Goal: Task Accomplishment & Management: Manage account settings

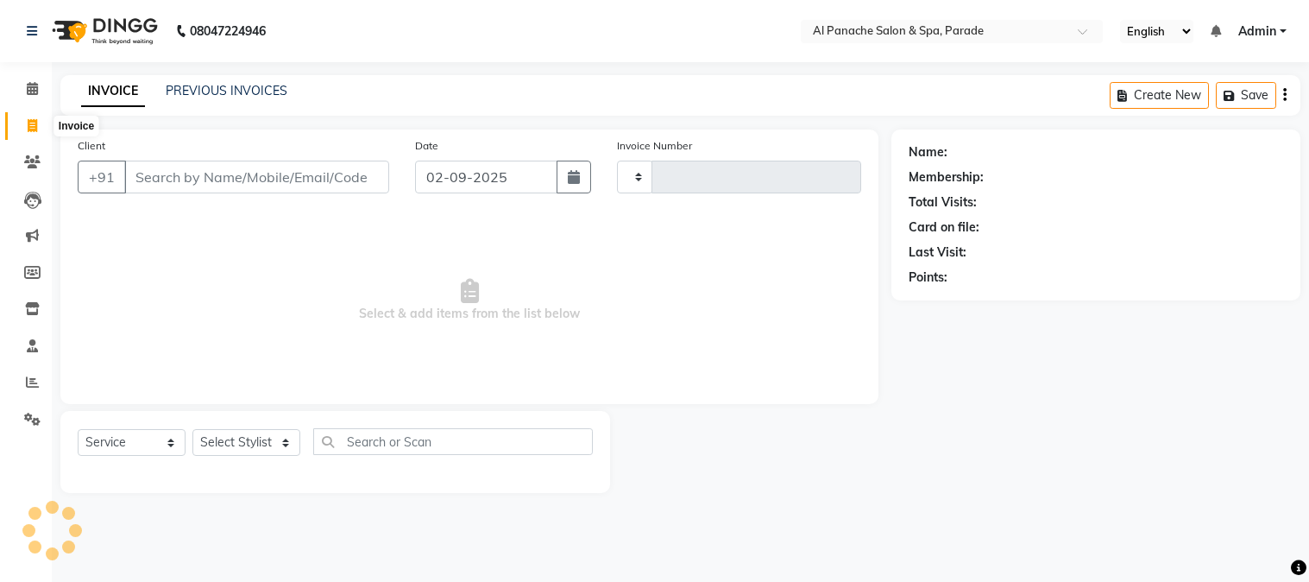
select select "service"
type input "1245"
select select "463"
click at [196, 161] on input "Client" at bounding box center [256, 177] width 265 height 33
click at [223, 185] on input "Client" at bounding box center [256, 177] width 265 height 33
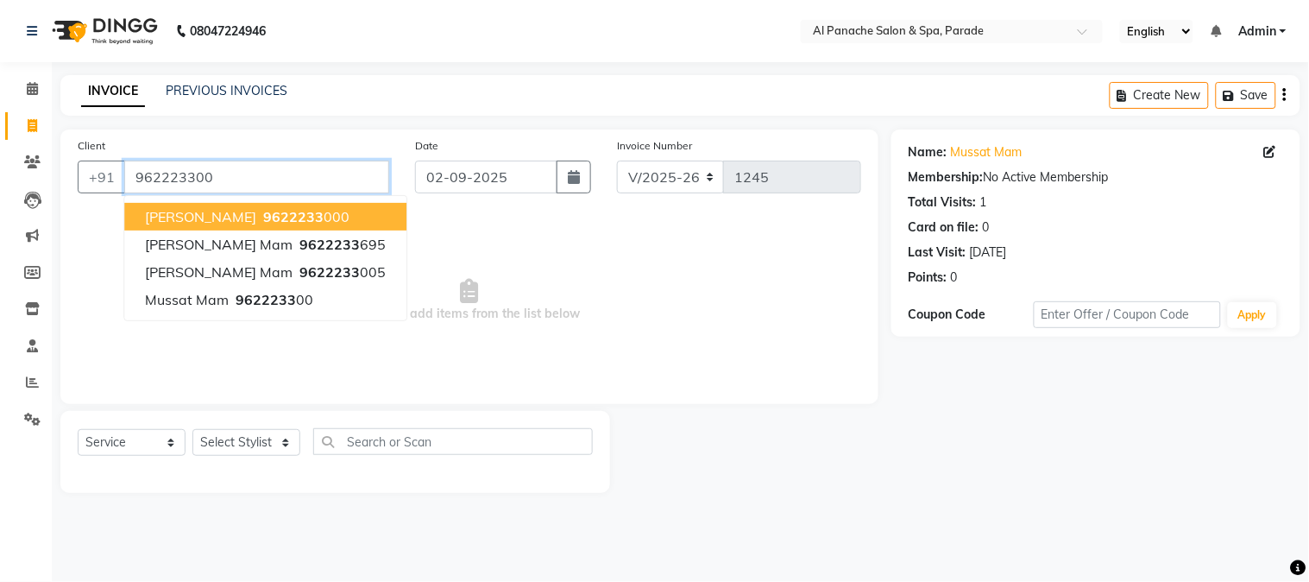
click at [253, 178] on input "962223300" at bounding box center [256, 177] width 265 height 33
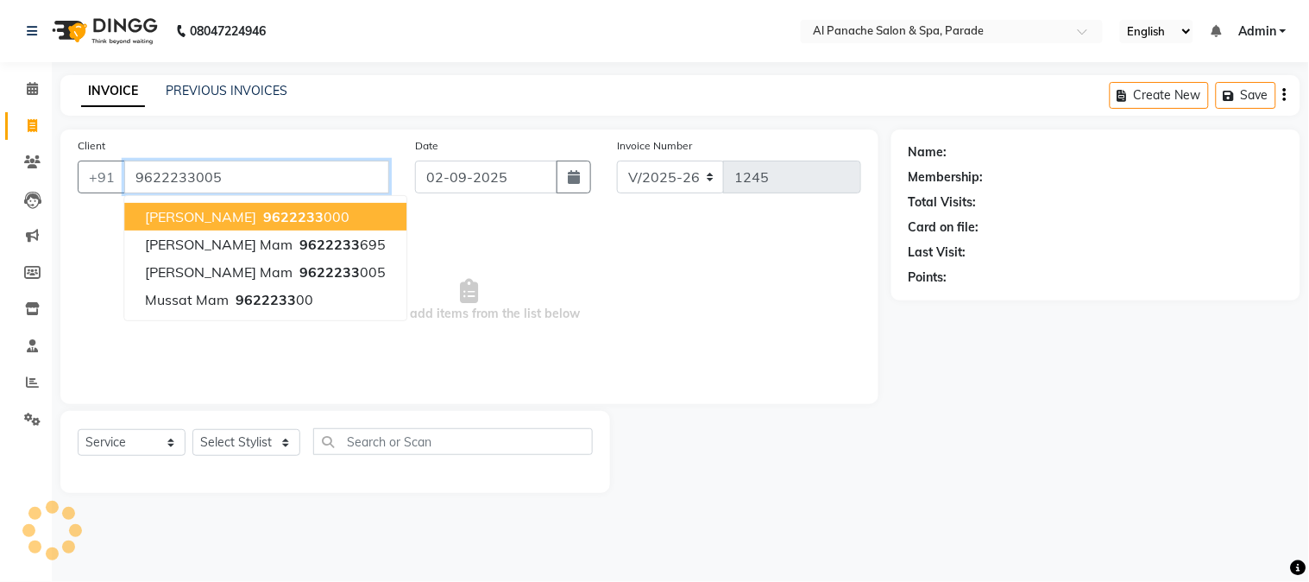
type input "9622233005"
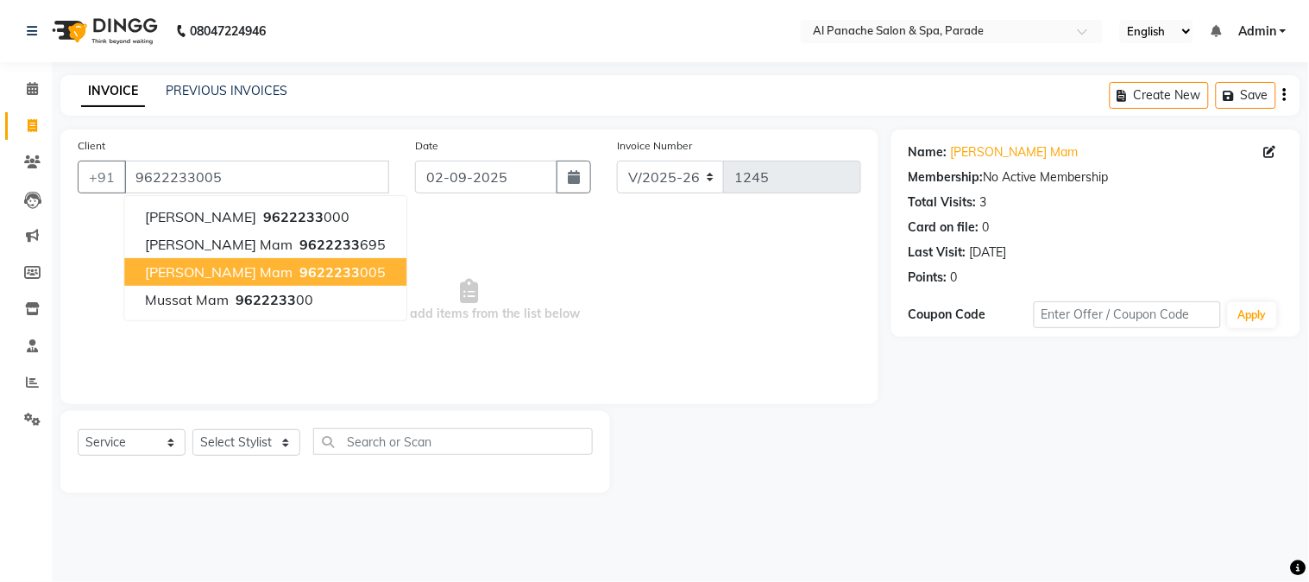
click at [311, 266] on button "[PERSON_NAME] Mam 9622233 005" at bounding box center [265, 272] width 282 height 28
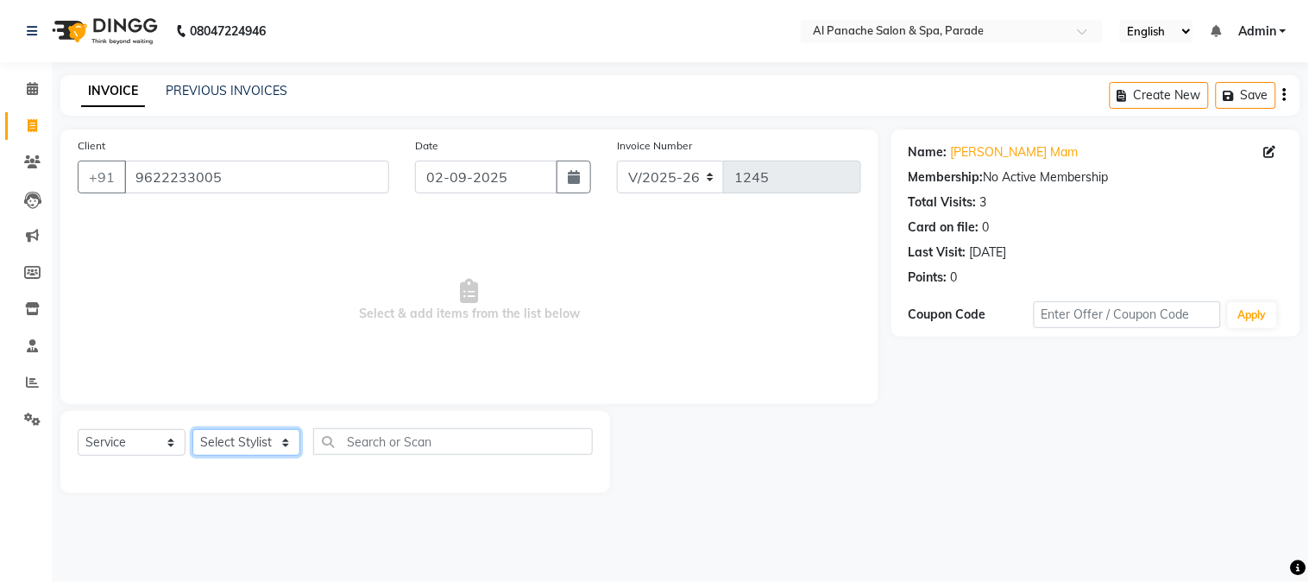
click at [237, 450] on select "Select Stylist [PERSON_NAME] Bhumi [PERSON_NAME] MANAGER [PERSON_NAME] [PERSON_…" at bounding box center [246, 442] width 108 height 27
select select "40179"
click at [192, 430] on select "Select Stylist [PERSON_NAME] Bhumi [PERSON_NAME] MANAGER [PERSON_NAME] [PERSON_…" at bounding box center [246, 442] width 108 height 27
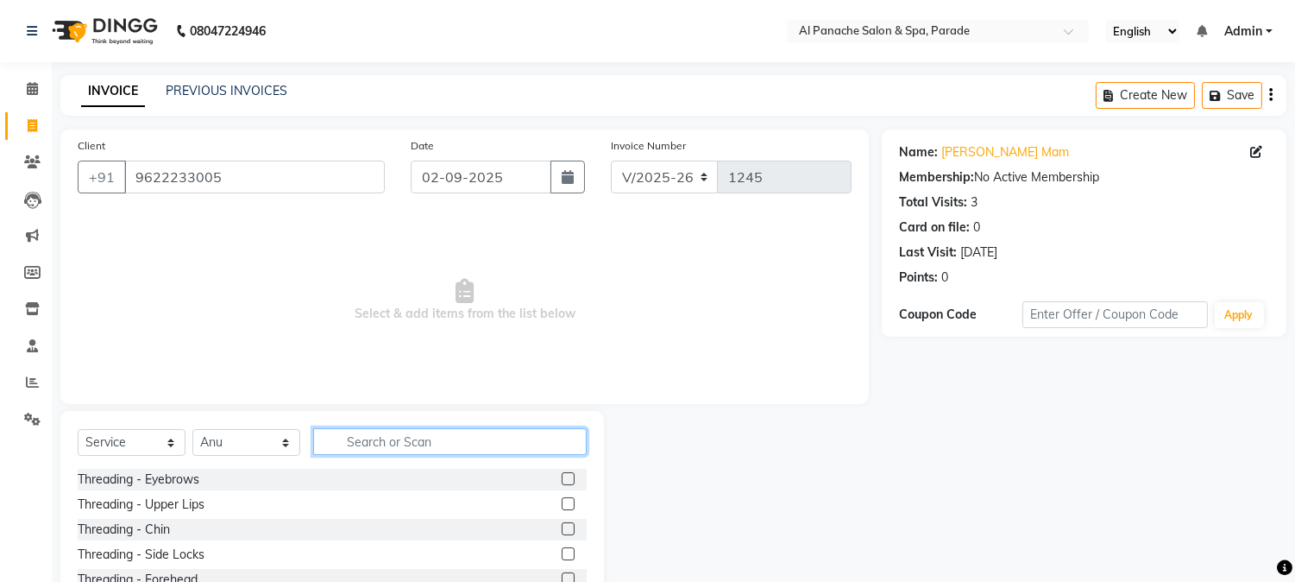
click at [454, 449] on input "text" at bounding box center [450, 441] width 274 height 27
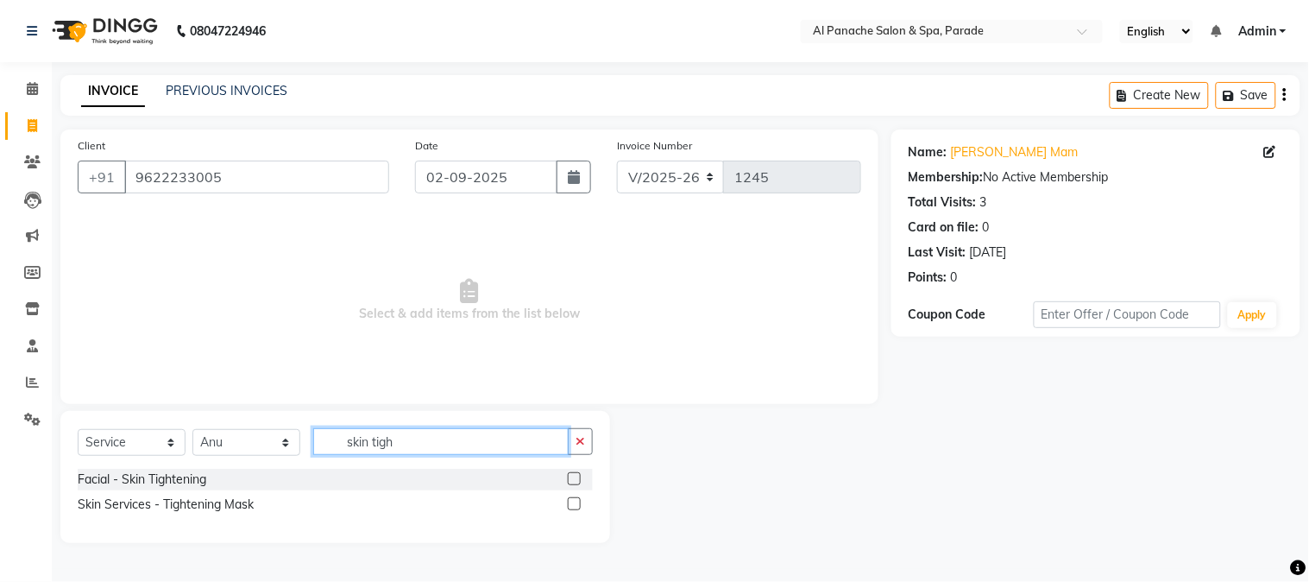
type input "skin tigh"
click at [575, 481] on label at bounding box center [574, 478] width 13 height 13
click at [575, 481] on input "checkbox" at bounding box center [573, 479] width 11 height 11
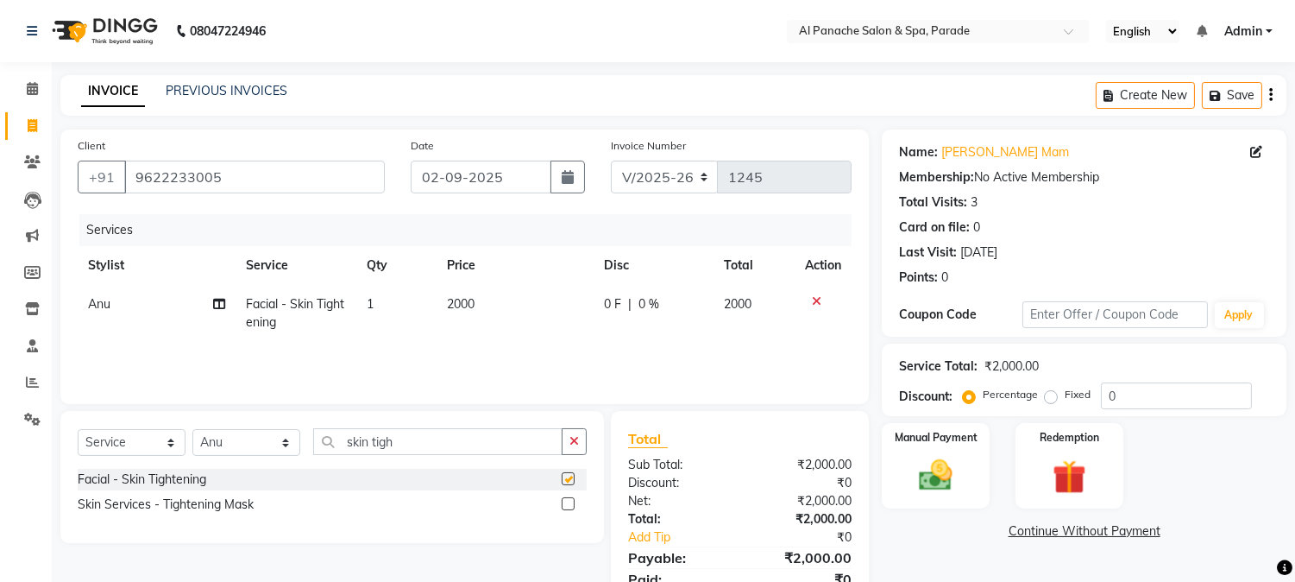
checkbox input "false"
click at [440, 453] on input "skin tig" at bounding box center [437, 441] width 249 height 27
type input "s"
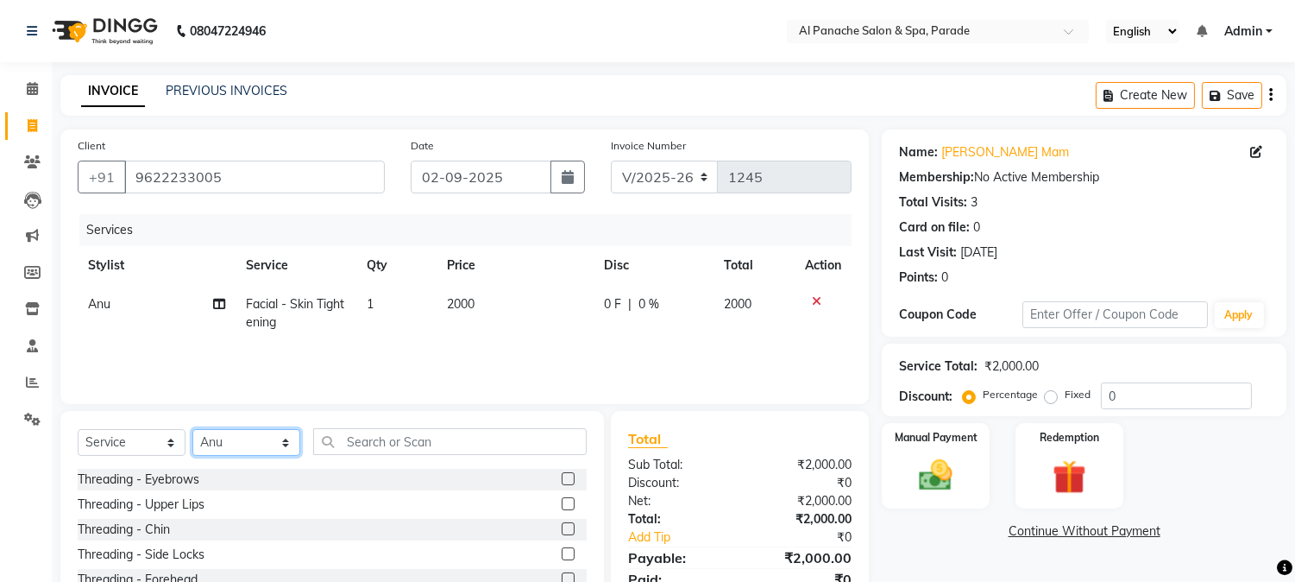
click at [223, 432] on select "Select Stylist [PERSON_NAME] Bhumi [PERSON_NAME] MANAGER [PERSON_NAME] [PERSON_…" at bounding box center [246, 442] width 108 height 27
click at [365, 441] on input "text" at bounding box center [450, 441] width 274 height 27
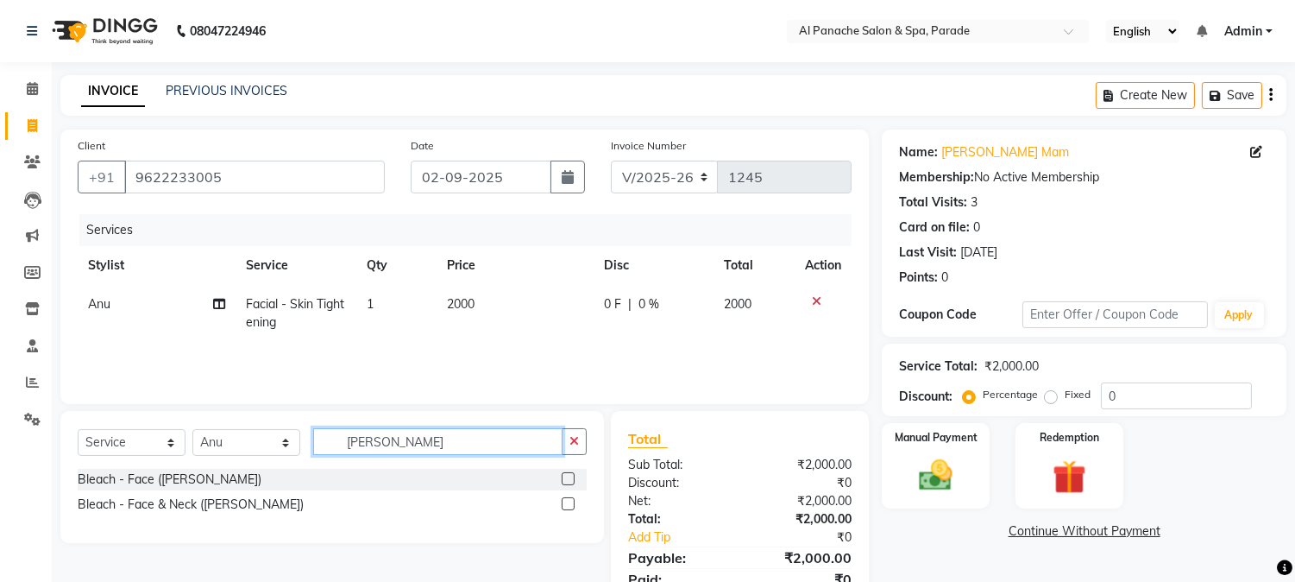
type input "[PERSON_NAME]"
click at [564, 476] on label at bounding box center [568, 478] width 13 height 13
click at [564, 476] on input "checkbox" at bounding box center [567, 479] width 11 height 11
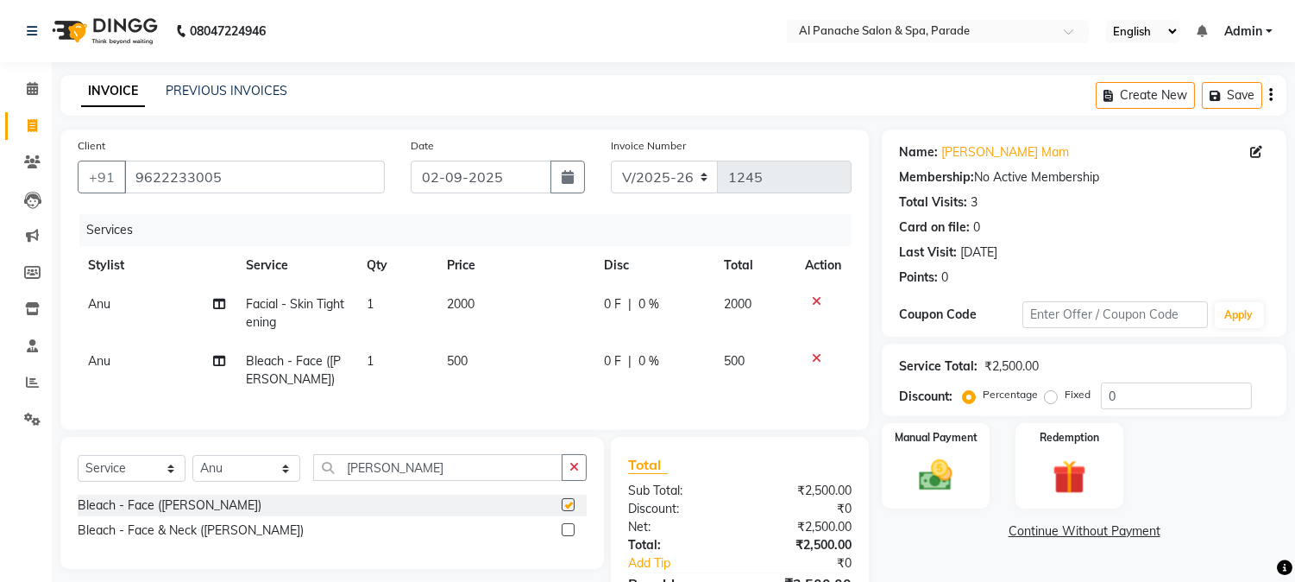
checkbox input "false"
click at [460, 303] on span "2000" at bounding box center [461, 304] width 28 height 16
select select "40179"
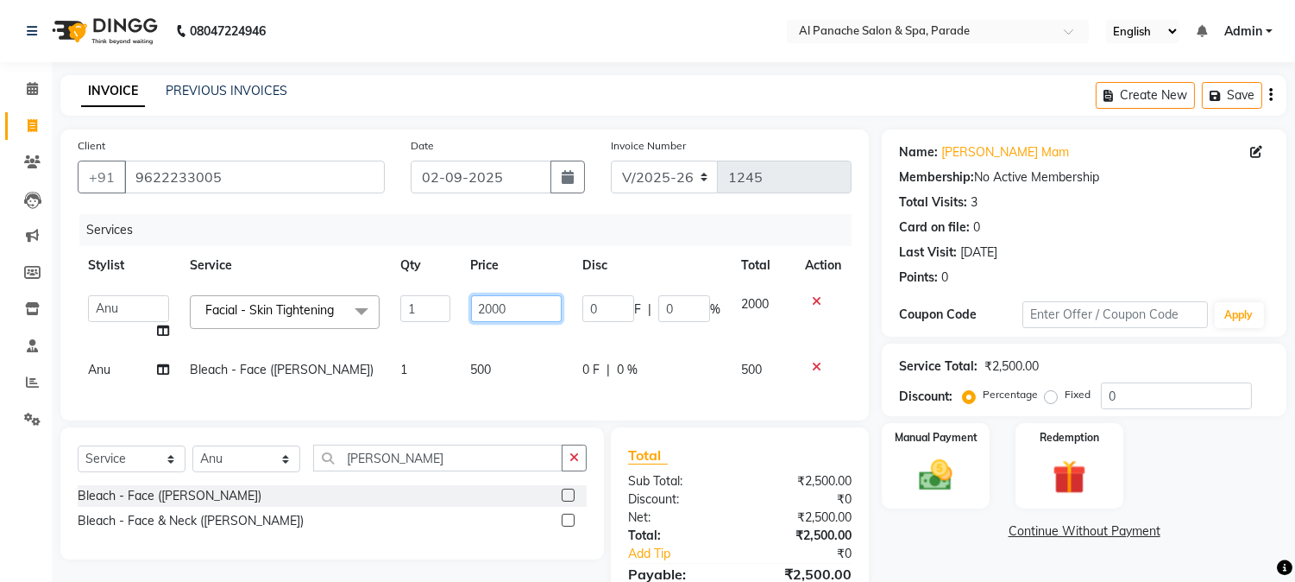
click at [492, 309] on input "2000" at bounding box center [516, 308] width 91 height 27
type input "2500"
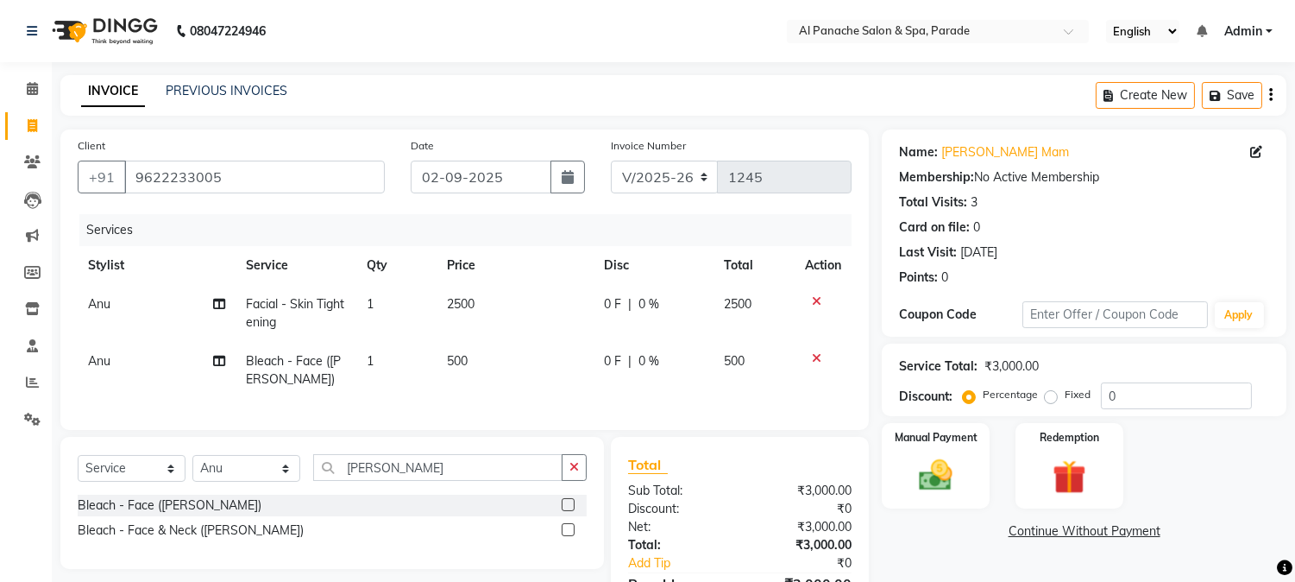
click at [553, 426] on div "Client [PHONE_NUMBER] Date [DATE] Invoice Number V/2025 V/[PHONE_NUMBER] Servic…" at bounding box center [464, 279] width 809 height 300
click at [445, 478] on input "che" at bounding box center [437, 467] width 249 height 27
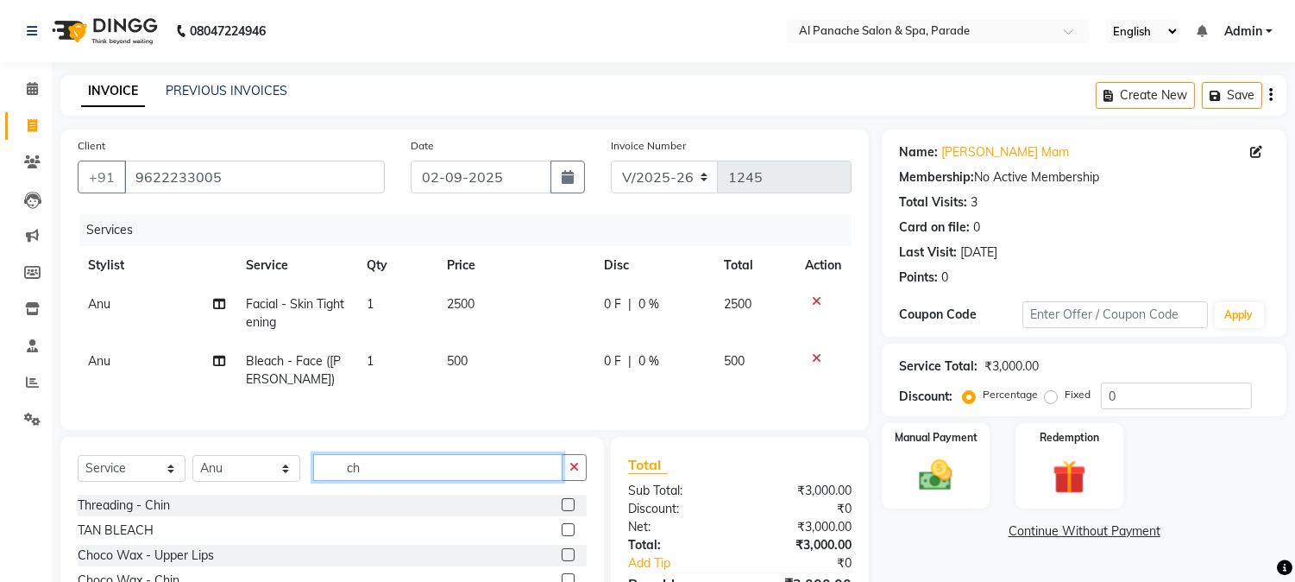
type input "c"
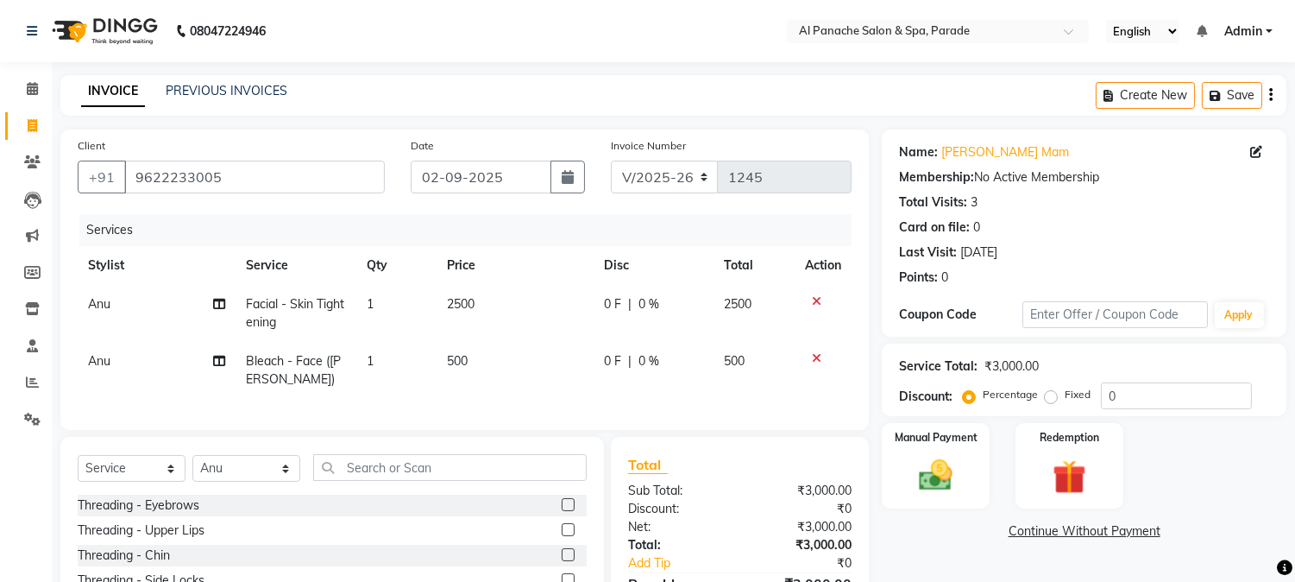
click at [562, 536] on label at bounding box center [568, 529] width 13 height 13
click at [562, 536] on input "checkbox" at bounding box center [567, 530] width 11 height 11
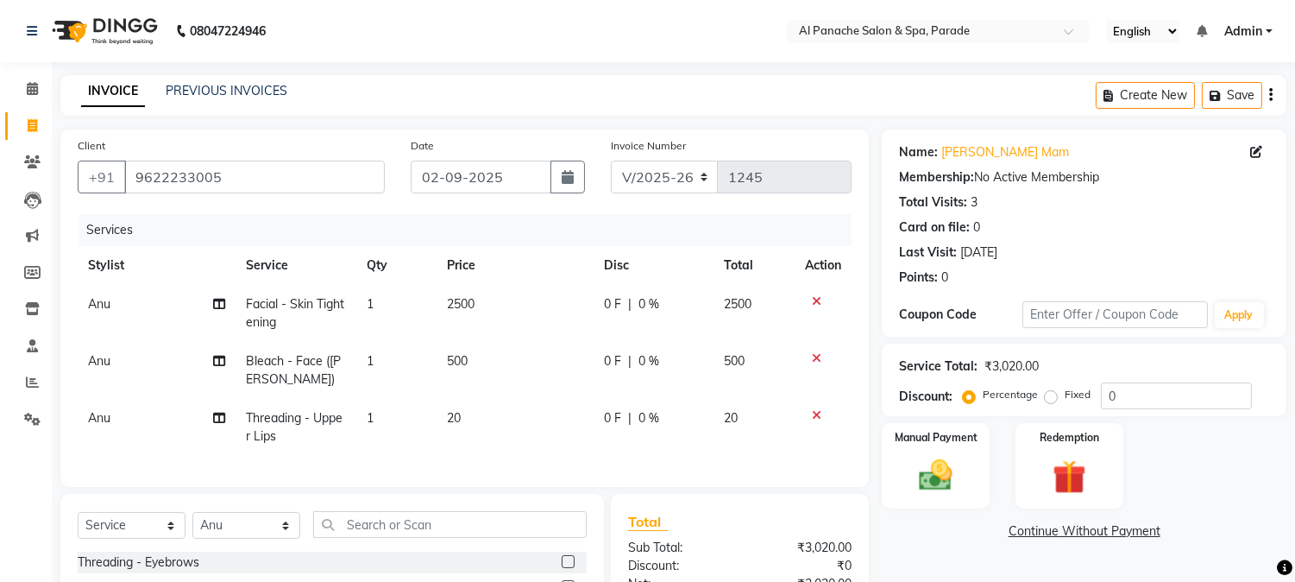
checkbox input "false"
click at [562, 568] on label at bounding box center [568, 561] width 13 height 13
click at [562, 568] on input "checkbox" at bounding box center [567, 562] width 11 height 11
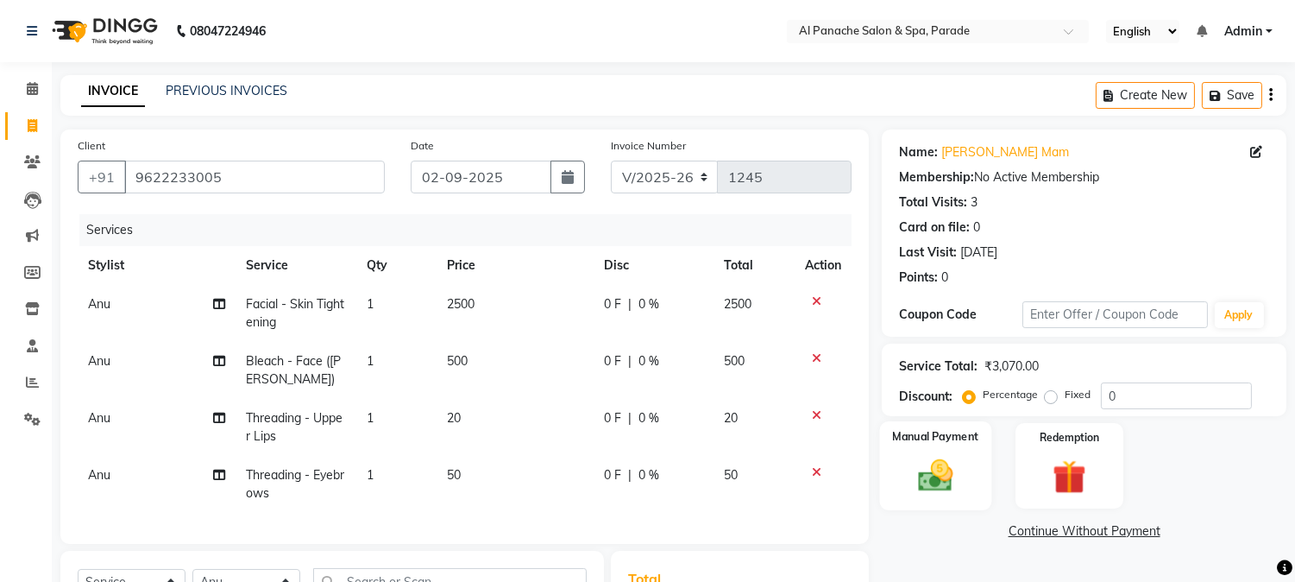
checkbox input "false"
click at [1065, 394] on label "Fixed" at bounding box center [1078, 395] width 26 height 16
click at [1049, 394] on input "Fixed" at bounding box center [1055, 394] width 12 height 12
radio input "true"
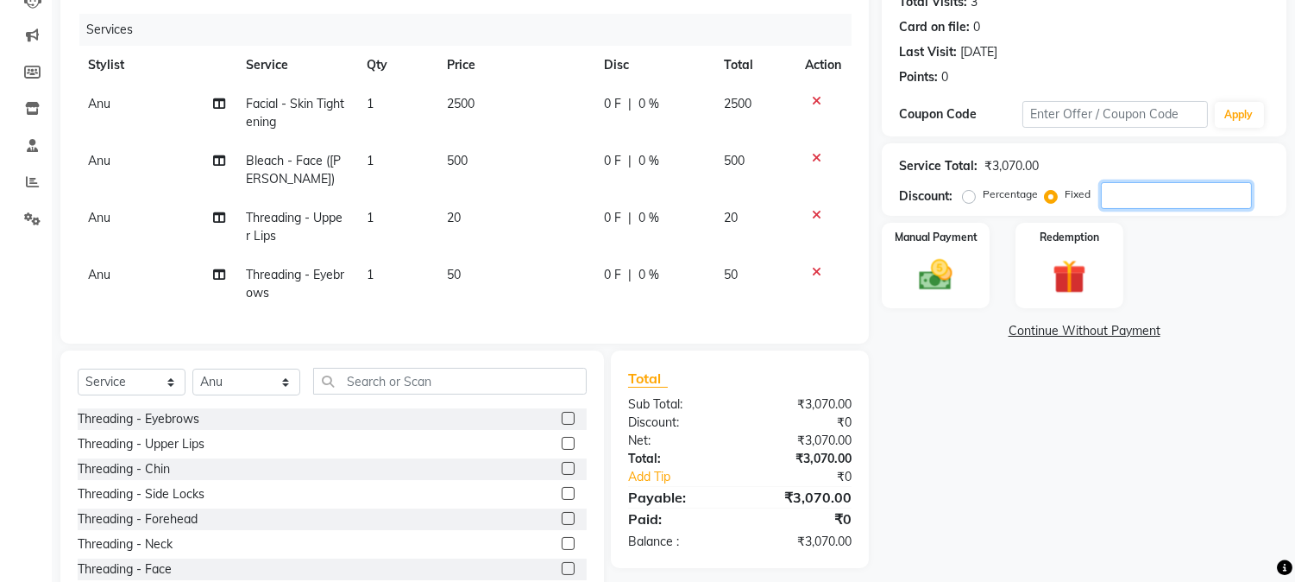
click at [1124, 200] on input "number" at bounding box center [1176, 195] width 151 height 27
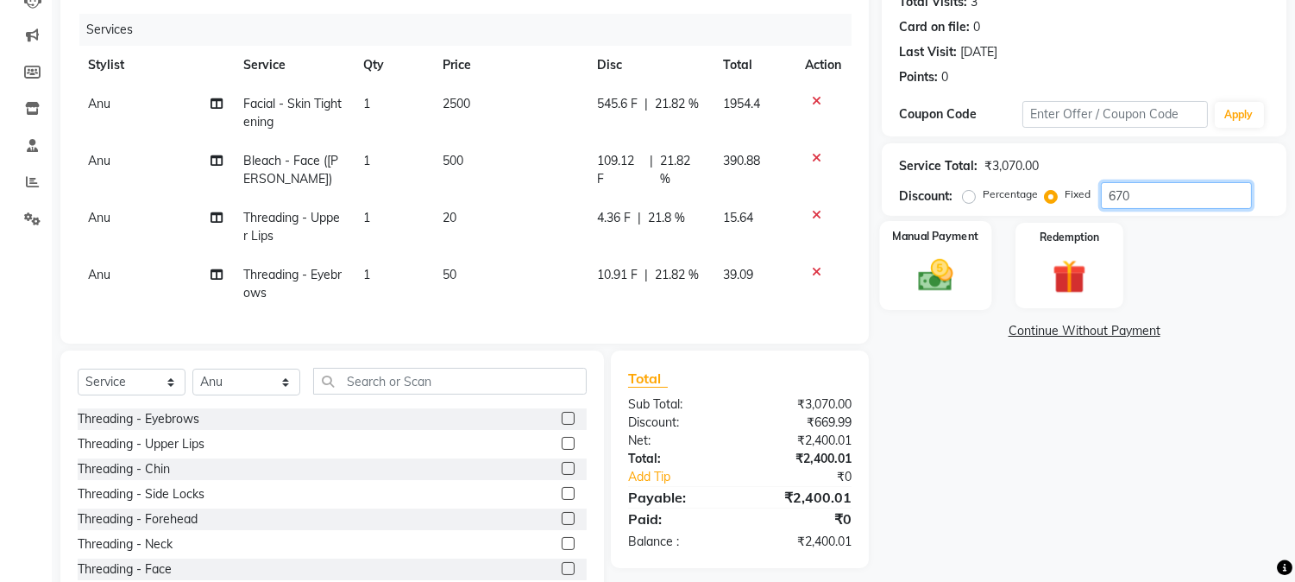
type input "670"
click at [925, 279] on img at bounding box center [936, 275] width 57 height 41
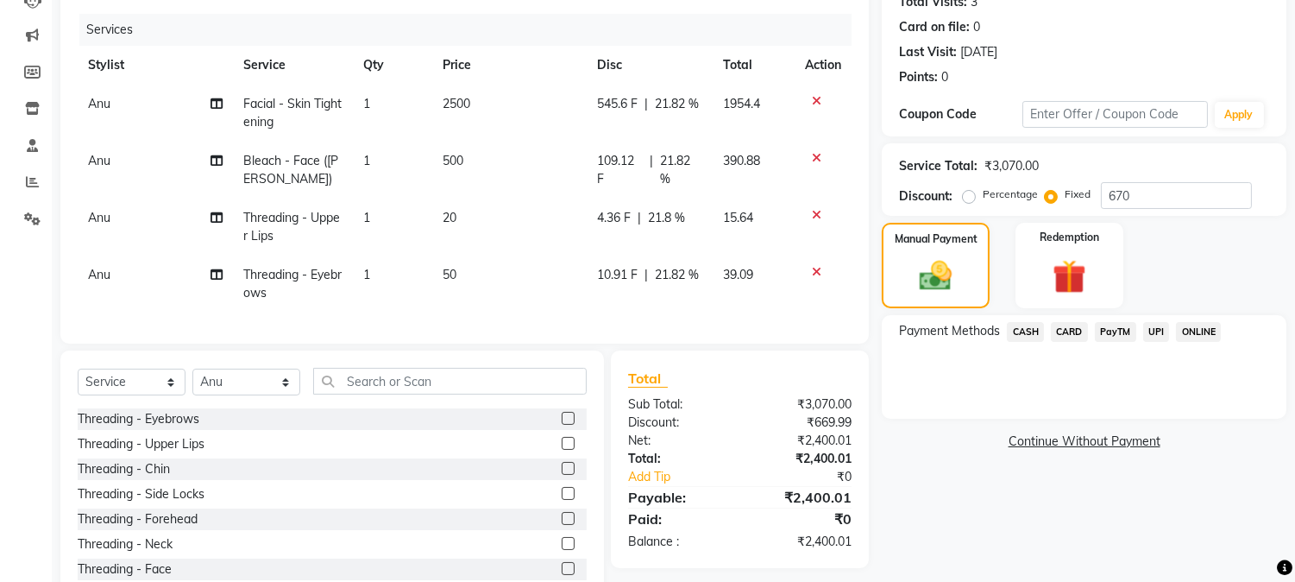
click at [1108, 328] on span "PayTM" at bounding box center [1115, 332] width 41 height 20
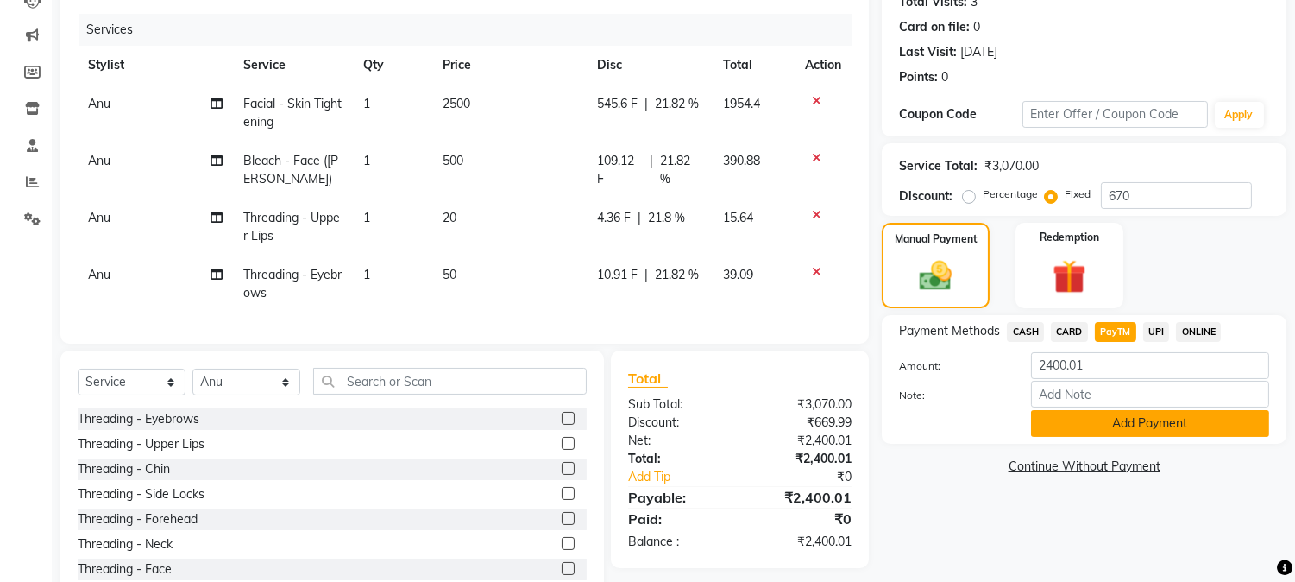
click at [1074, 425] on button "Add Payment" at bounding box center [1150, 423] width 238 height 27
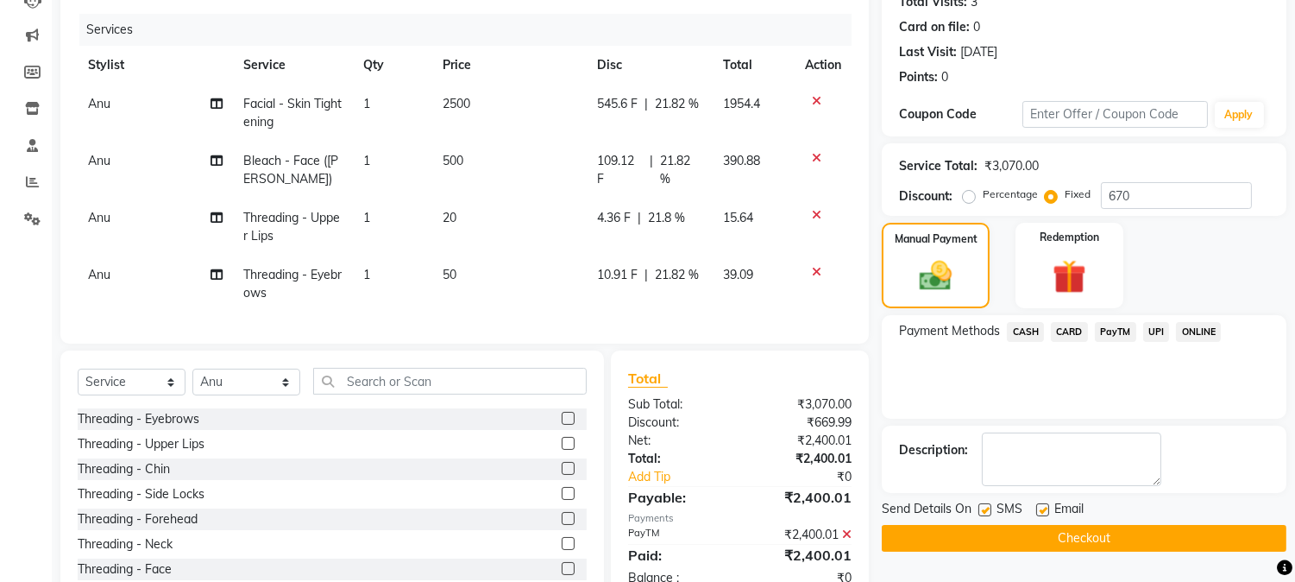
click at [1102, 533] on button "Checkout" at bounding box center [1084, 538] width 405 height 27
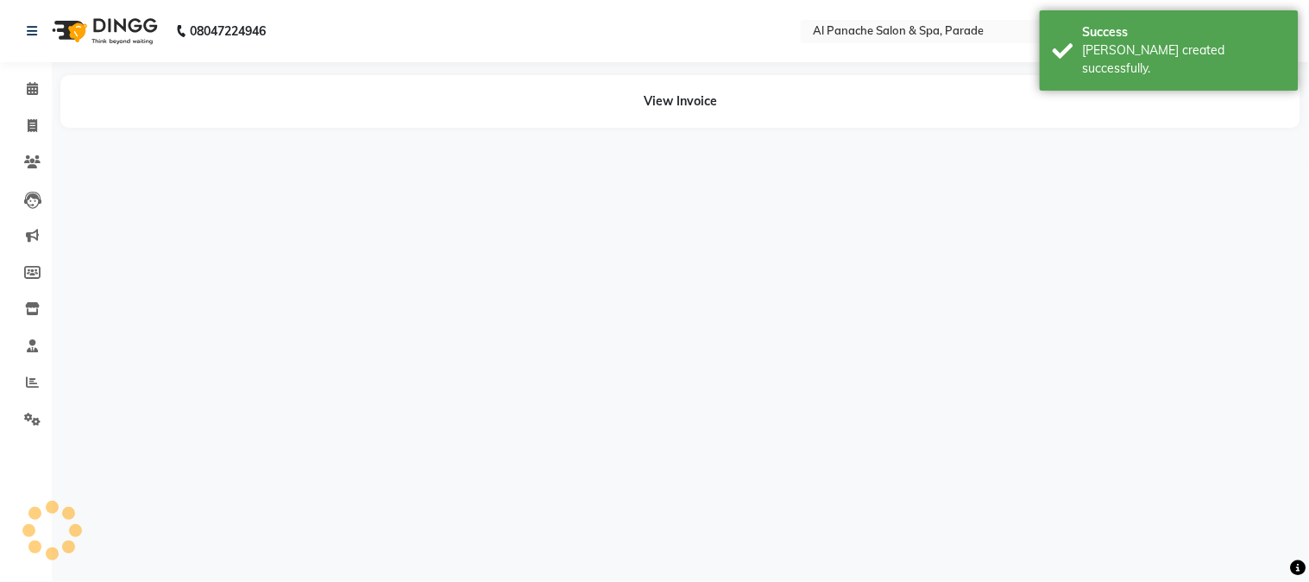
drag, startPoint x: 1308, startPoint y: 316, endPoint x: 1293, endPoint y: 410, distance: 95.3
click at [1293, 410] on html "08047224946 Select Location × Al Panache Salon & Spa, Parade English ENGLISH Es…" at bounding box center [654, 291] width 1309 height 582
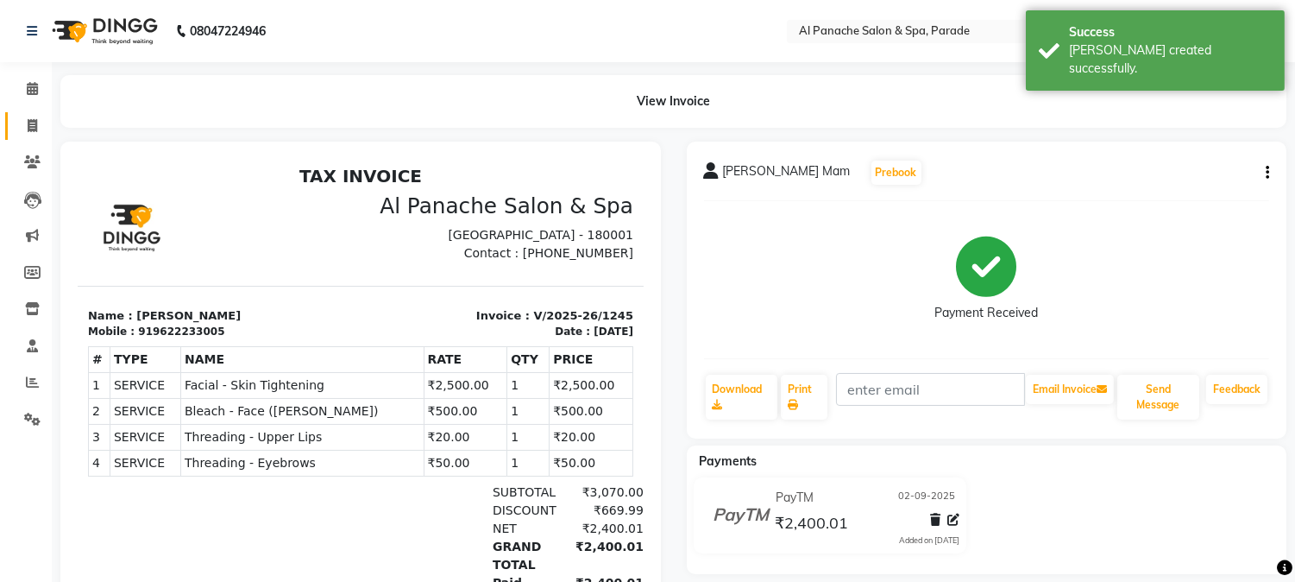
click at [28, 114] on link "Invoice" at bounding box center [25, 126] width 41 height 28
select select "service"
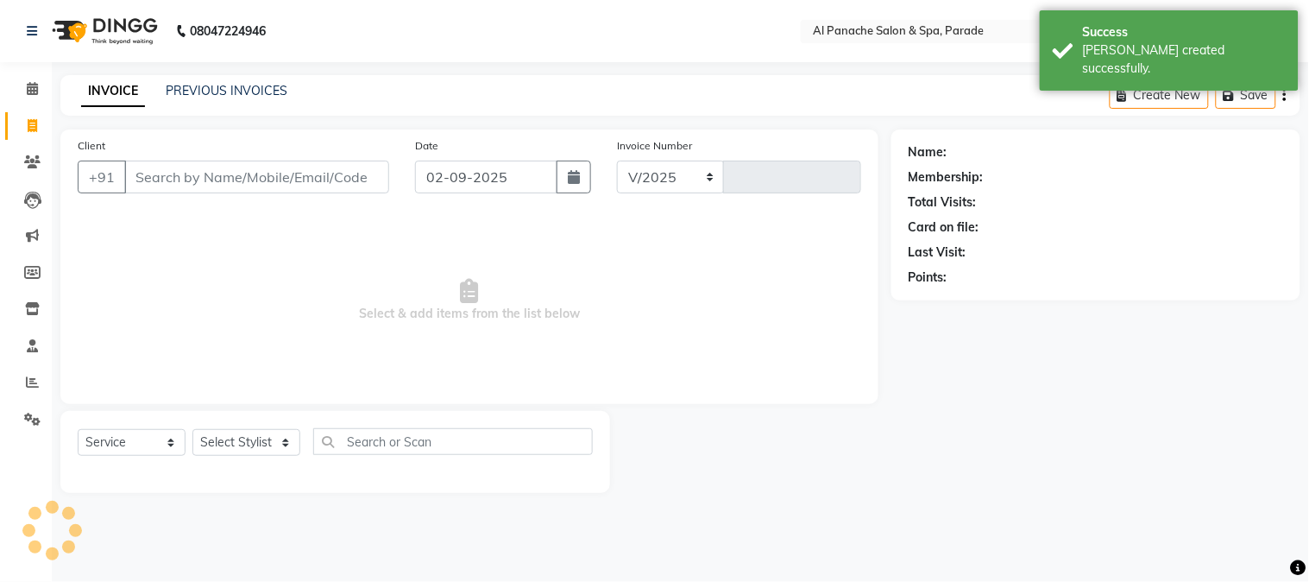
select select "463"
type input "1246"
click at [27, 88] on icon at bounding box center [32, 88] width 11 height 13
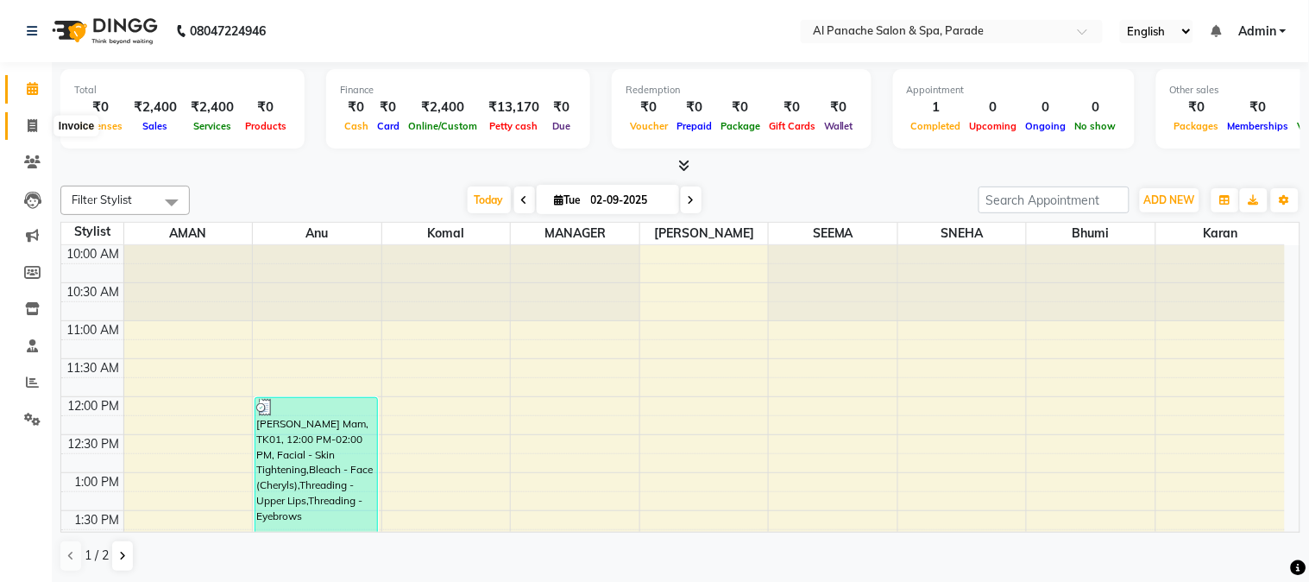
click at [23, 123] on span at bounding box center [32, 127] width 30 height 20
select select "service"
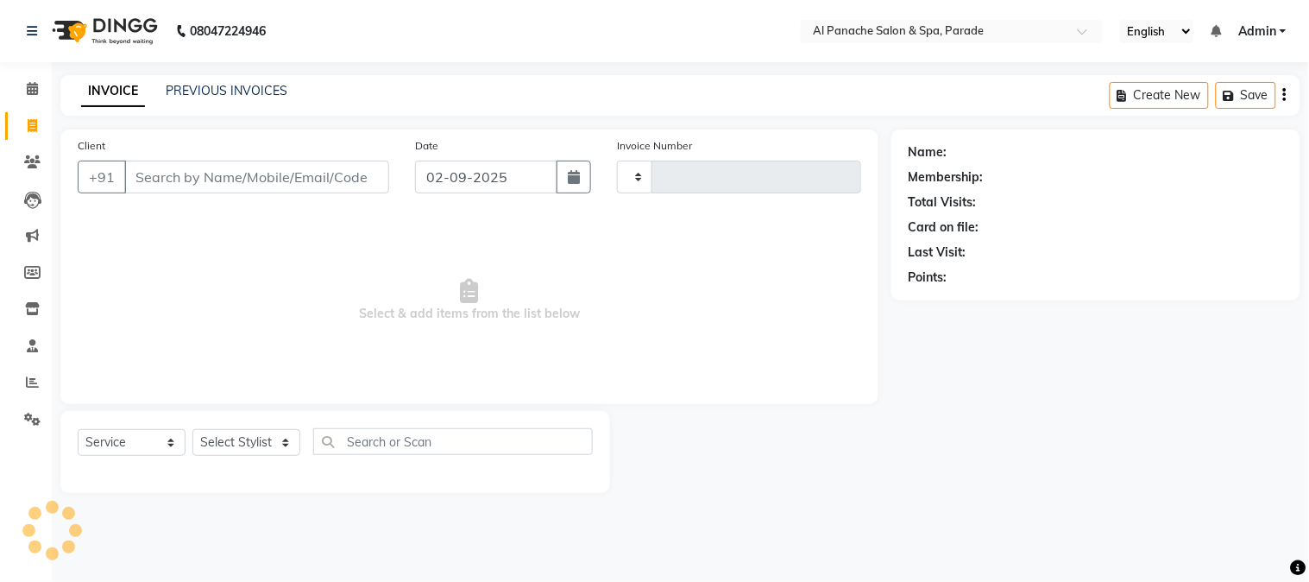
type input "1246"
select select "463"
click at [186, 178] on input "Client" at bounding box center [256, 177] width 265 height 33
click at [196, 176] on input "Client" at bounding box center [256, 177] width 265 height 33
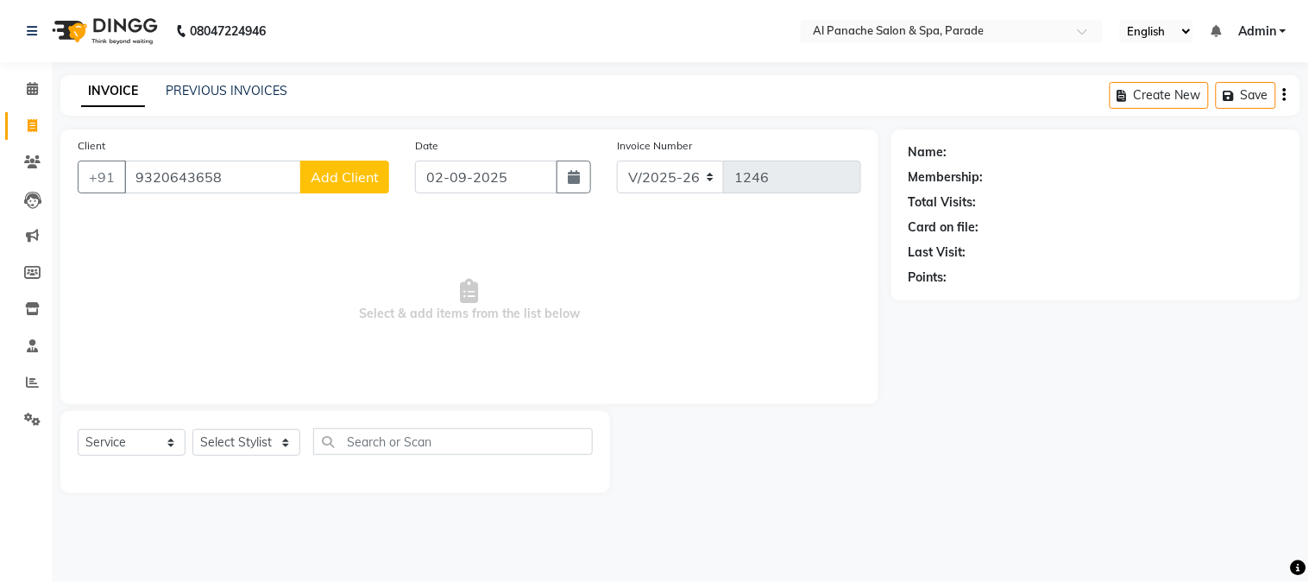
type input "9320643658"
click at [340, 181] on span "Add Client" at bounding box center [345, 176] width 68 height 17
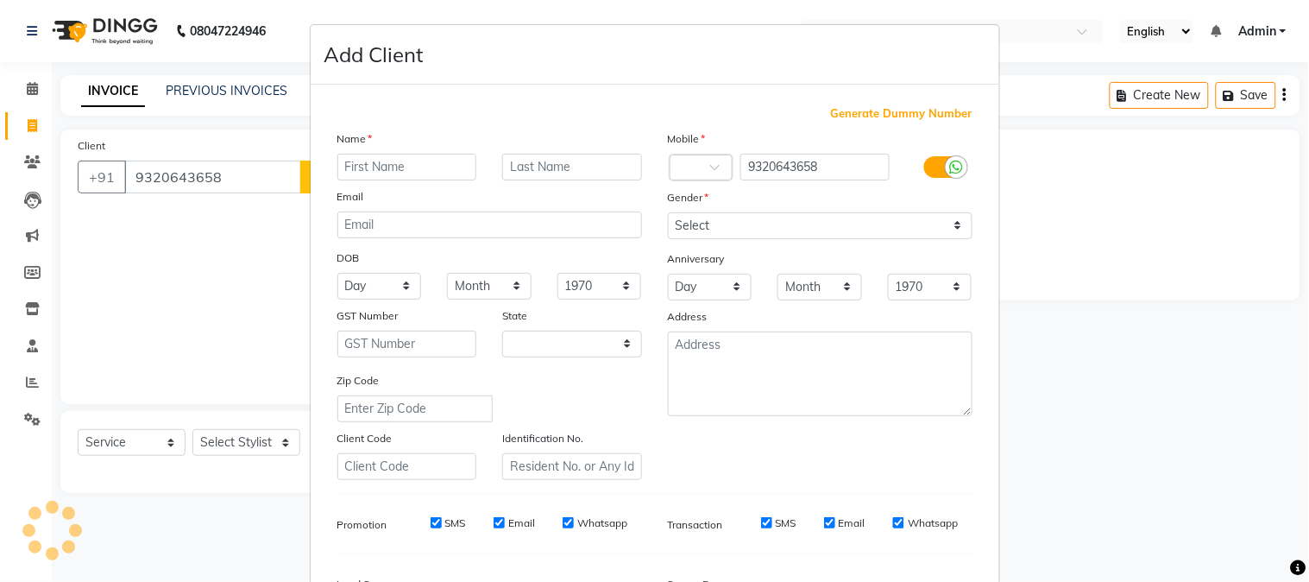
select select "15"
click at [369, 176] on input "text" at bounding box center [407, 167] width 140 height 27
type input "Mehnas"
click at [520, 158] on input "text" at bounding box center [572, 167] width 140 height 27
type input "Mam"
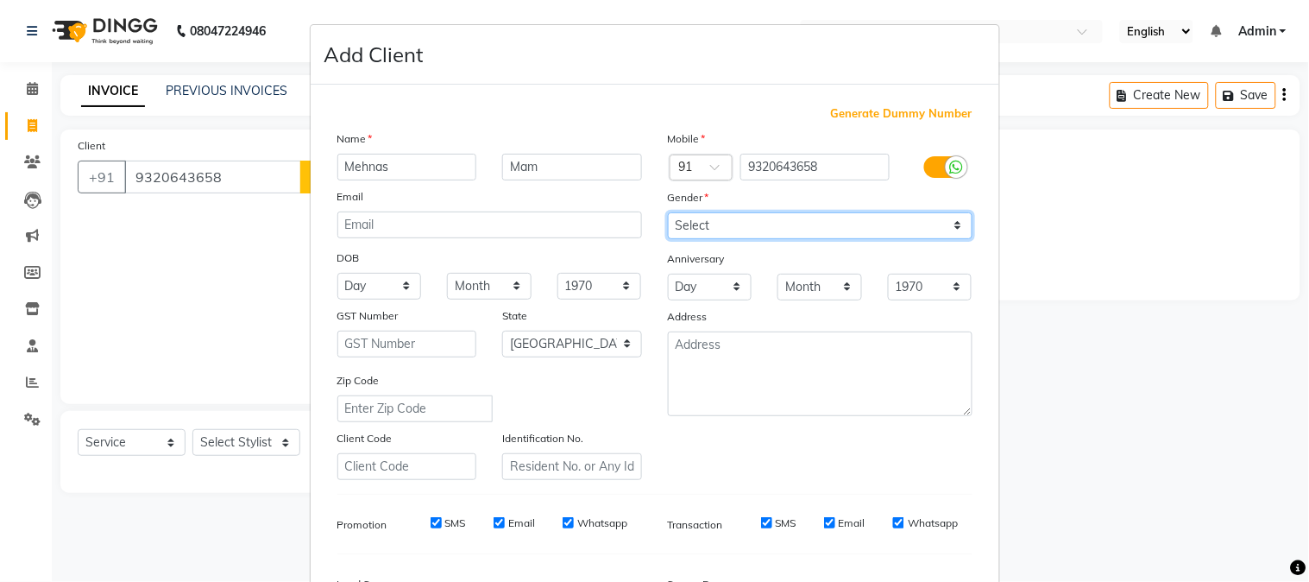
click at [734, 234] on select "Select [DEMOGRAPHIC_DATA] [DEMOGRAPHIC_DATA] Other Prefer Not To Say" at bounding box center [820, 225] width 305 height 27
select select "[DEMOGRAPHIC_DATA]"
click at [668, 212] on select "Select [DEMOGRAPHIC_DATA] [DEMOGRAPHIC_DATA] Other Prefer Not To Say" at bounding box center [820, 225] width 305 height 27
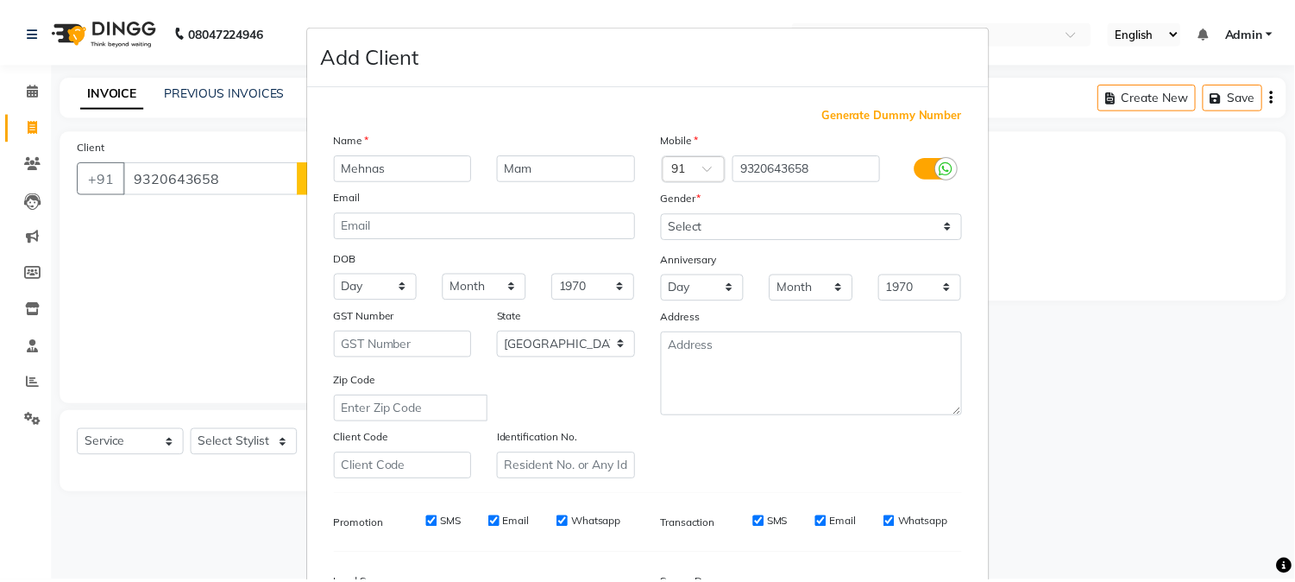
scroll to position [216, 0]
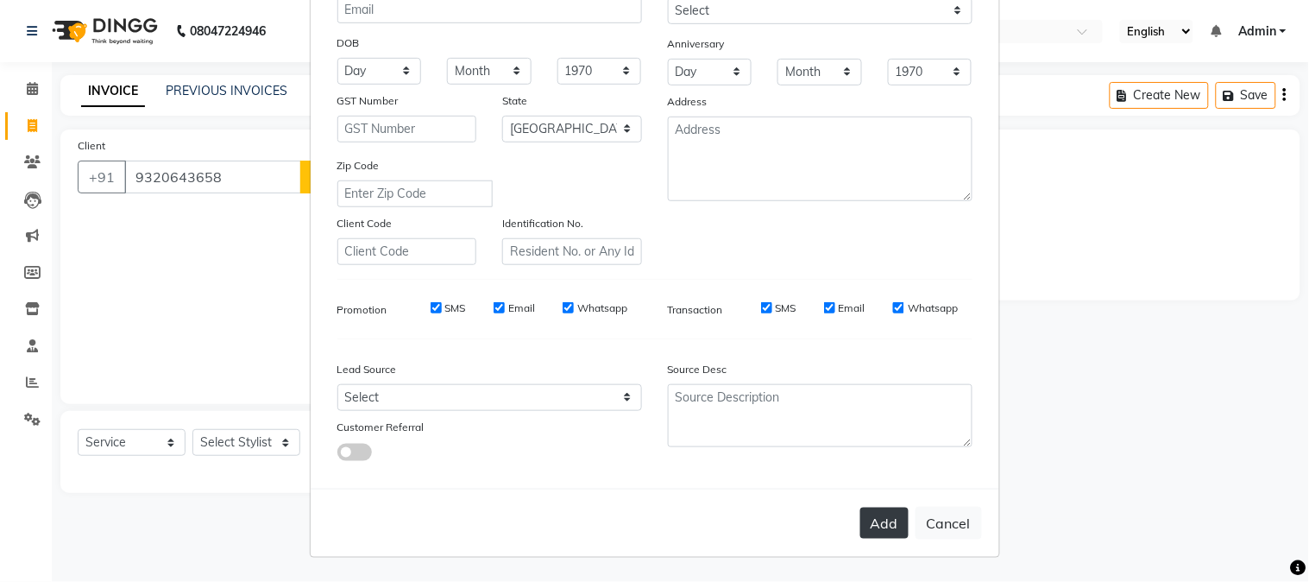
click at [893, 535] on button "Add" at bounding box center [884, 522] width 48 height 31
select select
select select "null"
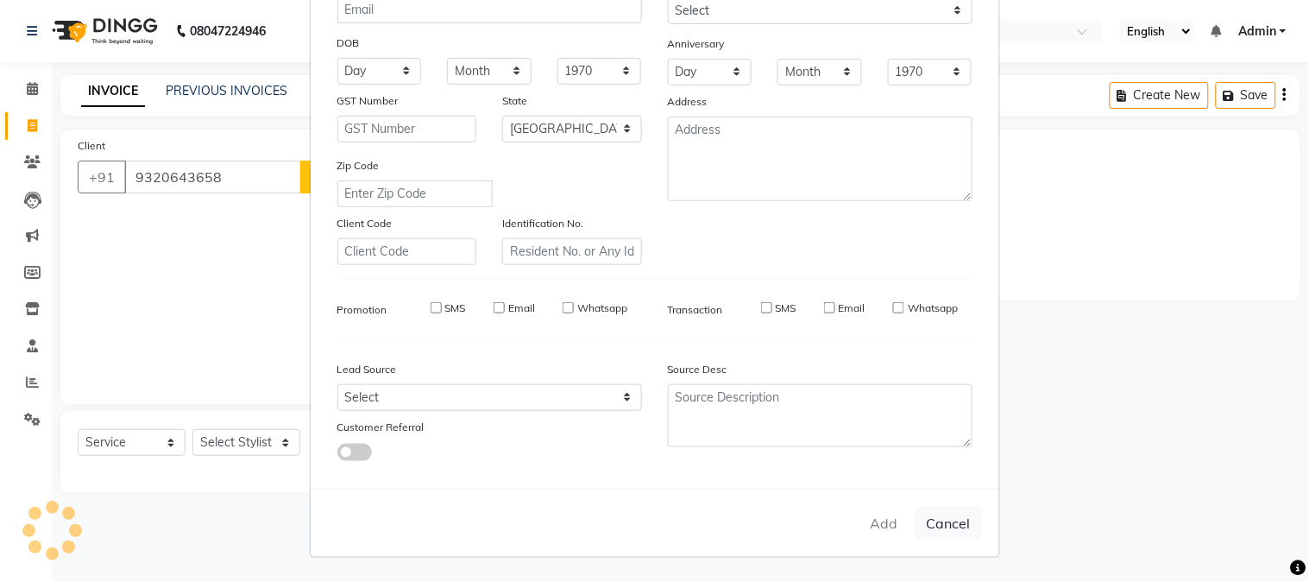
select select
checkbox input "false"
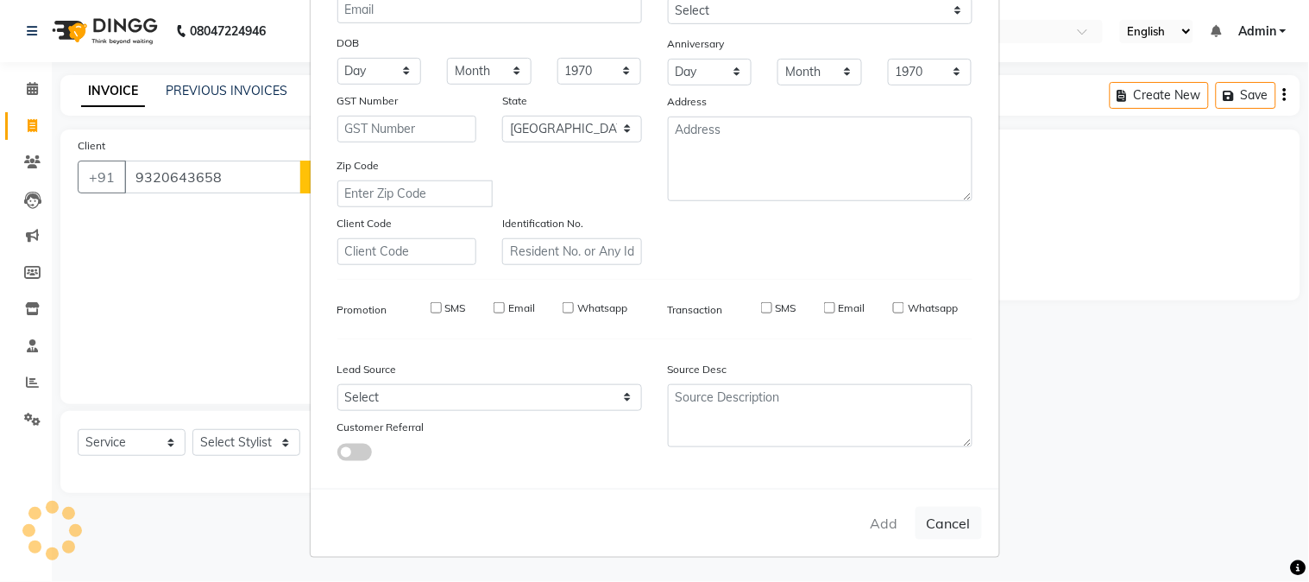
checkbox input "false"
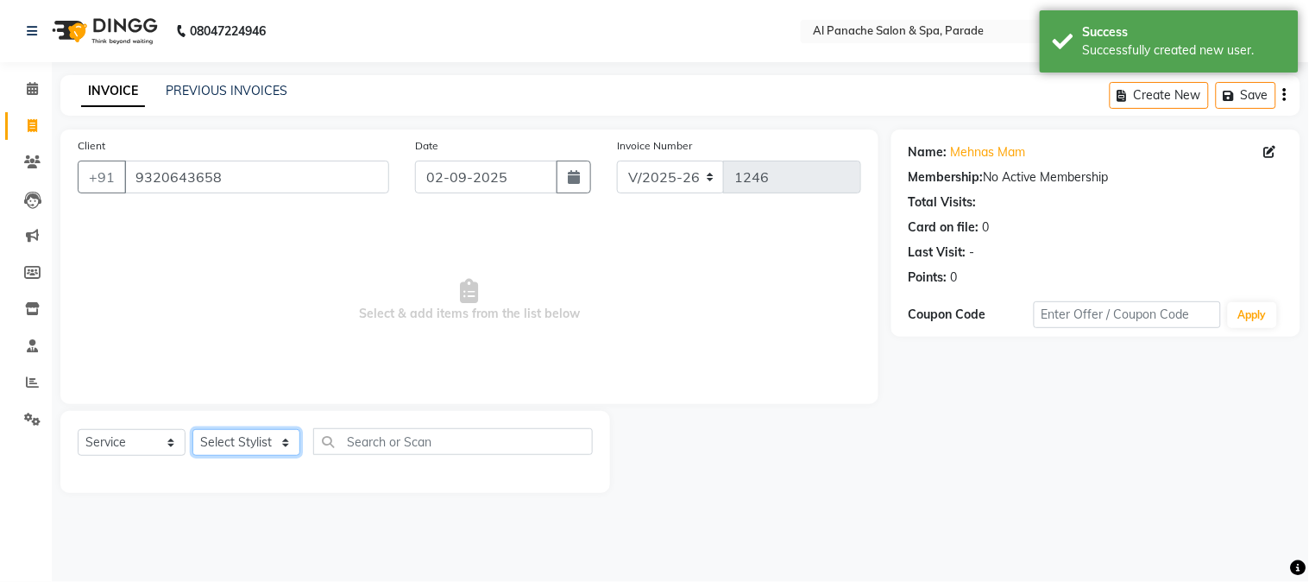
click at [212, 441] on select "Select Stylist [PERSON_NAME] Bhumi [PERSON_NAME] MANAGER [PERSON_NAME] [PERSON_…" at bounding box center [246, 442] width 108 height 27
select select "10500"
click at [192, 430] on select "Select Stylist [PERSON_NAME] Bhumi [PERSON_NAME] MANAGER [PERSON_NAME] [PERSON_…" at bounding box center [246, 442] width 108 height 27
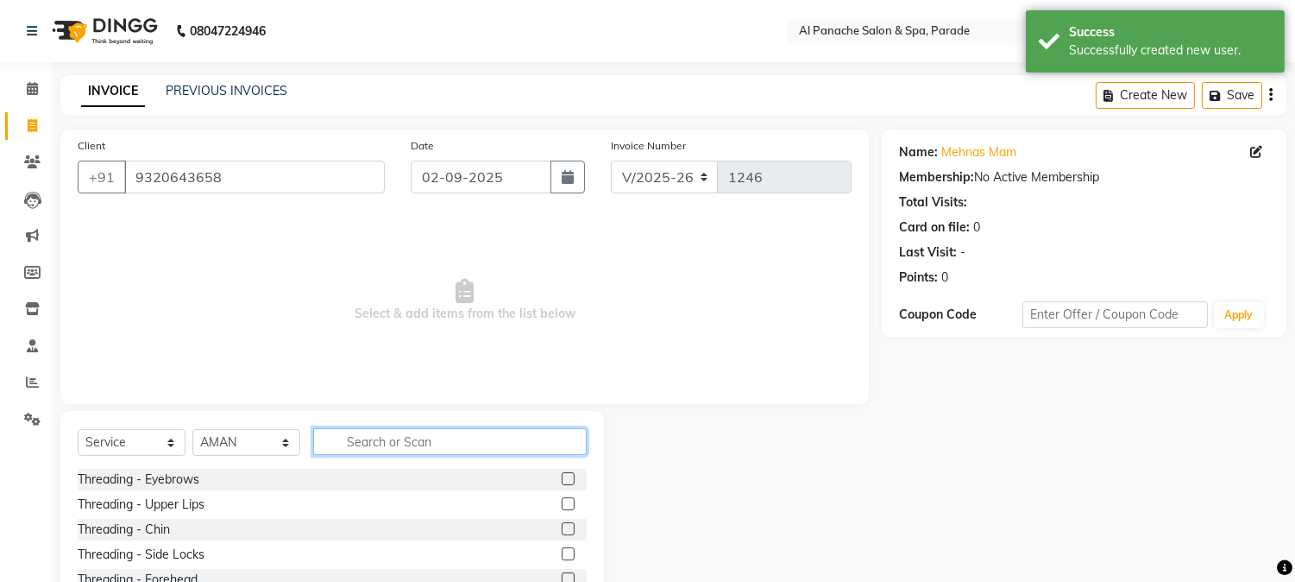
click at [404, 429] on input "text" at bounding box center [450, 441] width 274 height 27
type input "hair cut"
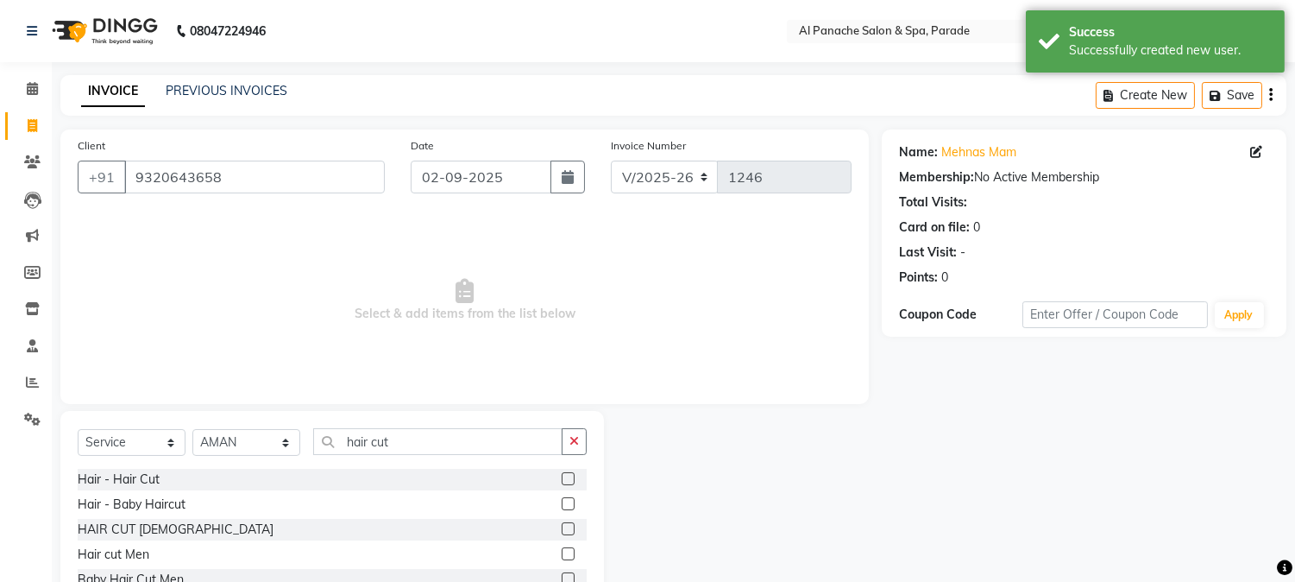
click at [567, 475] on label at bounding box center [568, 478] width 13 height 13
click at [567, 475] on input "checkbox" at bounding box center [567, 479] width 11 height 11
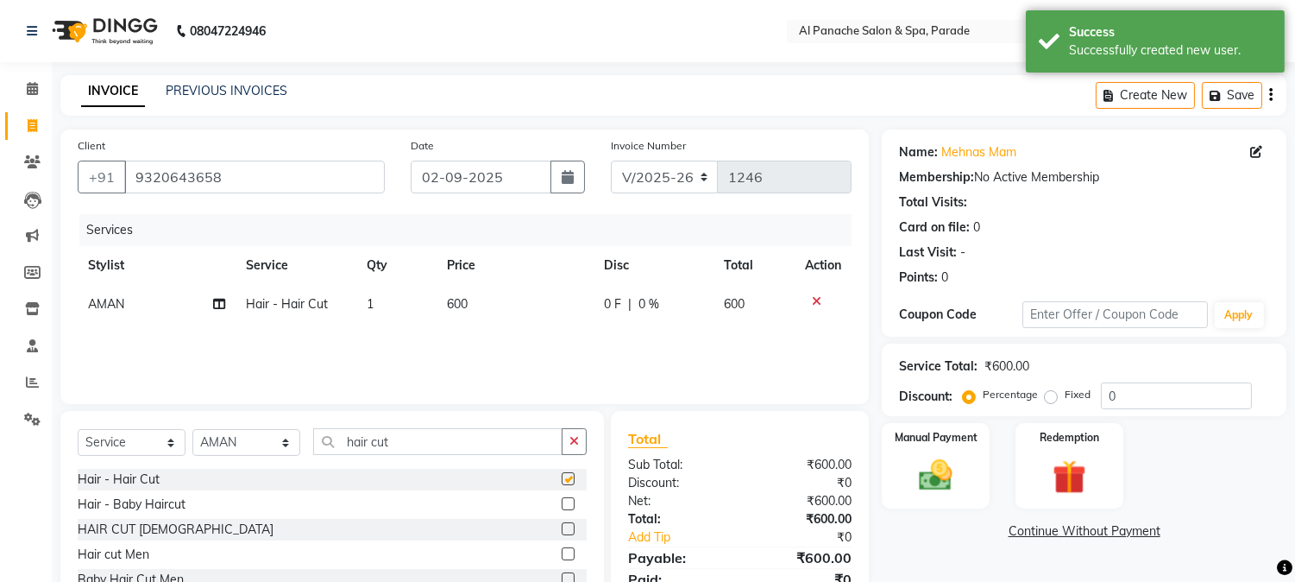
checkbox input "false"
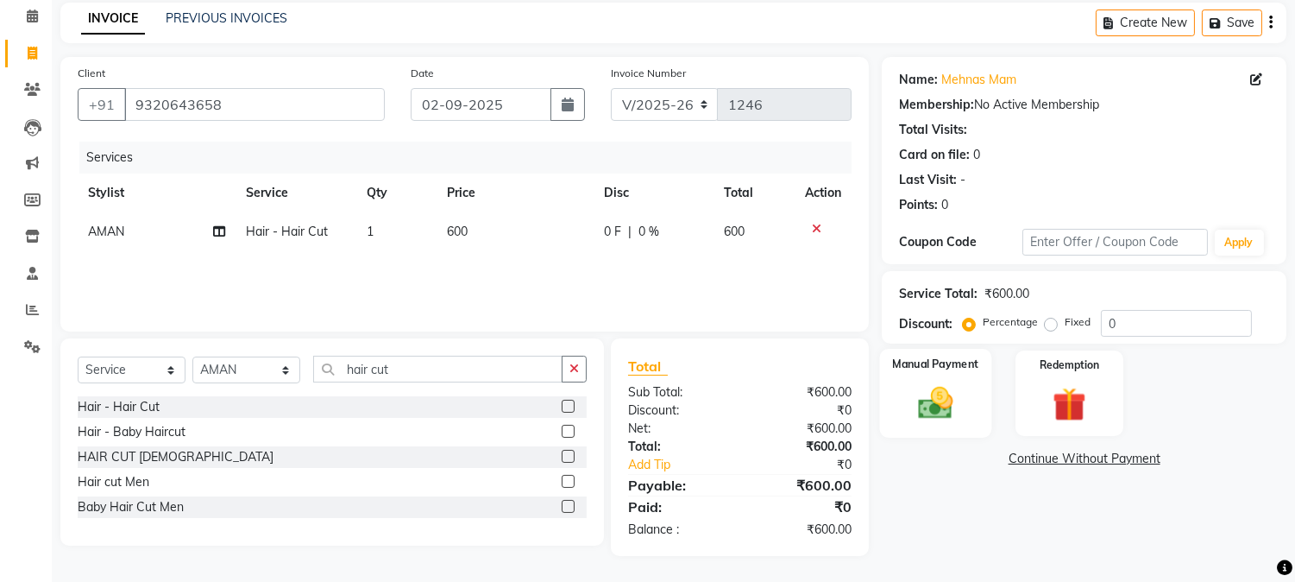
click at [917, 366] on label "Manual Payment" at bounding box center [936, 364] width 86 height 16
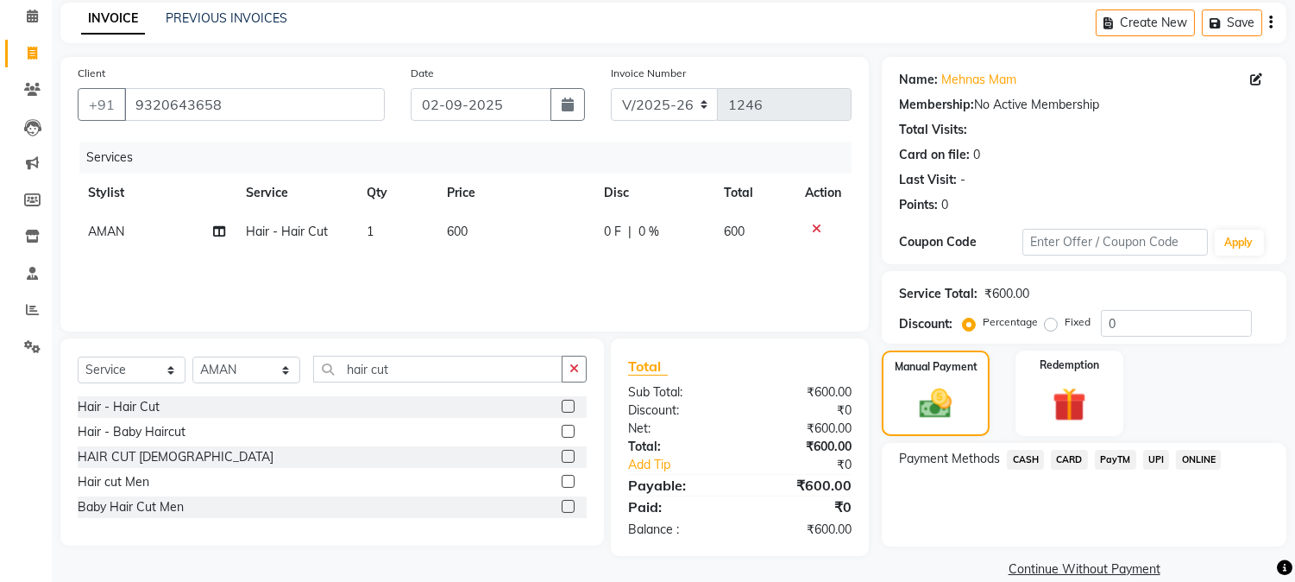
scroll to position [97, 0]
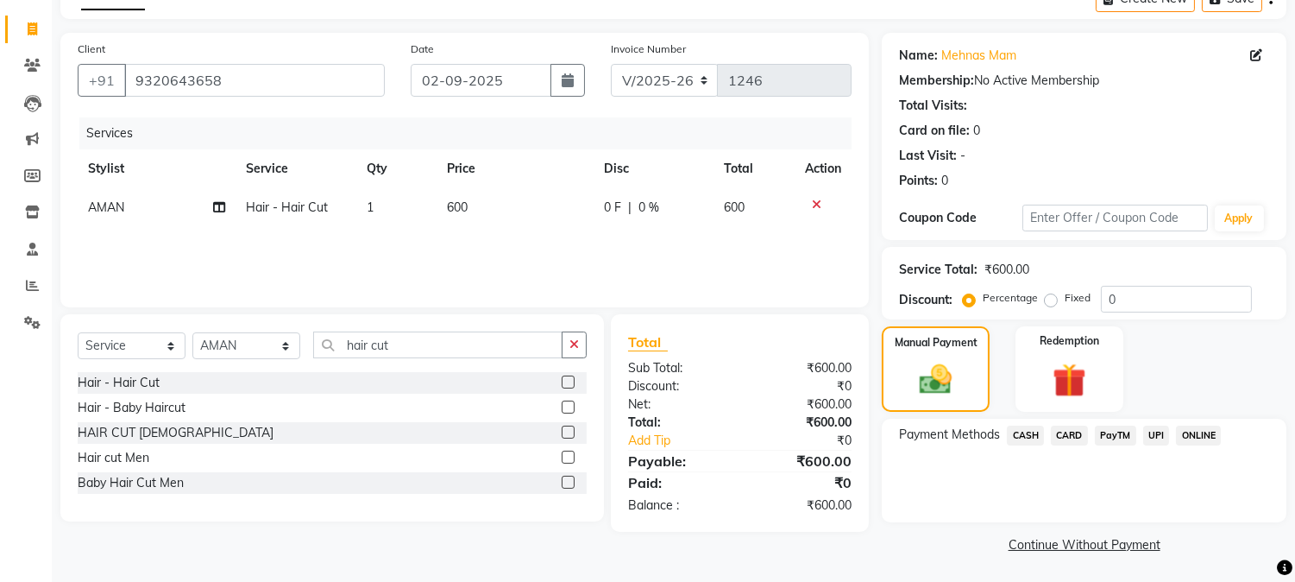
click at [1113, 425] on span "PayTM" at bounding box center [1115, 435] width 41 height 20
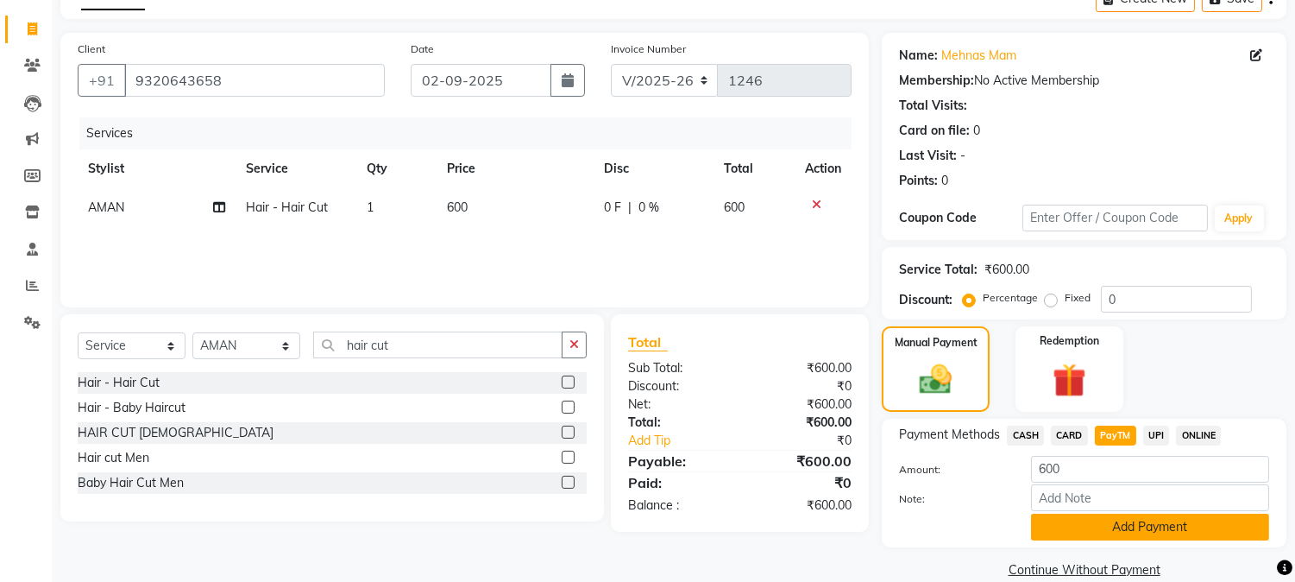
click at [1093, 530] on button "Add Payment" at bounding box center [1150, 526] width 238 height 27
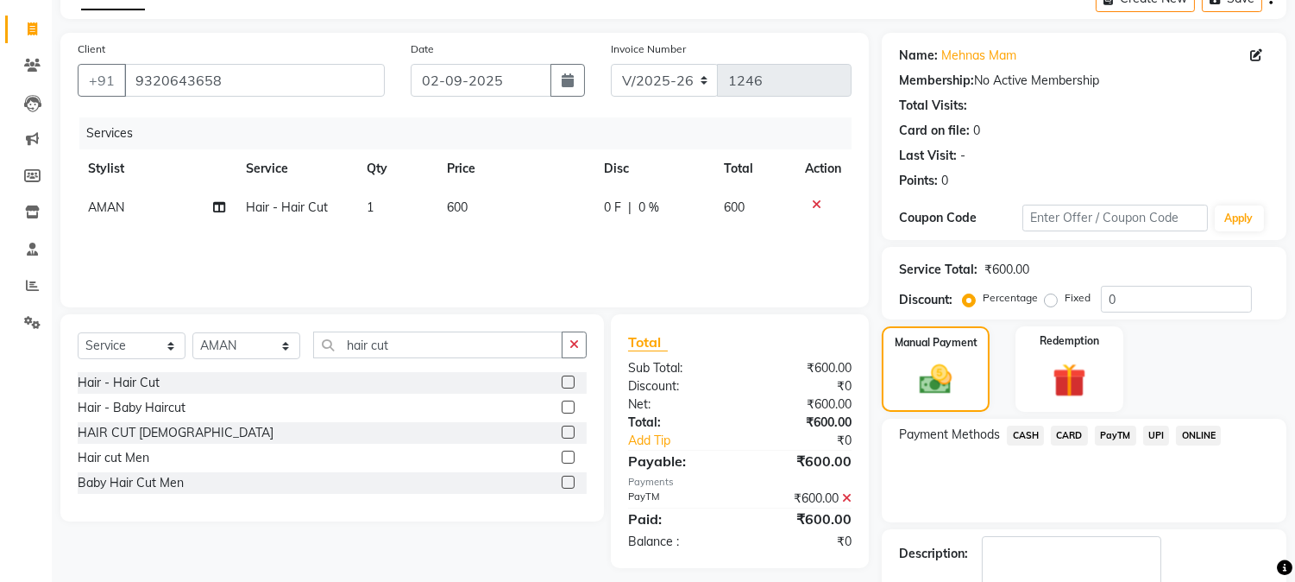
scroll to position [194, 0]
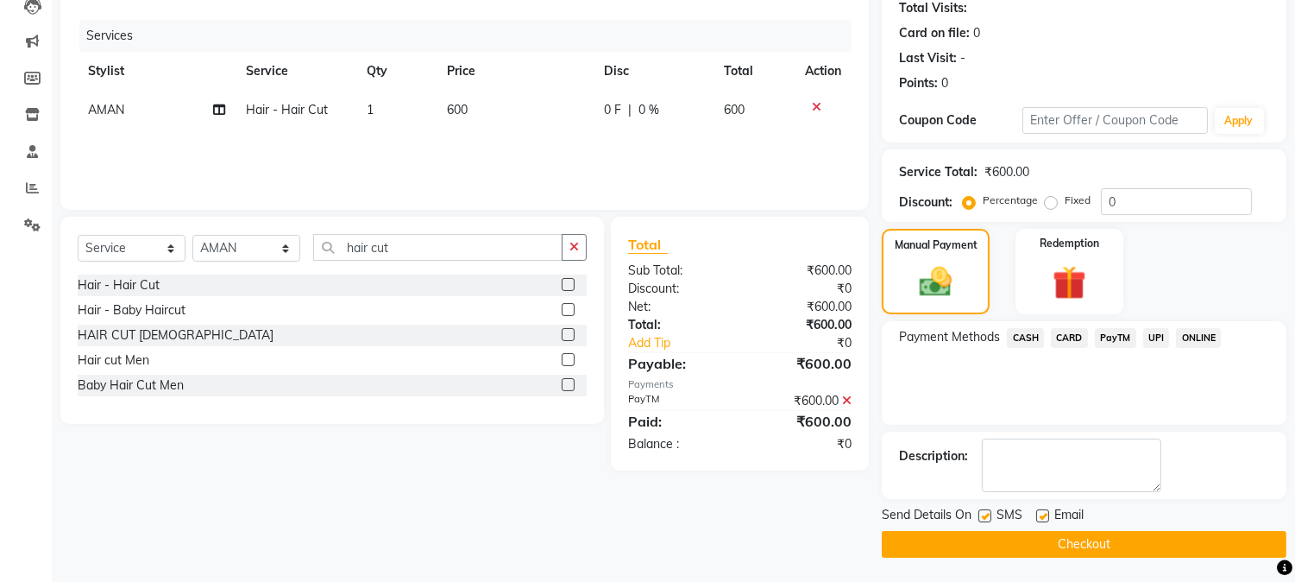
click at [1042, 531] on button "Checkout" at bounding box center [1084, 544] width 405 height 27
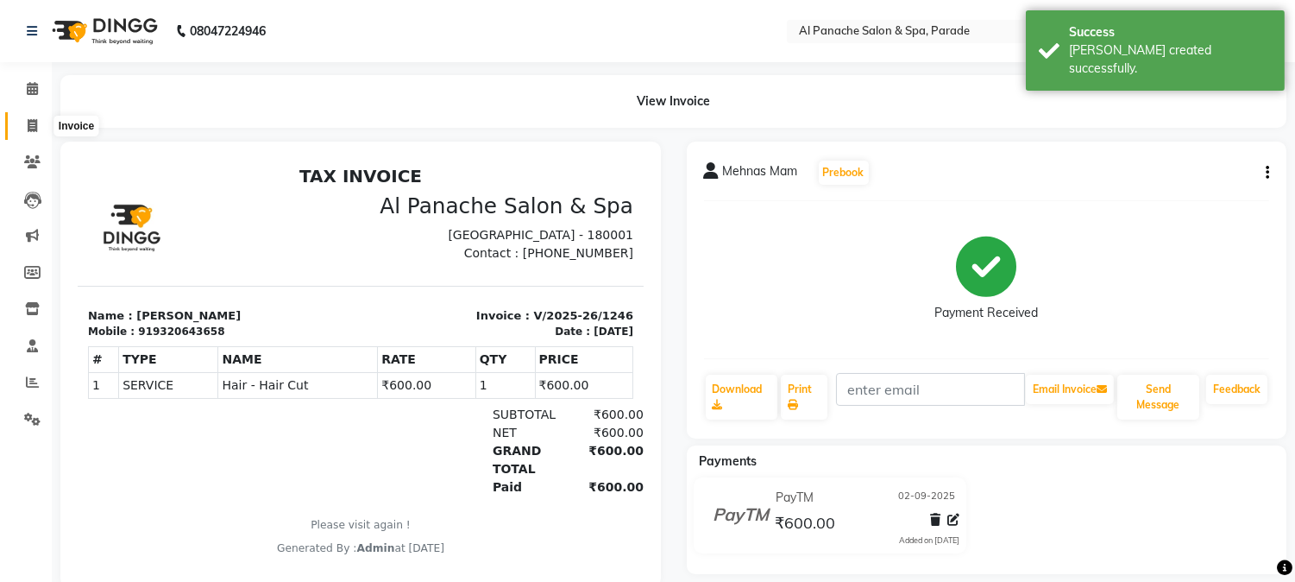
click at [22, 122] on span at bounding box center [32, 127] width 30 height 20
select select "service"
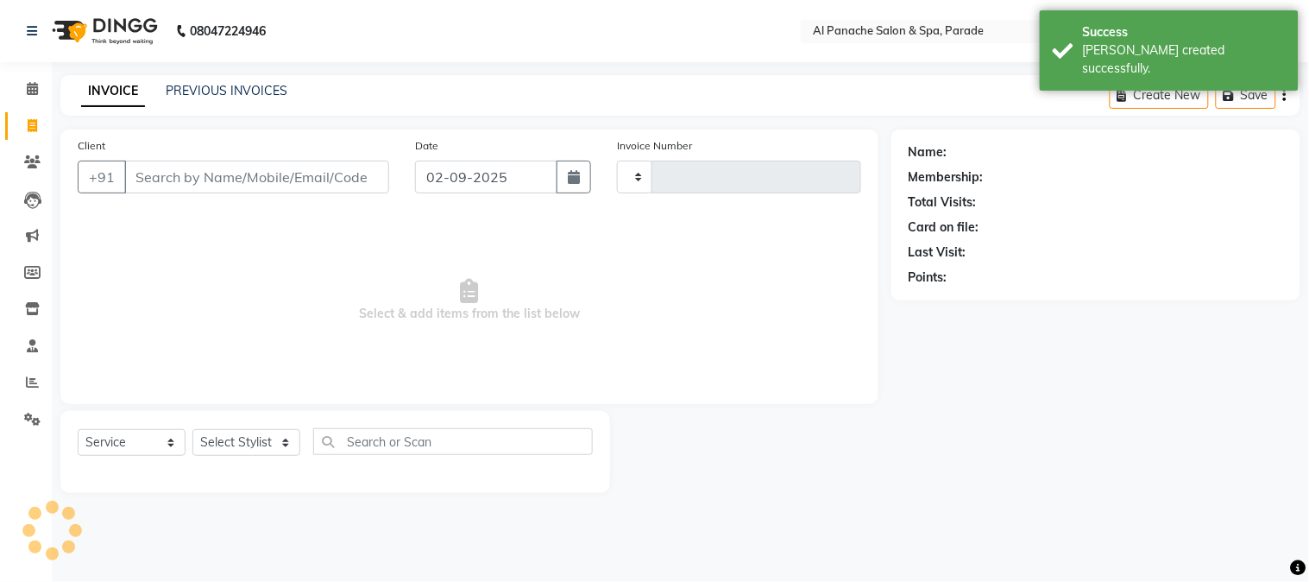
type input "1247"
select select "463"
click at [29, 92] on icon at bounding box center [32, 88] width 11 height 13
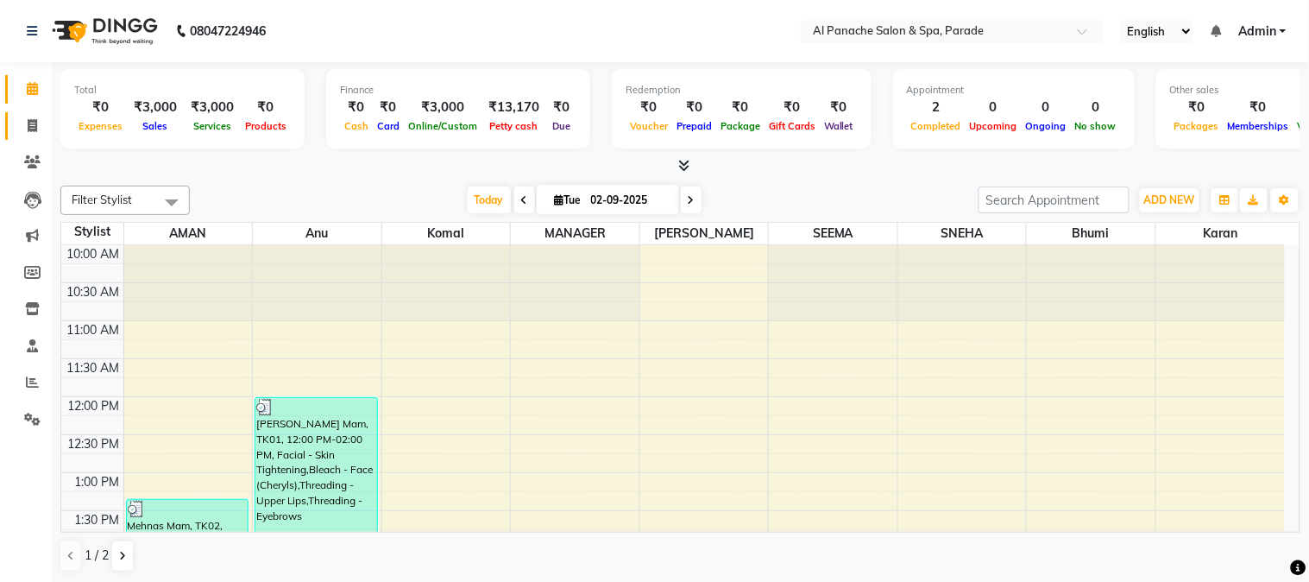
click at [29, 115] on link "Invoice" at bounding box center [25, 126] width 41 height 28
select select "service"
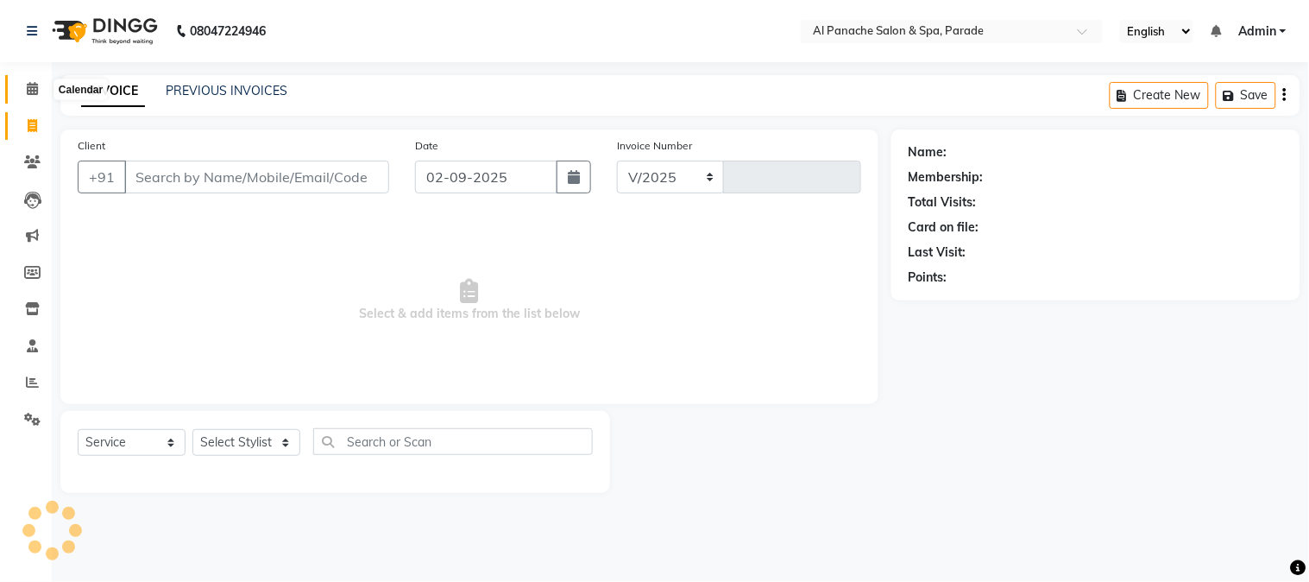
select select "463"
type input "1247"
click at [31, 92] on icon at bounding box center [32, 88] width 11 height 13
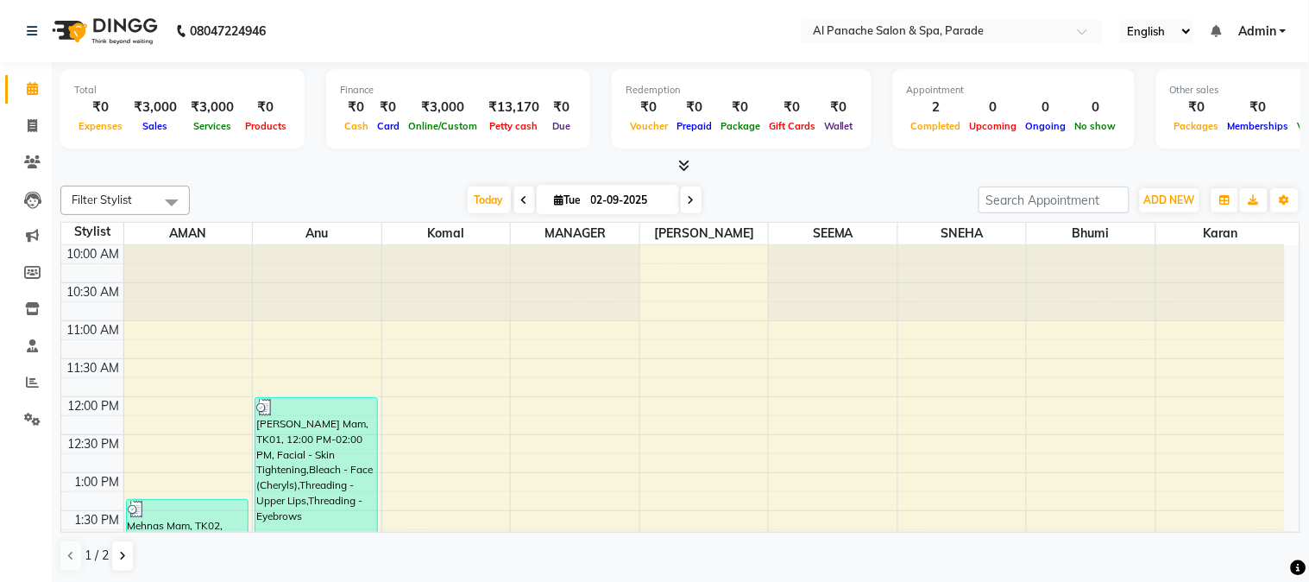
click at [378, 187] on div "[DATE] [DATE]" at bounding box center [584, 200] width 772 height 26
click at [14, 127] on link "Invoice" at bounding box center [25, 126] width 41 height 28
select select "service"
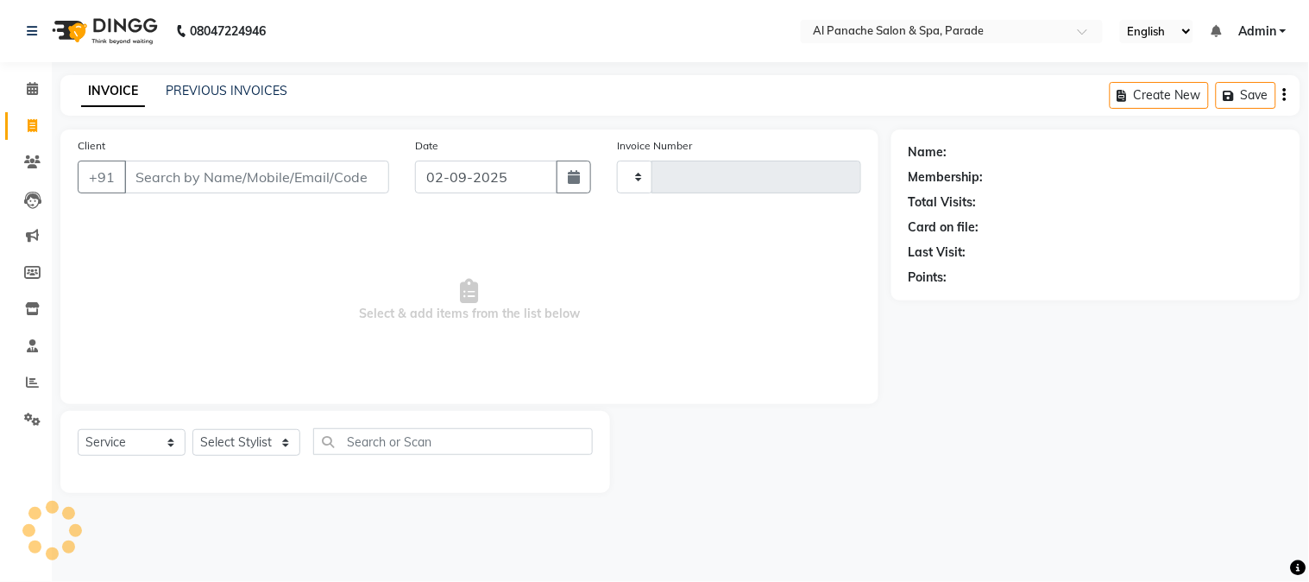
type input "1247"
select select "463"
click at [174, 174] on input "Client" at bounding box center [256, 177] width 265 height 33
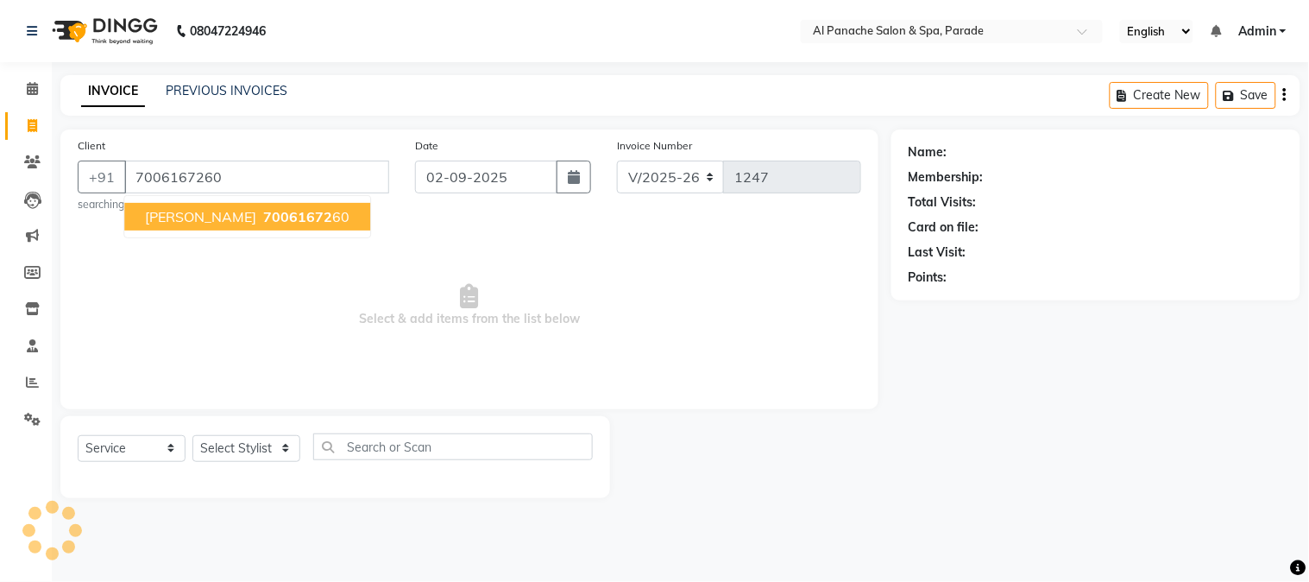
type input "7006167260"
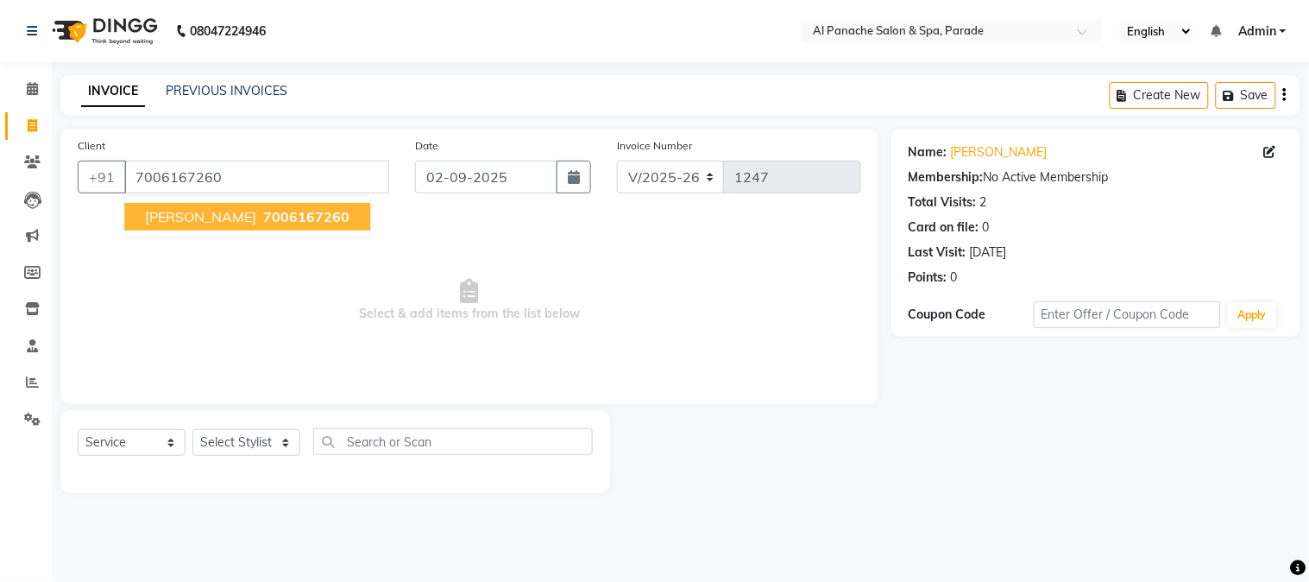
click at [221, 214] on span "[PERSON_NAME]" at bounding box center [200, 216] width 111 height 17
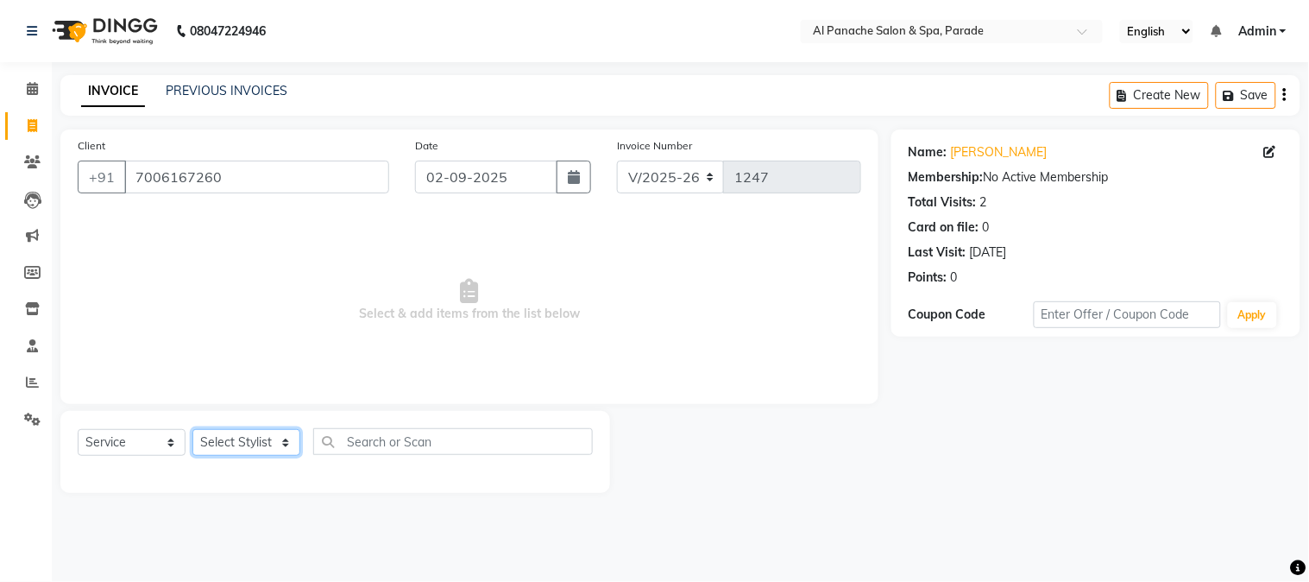
click at [257, 442] on select "Select Stylist [PERSON_NAME] Bhumi [PERSON_NAME] MANAGER [PERSON_NAME] [PERSON_…" at bounding box center [246, 442] width 108 height 27
select select "23032"
click at [192, 430] on select "Select Stylist [PERSON_NAME] Bhumi [PERSON_NAME] MANAGER [PERSON_NAME] [PERSON_…" at bounding box center [246, 442] width 108 height 27
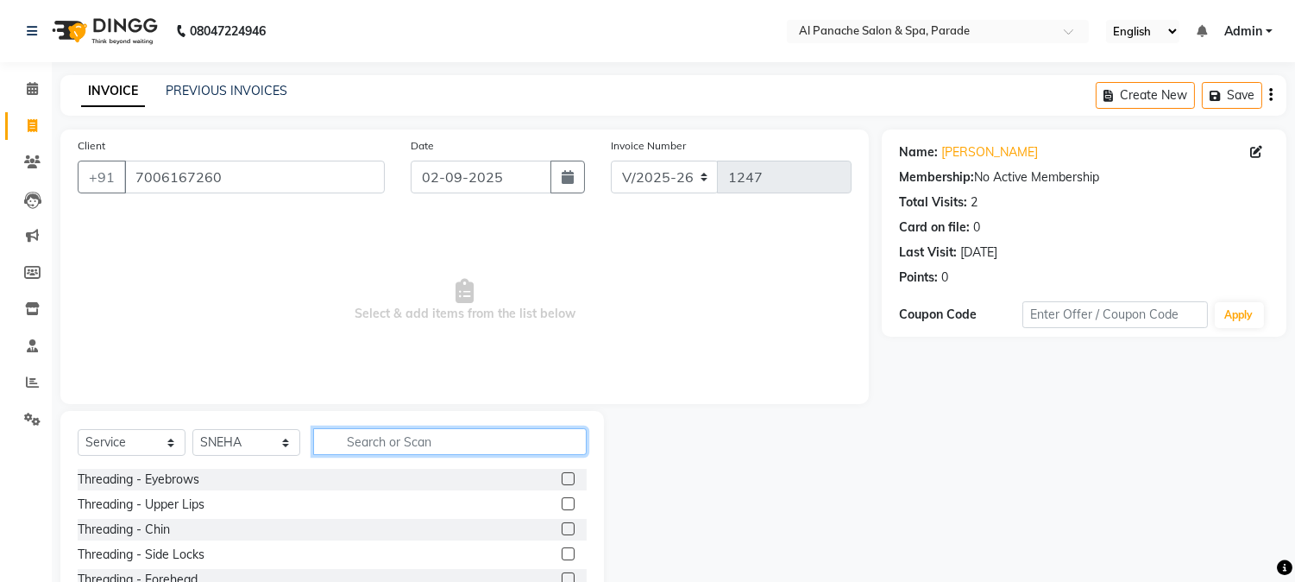
click at [381, 447] on input "text" at bounding box center [450, 441] width 274 height 27
click at [380, 443] on input "text" at bounding box center [437, 441] width 249 height 27
type input "party"
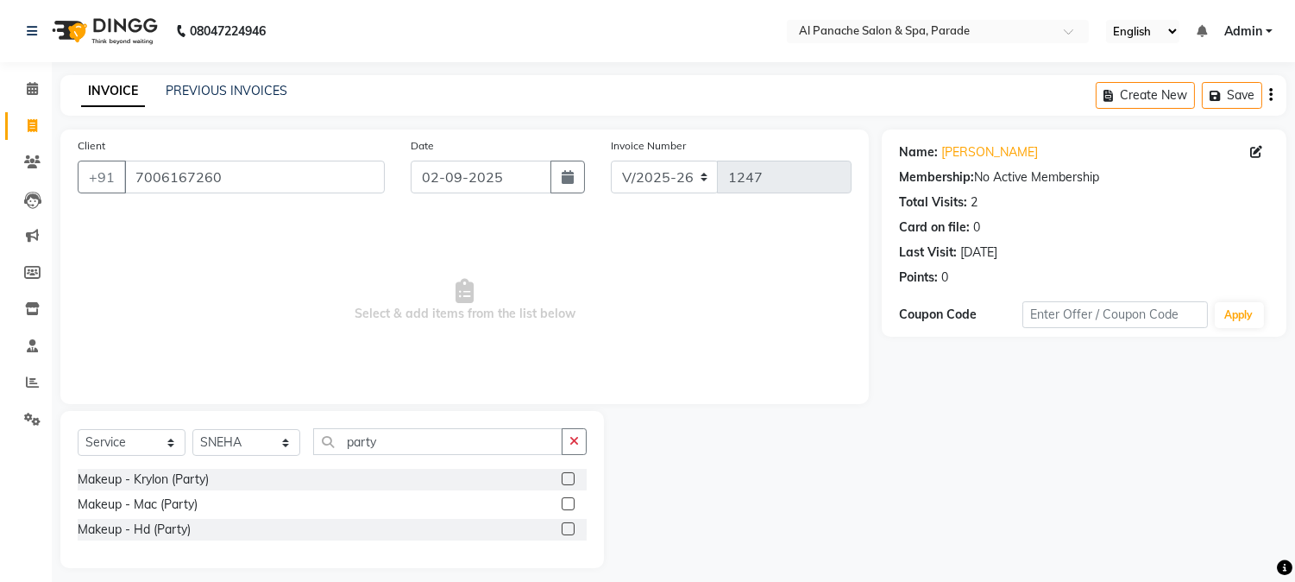
click at [564, 473] on label at bounding box center [568, 478] width 13 height 13
click at [564, 474] on input "checkbox" at bounding box center [567, 479] width 11 height 11
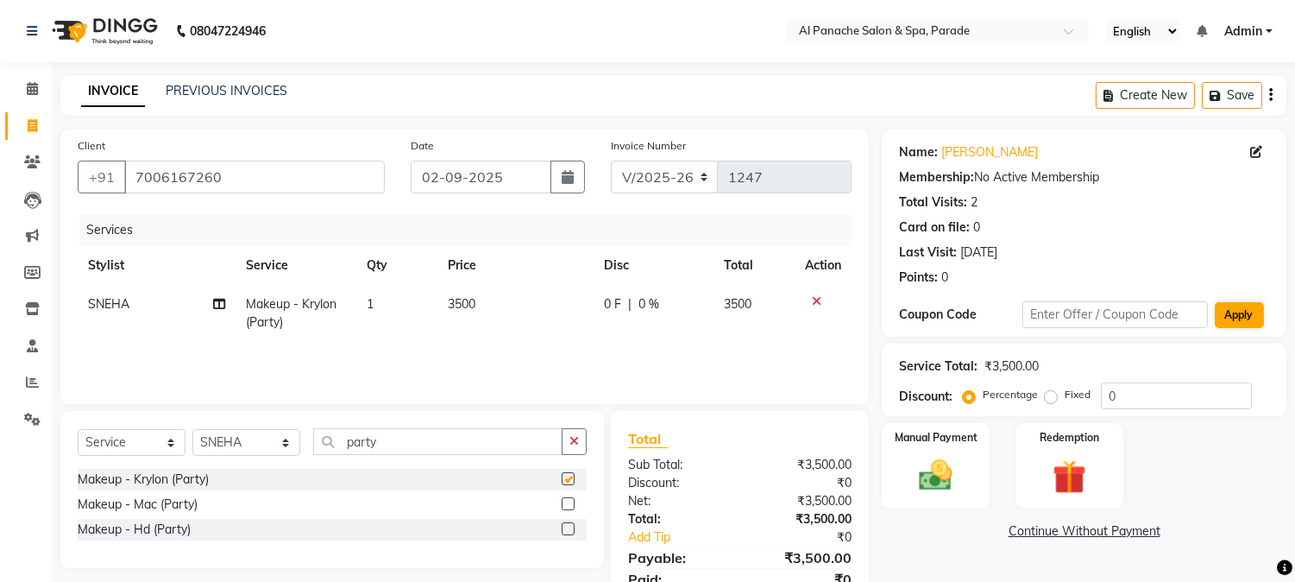
checkbox input "false"
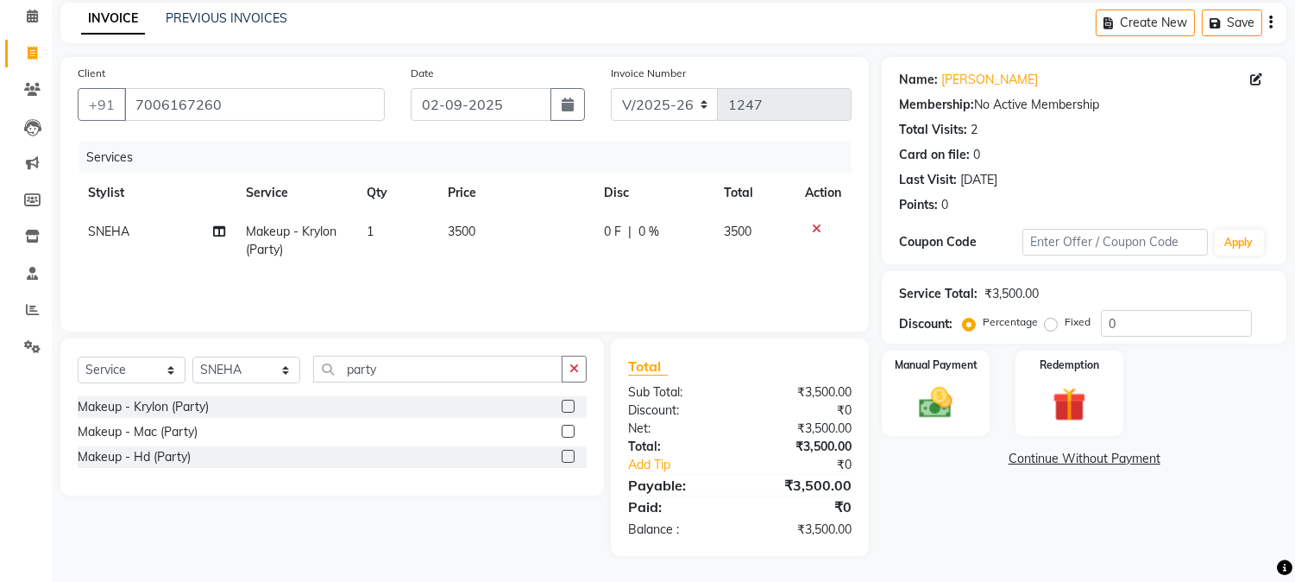
click at [1065, 322] on label "Fixed" at bounding box center [1078, 322] width 26 height 16
click at [1049, 322] on input "Fixed" at bounding box center [1055, 322] width 12 height 12
radio input "true"
click at [1134, 314] on input "0" at bounding box center [1176, 323] width 151 height 27
type input "3"
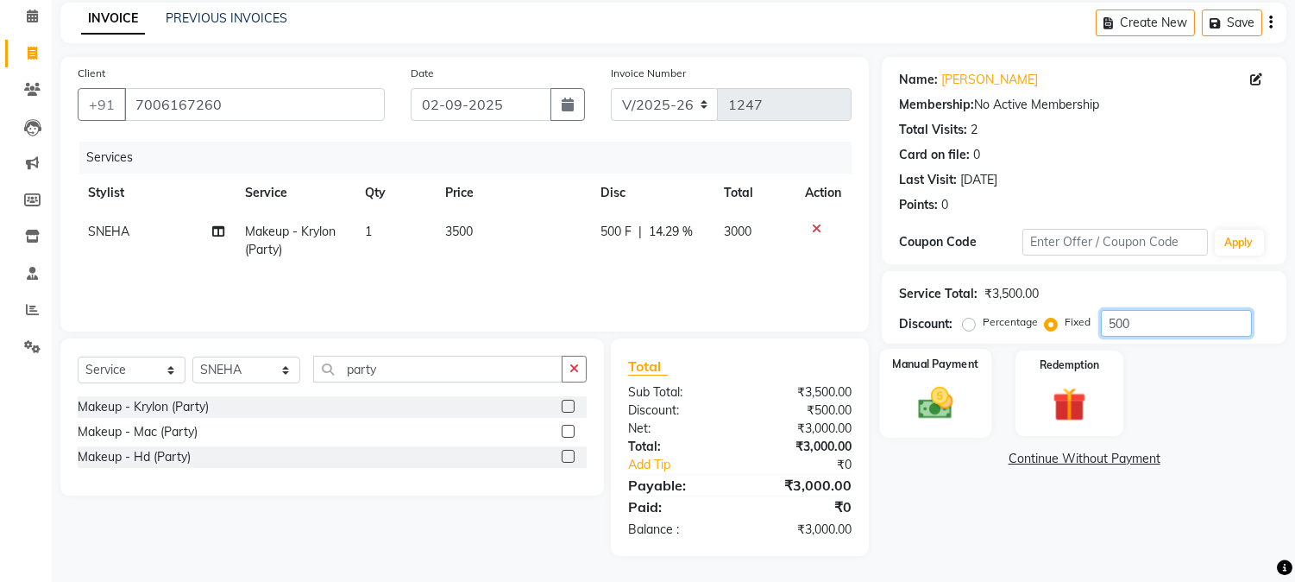
type input "500"
click at [919, 421] on img at bounding box center [936, 403] width 57 height 41
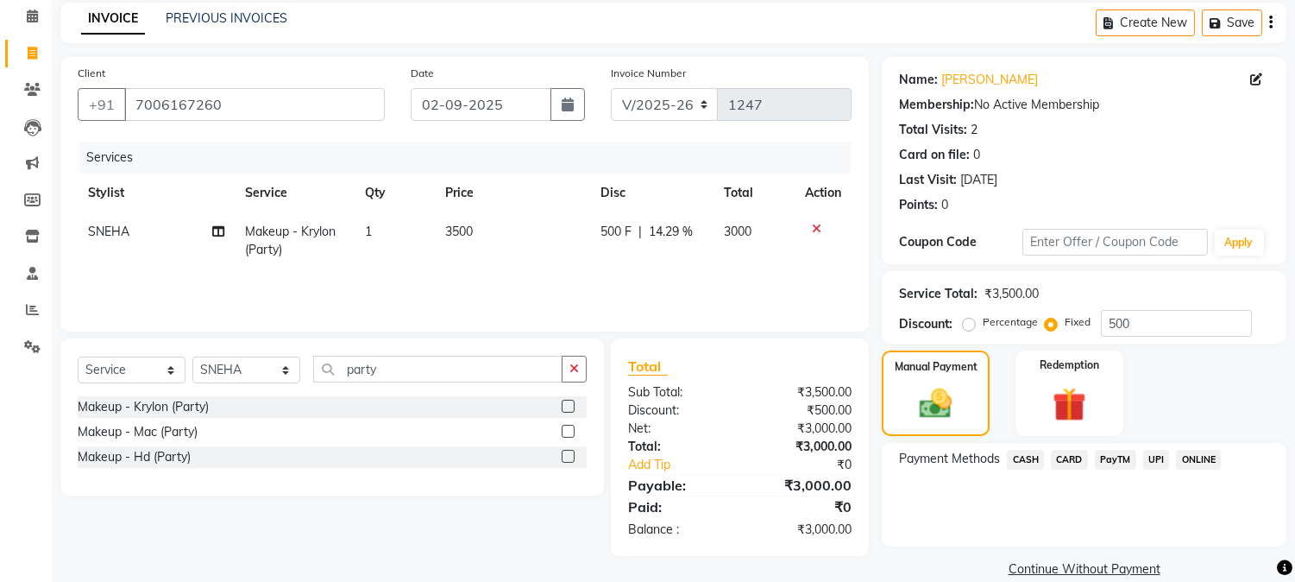
click at [1108, 451] on span "PayTM" at bounding box center [1115, 460] width 41 height 20
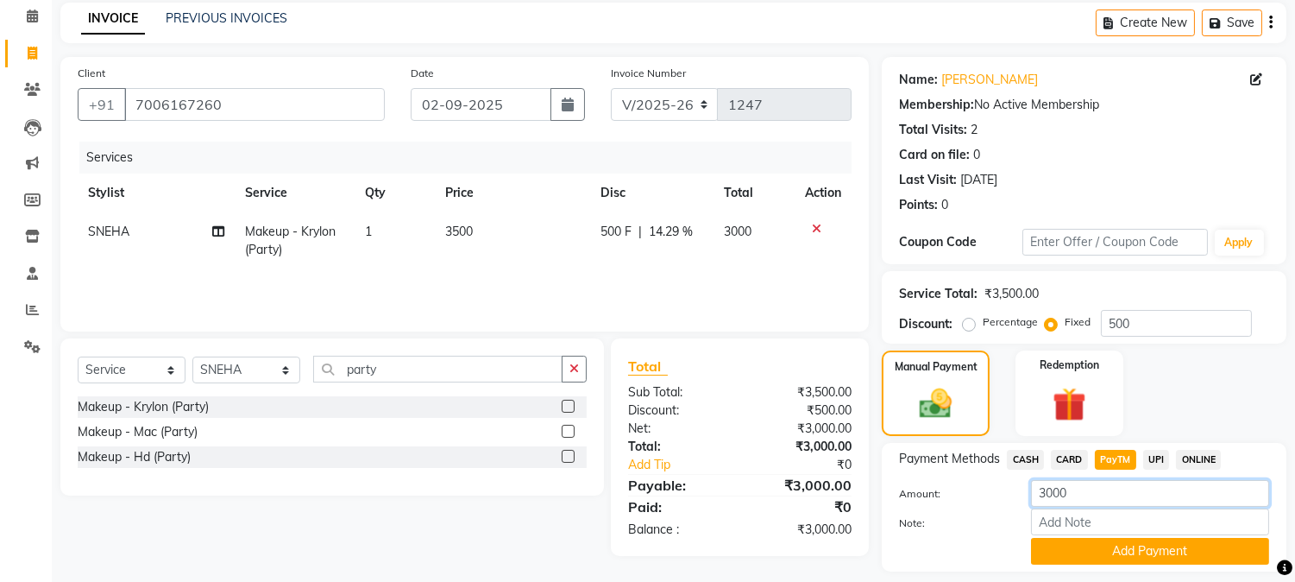
click at [1049, 492] on input "3000" at bounding box center [1150, 493] width 238 height 27
click at [1053, 490] on input "3000" at bounding box center [1150, 493] width 238 height 27
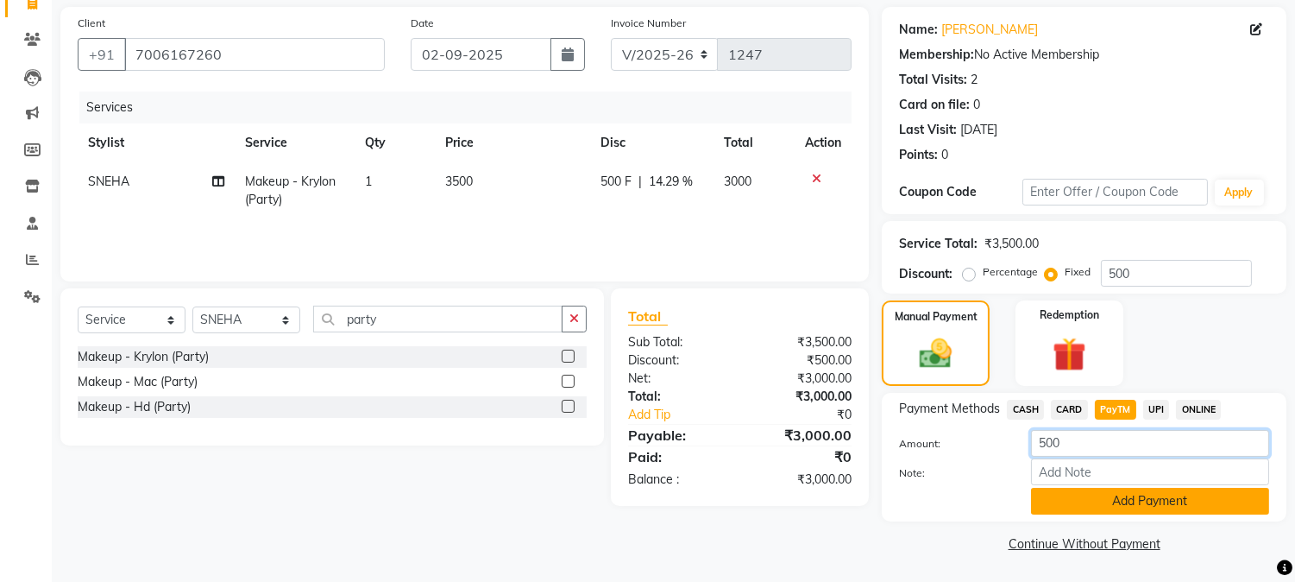
type input "500"
click at [1064, 499] on button "Add Payment" at bounding box center [1150, 501] width 238 height 27
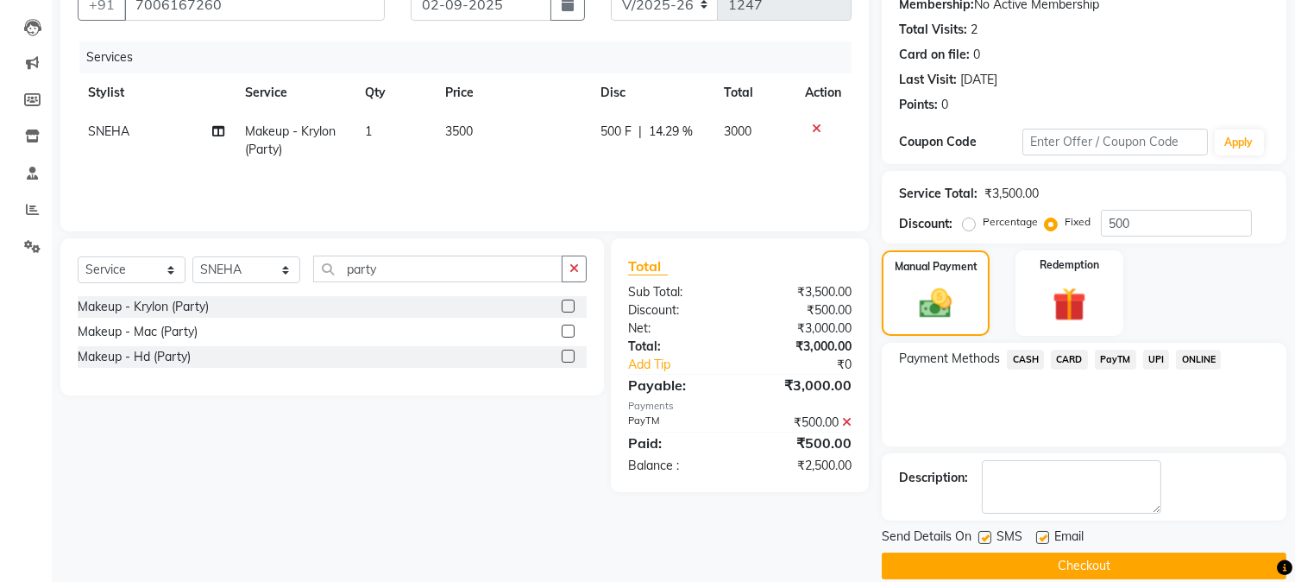
scroll to position [194, 0]
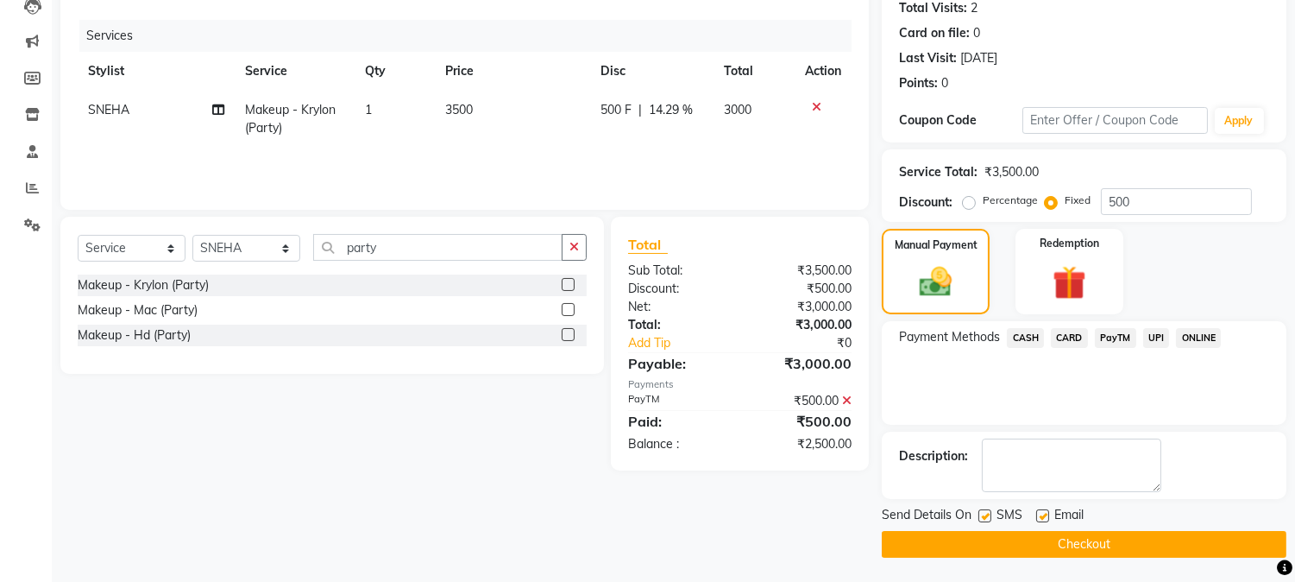
click at [1092, 539] on button "Checkout" at bounding box center [1084, 544] width 405 height 27
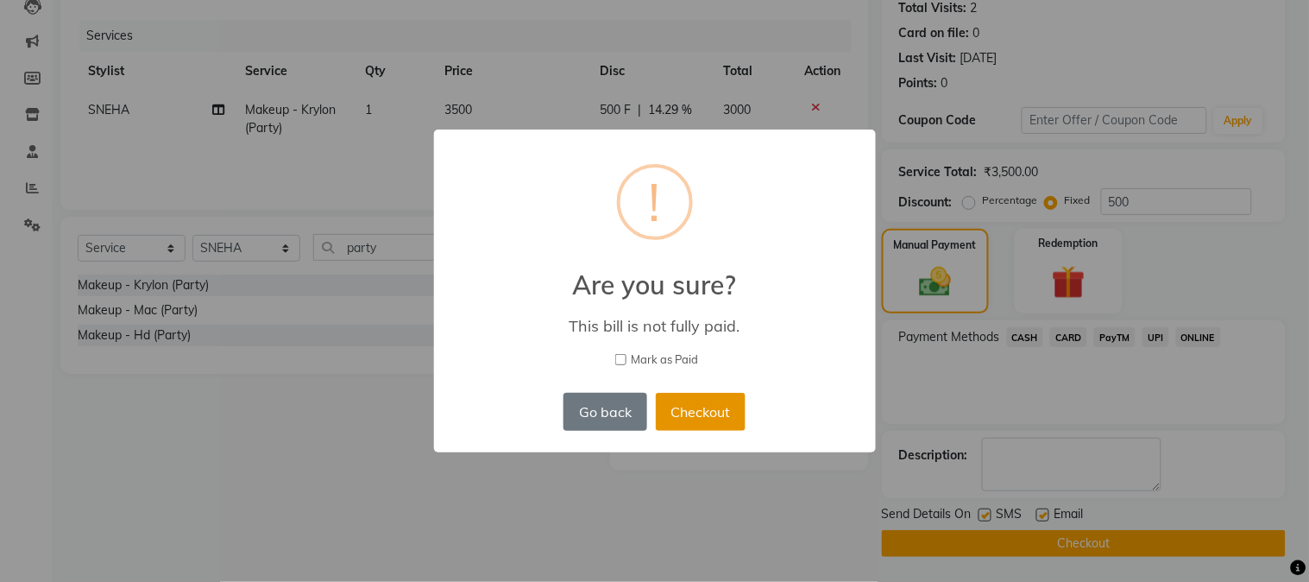
click at [704, 418] on button "Checkout" at bounding box center [701, 412] width 90 height 38
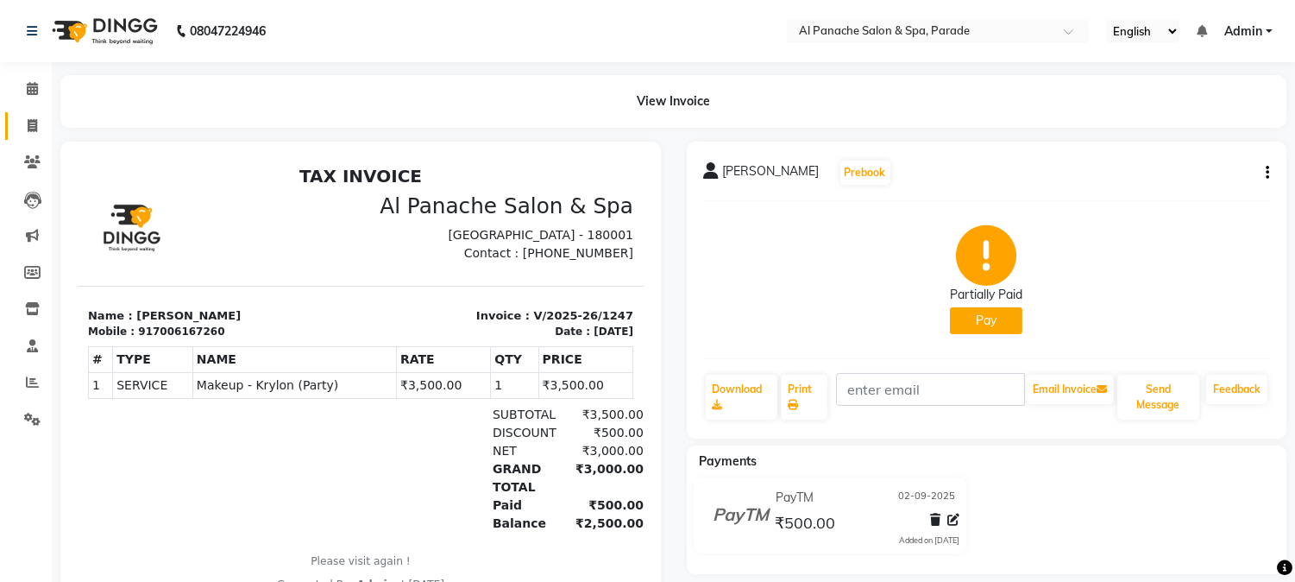
click at [15, 121] on link "Invoice" at bounding box center [25, 126] width 41 height 28
select select "service"
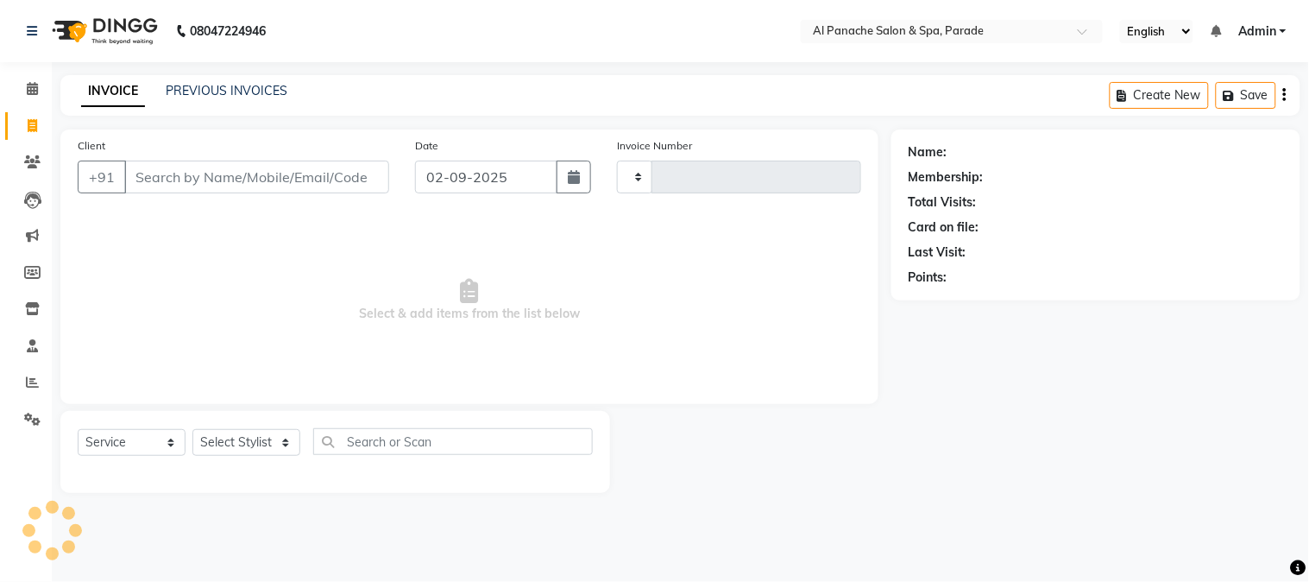
type input "1248"
select select "463"
click at [32, 91] on icon at bounding box center [32, 88] width 11 height 13
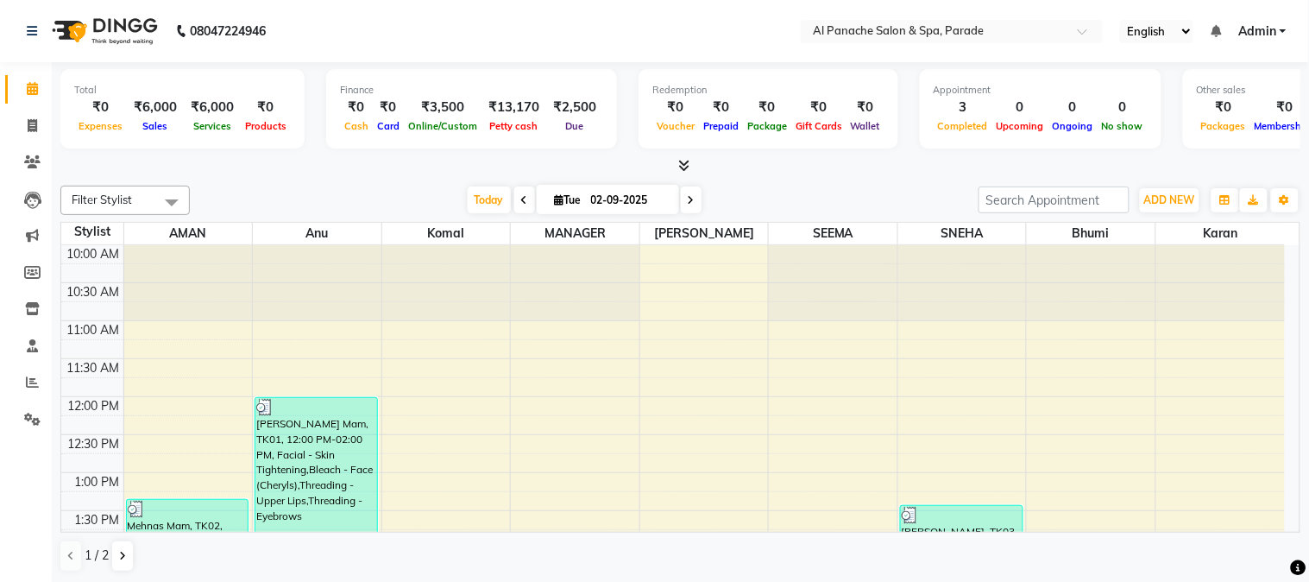
click at [685, 160] on icon at bounding box center [683, 165] width 11 height 13
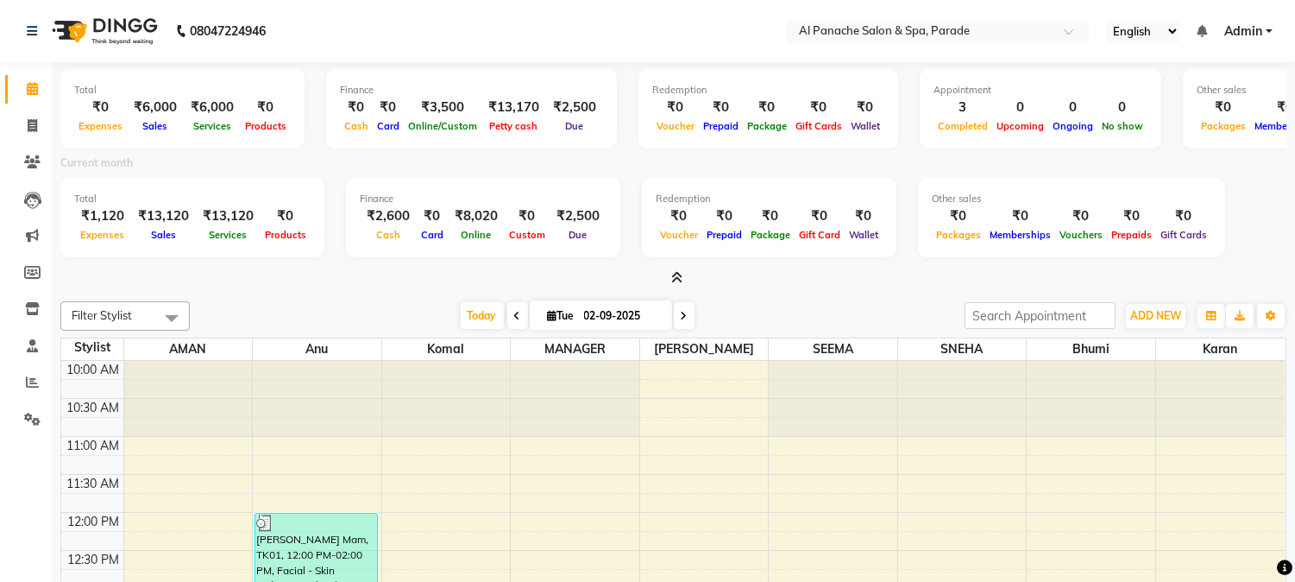
click at [678, 273] on icon at bounding box center [676, 277] width 11 height 13
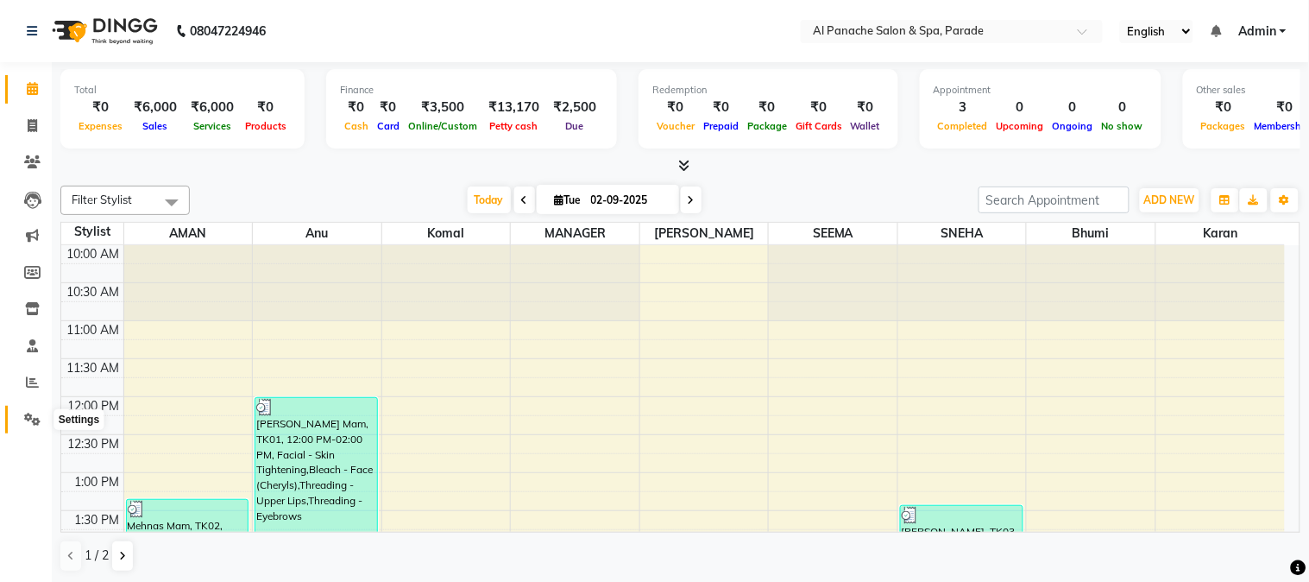
click at [33, 423] on icon at bounding box center [32, 419] width 16 height 13
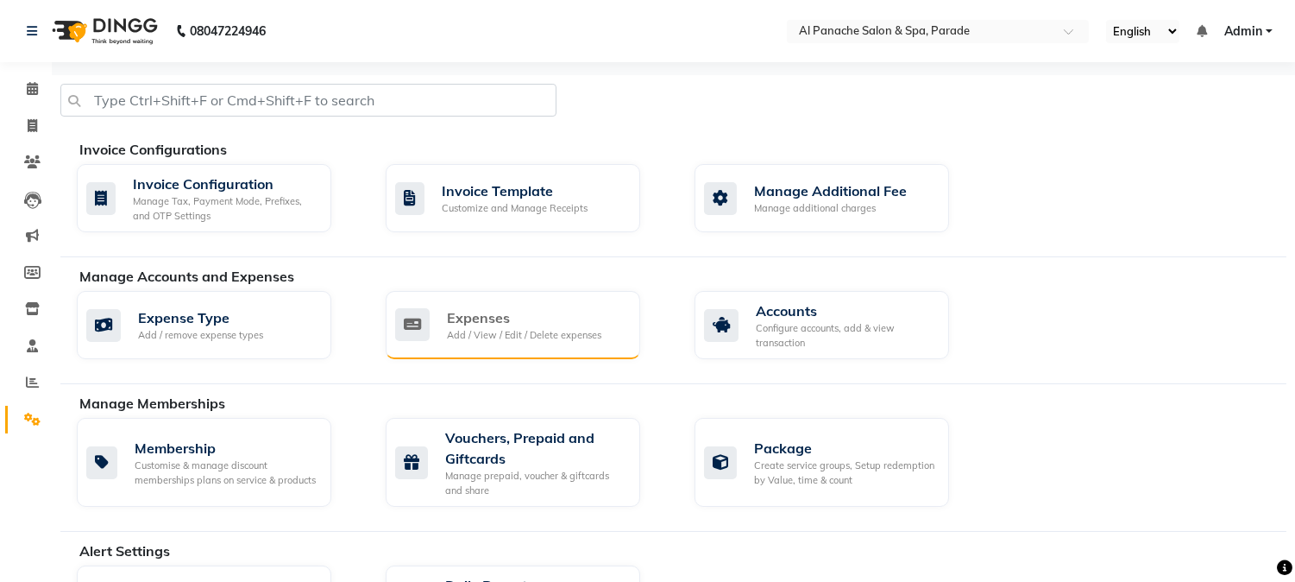
click at [566, 318] on div "Expenses" at bounding box center [524, 317] width 154 height 21
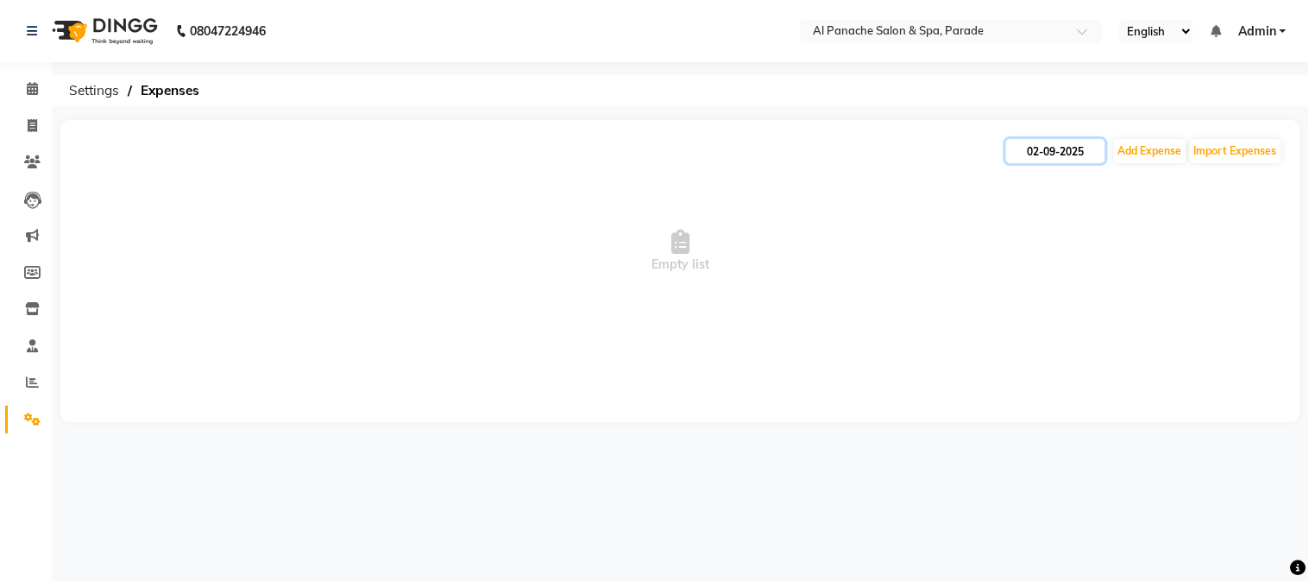
click at [1076, 147] on input "02-09-2025" at bounding box center [1055, 151] width 99 height 24
select select "9"
select select "2025"
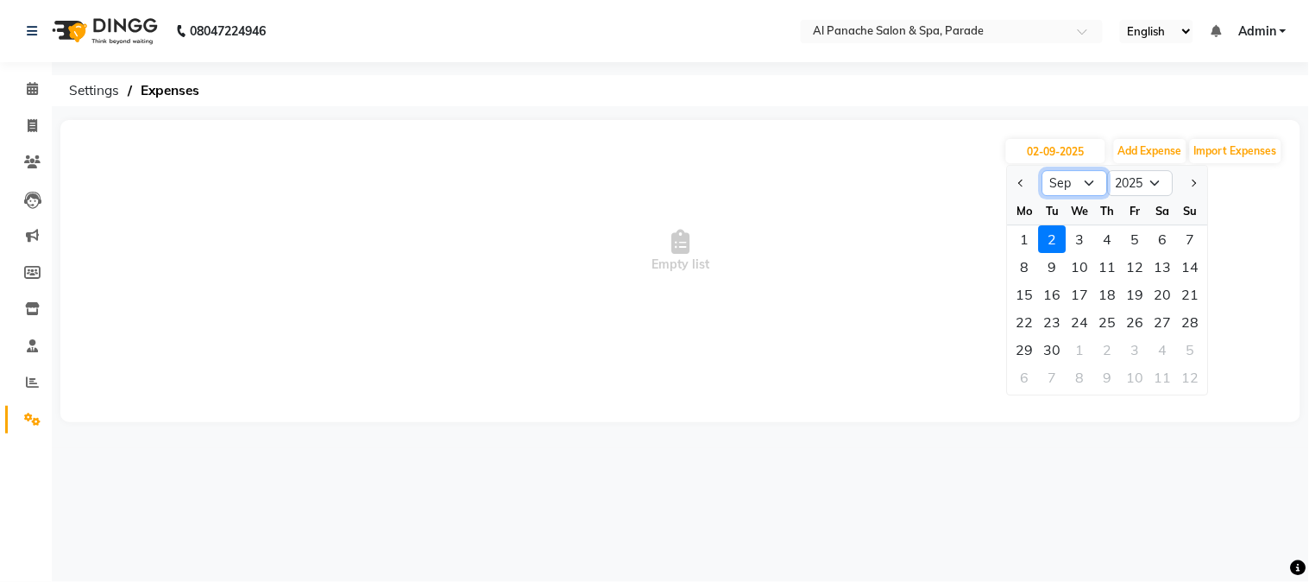
click at [1085, 176] on select "Jan Feb Mar Apr May Jun [DATE] Aug Sep Oct Nov Dec" at bounding box center [1076, 183] width 66 height 26
select select "8"
click at [1043, 170] on select "Jan Feb Mar Apr May Jun [DATE] Aug Sep Oct Nov Dec" at bounding box center [1076, 183] width 66 height 26
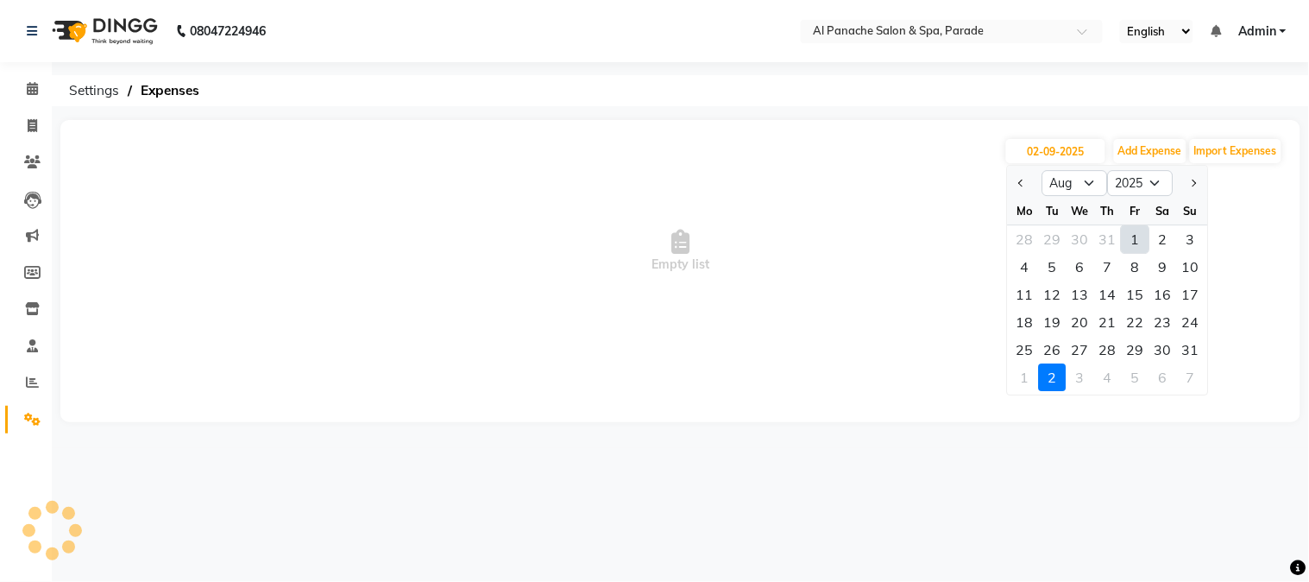
click at [1141, 230] on div "1" at bounding box center [1136, 239] width 28 height 28
type input "[DATE]"
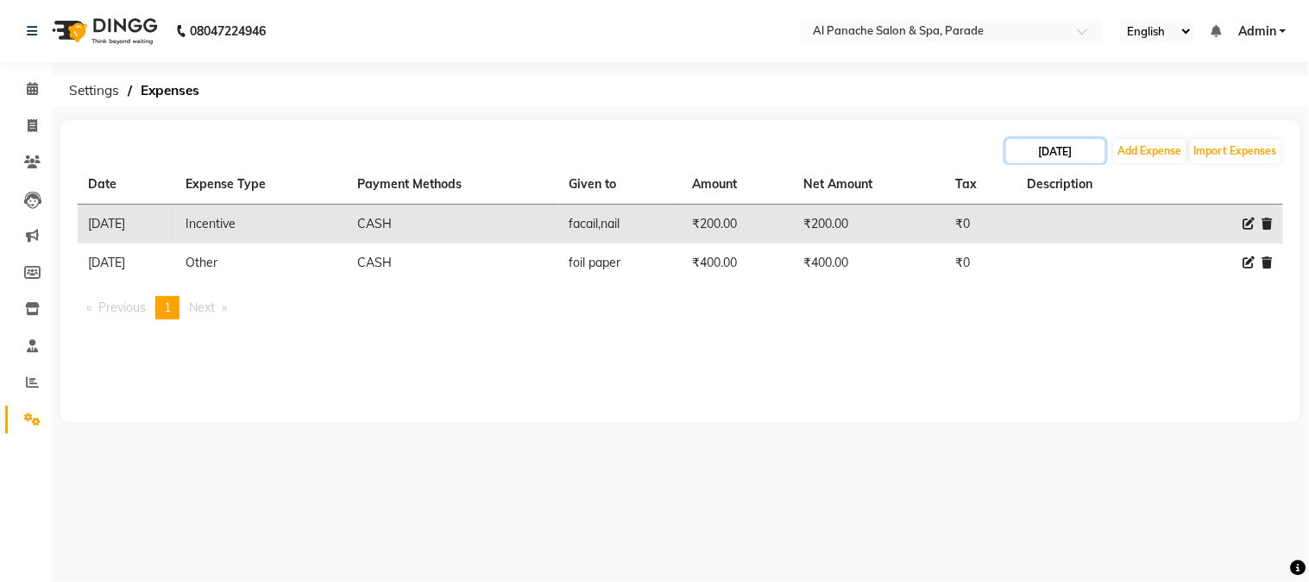
click at [1068, 157] on input "[DATE]" at bounding box center [1055, 151] width 99 height 24
select select "8"
select select "2025"
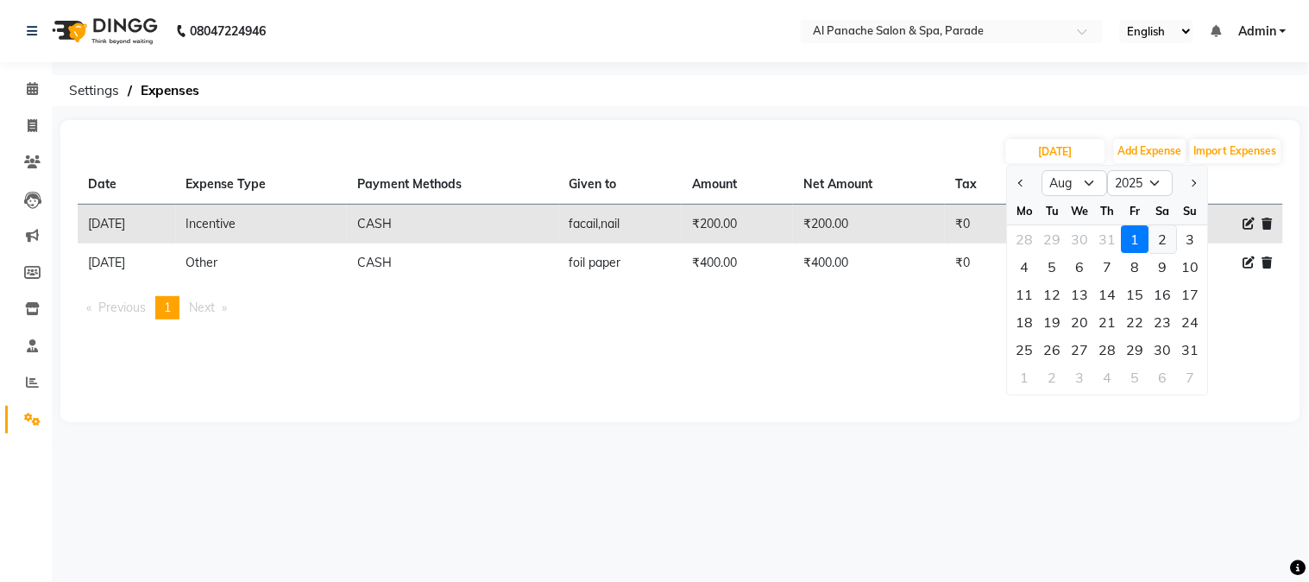
click at [1158, 236] on div "2" at bounding box center [1164, 239] width 28 height 28
type input "[DATE]"
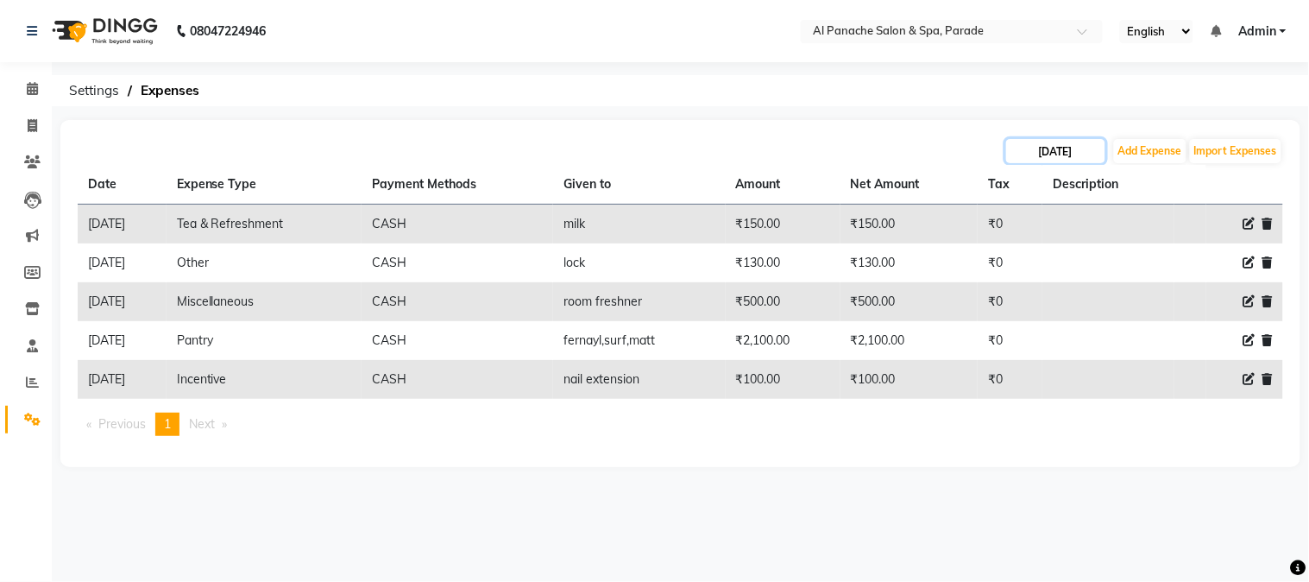
click at [1060, 149] on input "[DATE]" at bounding box center [1055, 151] width 99 height 24
select select "8"
select select "2025"
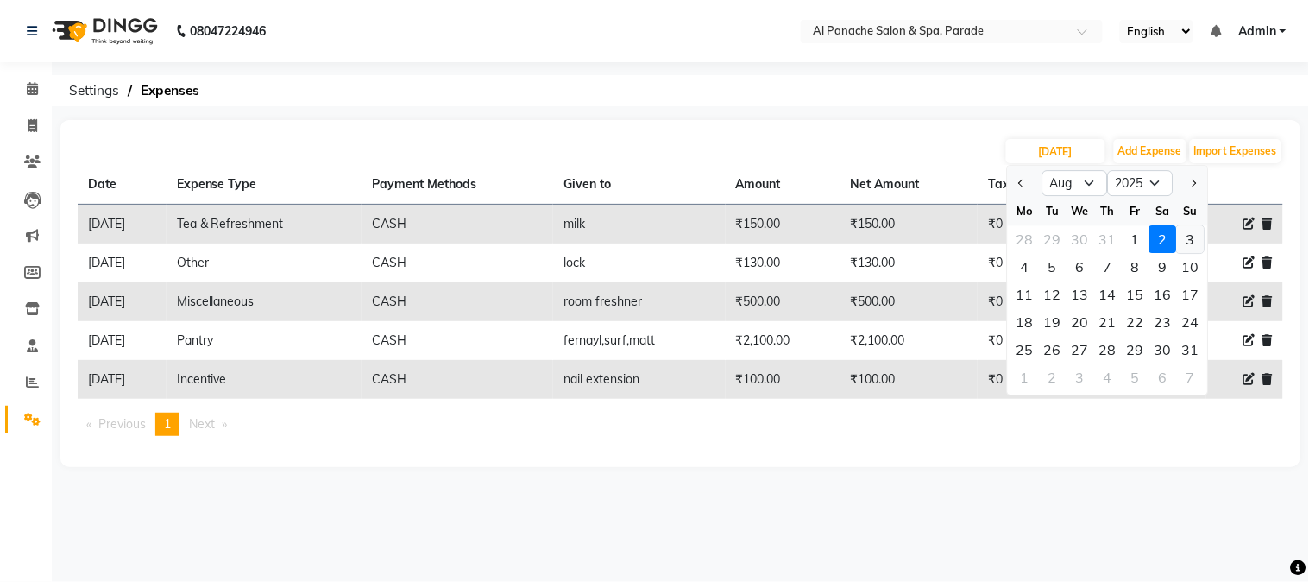
click at [1187, 231] on div "3" at bounding box center [1191, 239] width 28 height 28
type input "[DATE]"
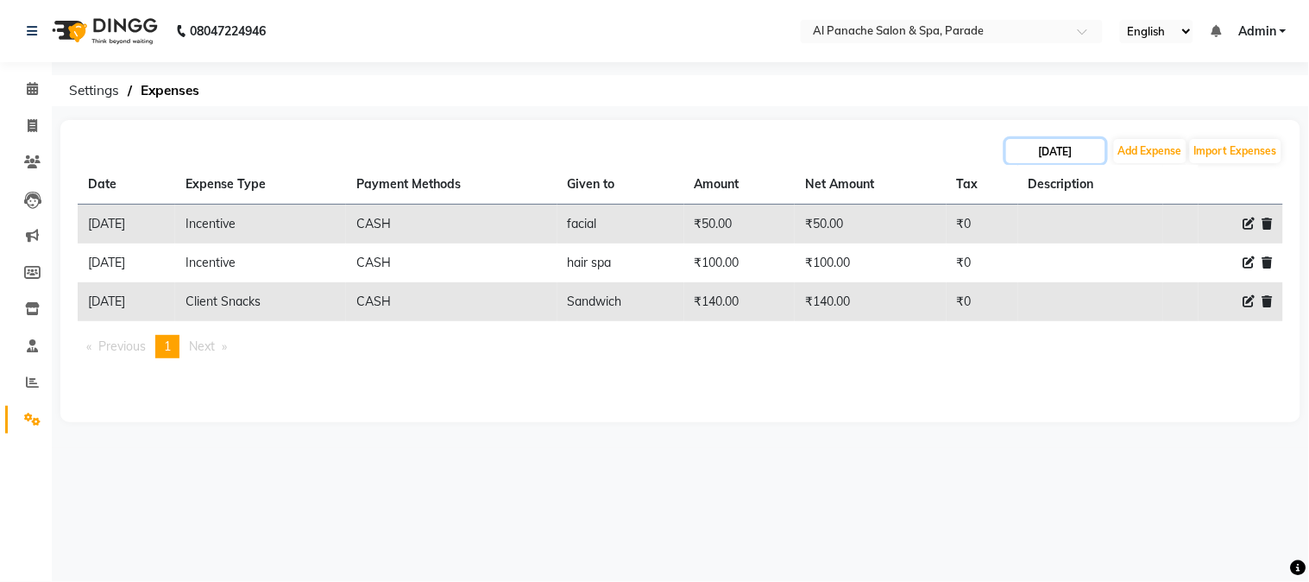
click at [1062, 159] on input "[DATE]" at bounding box center [1055, 151] width 99 height 24
select select "8"
select select "2025"
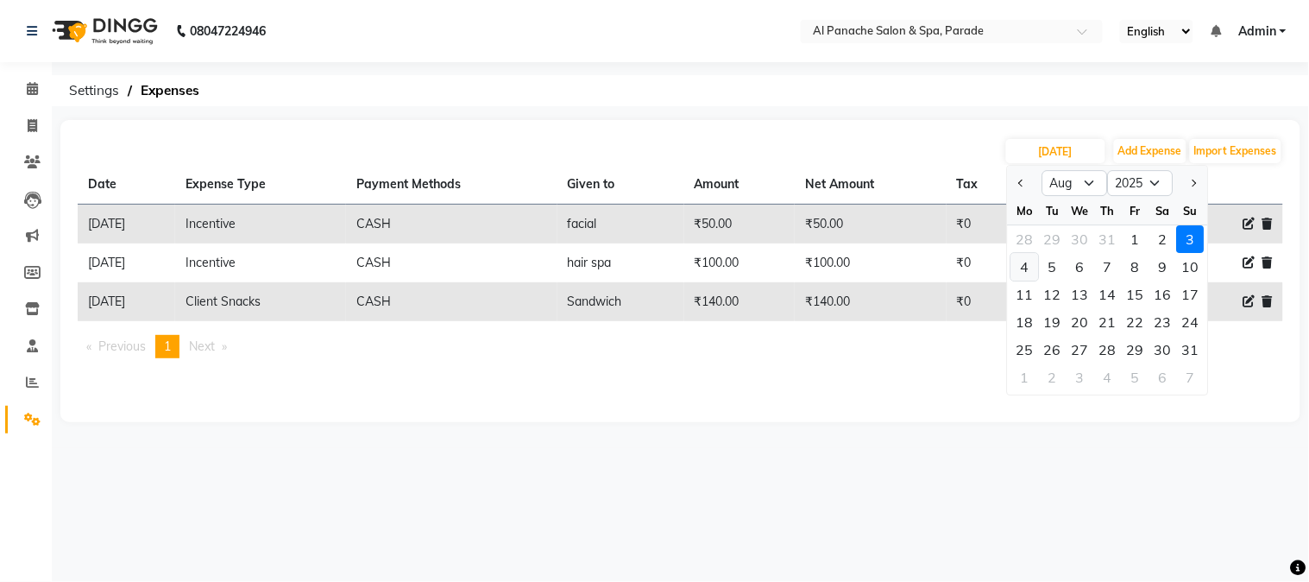
click at [1020, 265] on div "4" at bounding box center [1025, 267] width 28 height 28
type input "[DATE]"
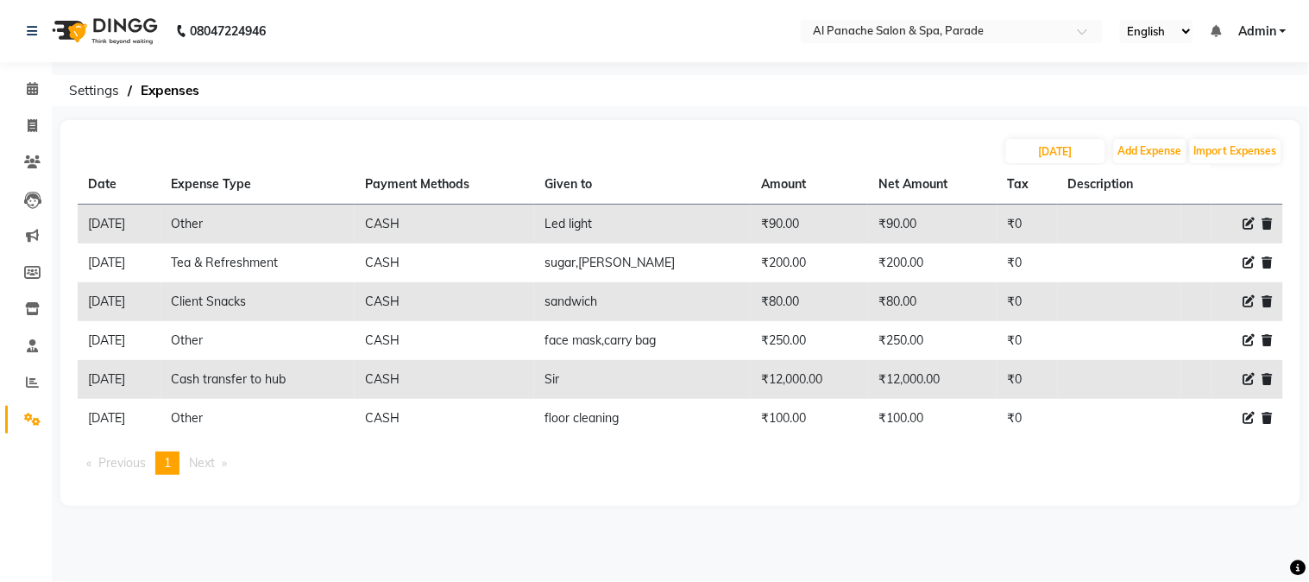
drag, startPoint x: 1020, startPoint y: 265, endPoint x: 872, endPoint y: 345, distance: 168.7
click at [872, 345] on tbody "[DATE] Other CASH Led light ₹90.00 ₹90.00 ₹0 [DATE] Tea & Refreshment CASH suga…" at bounding box center [681, 322] width 1206 height 234
click at [944, 484] on div "Date Expense Type Payment Methods Given to Amount Net Amount Tax Description [D…" at bounding box center [681, 327] width 1206 height 324
click at [1043, 154] on input "[DATE]" at bounding box center [1055, 151] width 99 height 24
select select "8"
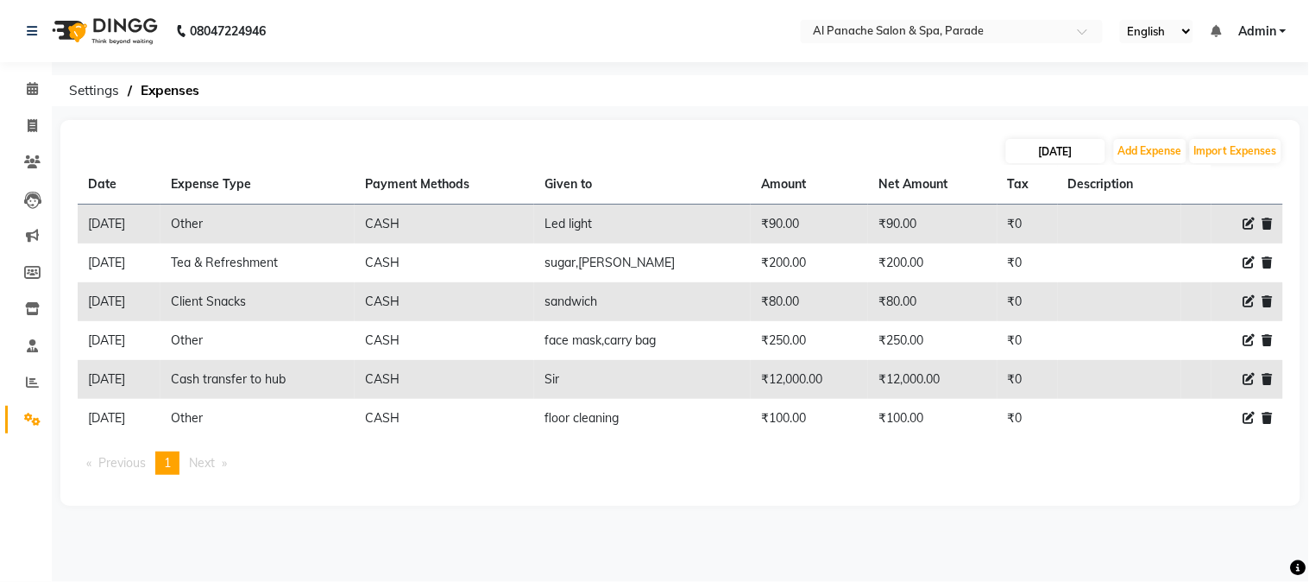
select select "2025"
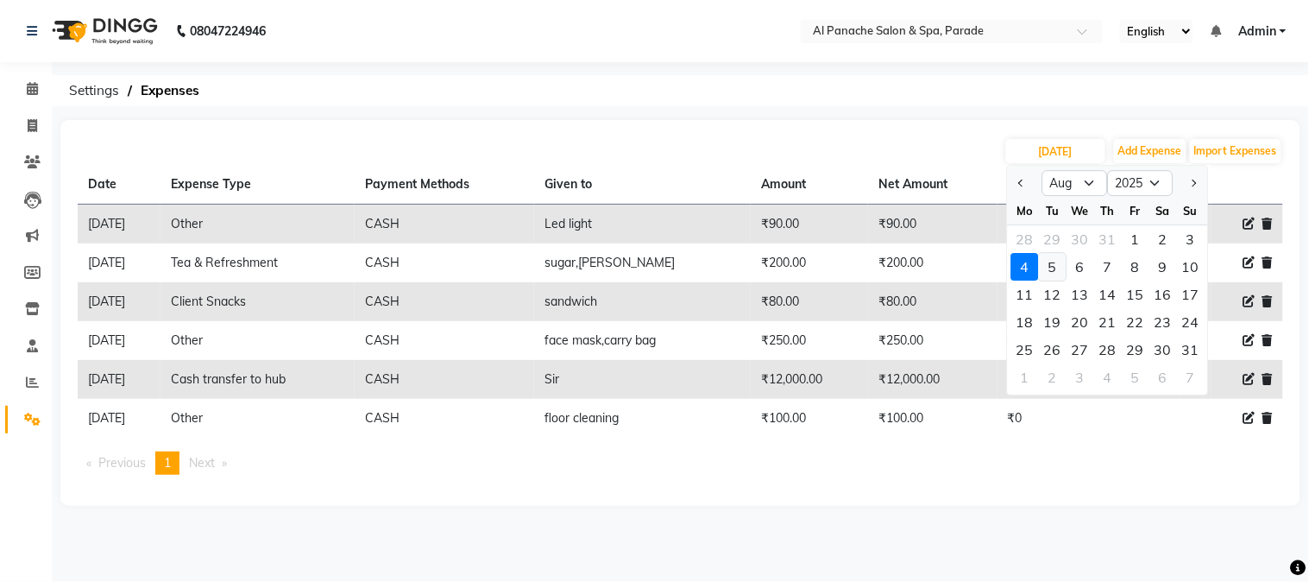
click at [1063, 262] on div "5" at bounding box center [1053, 267] width 28 height 28
type input "[DATE]"
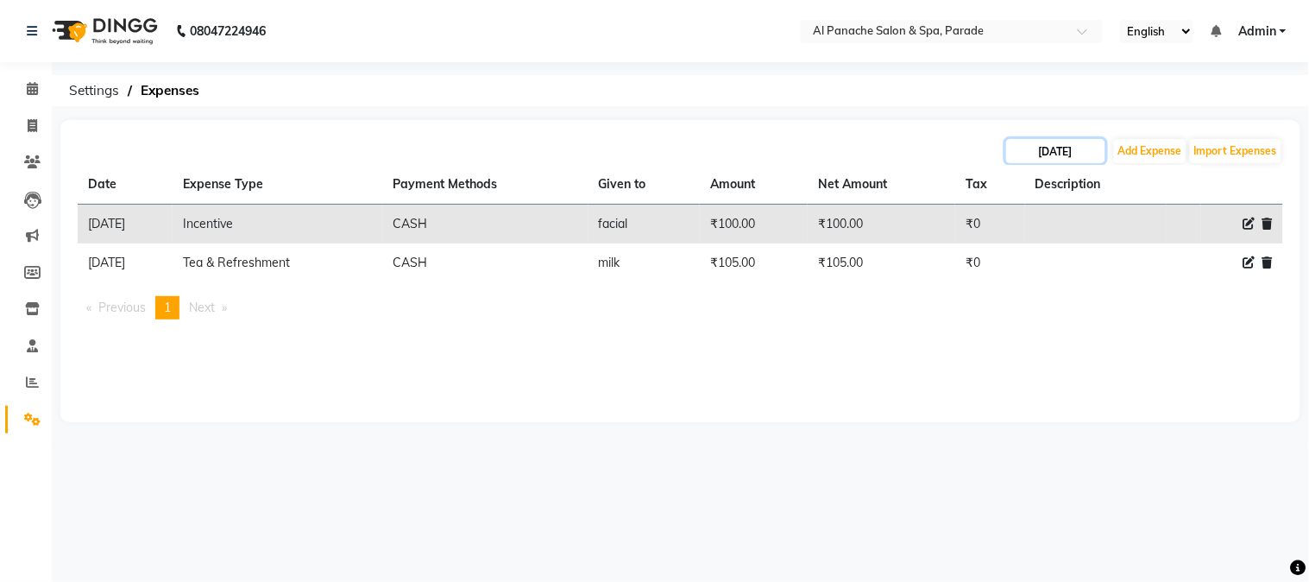
click at [1024, 148] on input "[DATE]" at bounding box center [1055, 151] width 99 height 24
select select "8"
select select "2025"
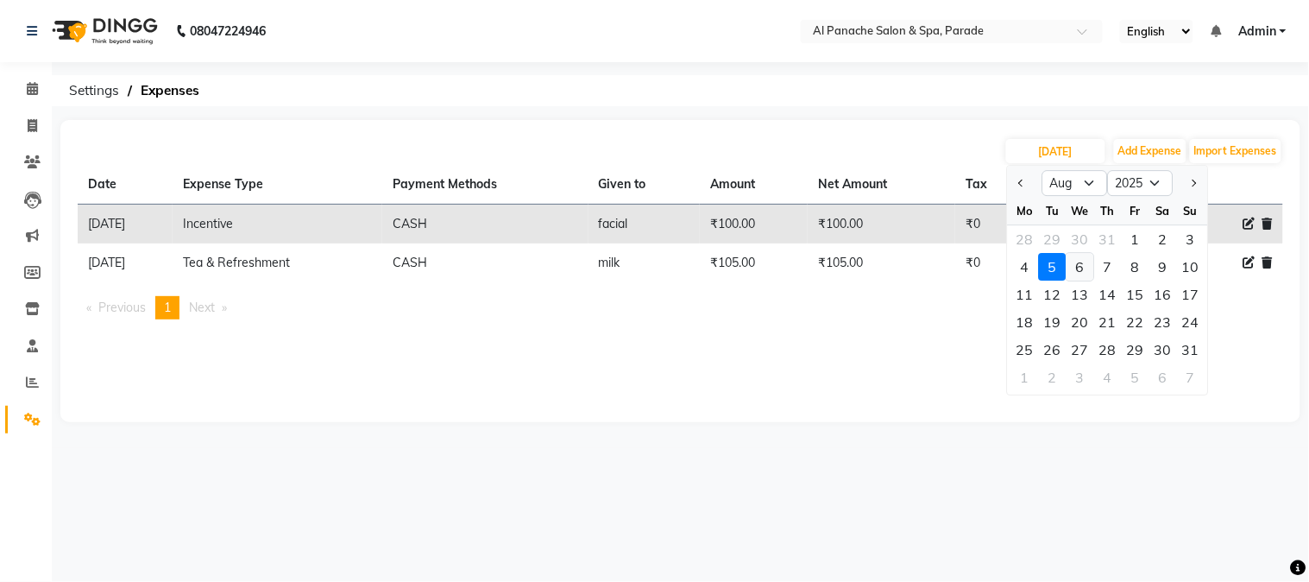
click at [1076, 260] on div "6" at bounding box center [1081, 267] width 28 height 28
type input "[DATE]"
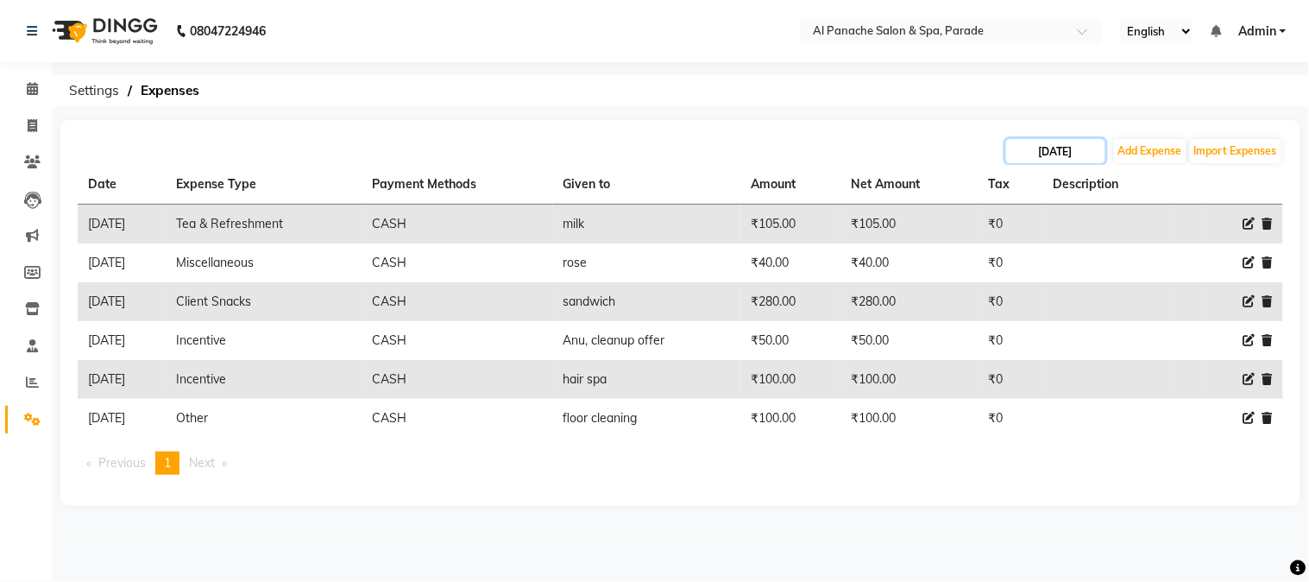
click at [1045, 162] on input "[DATE]" at bounding box center [1055, 151] width 99 height 24
select select "8"
select select "2025"
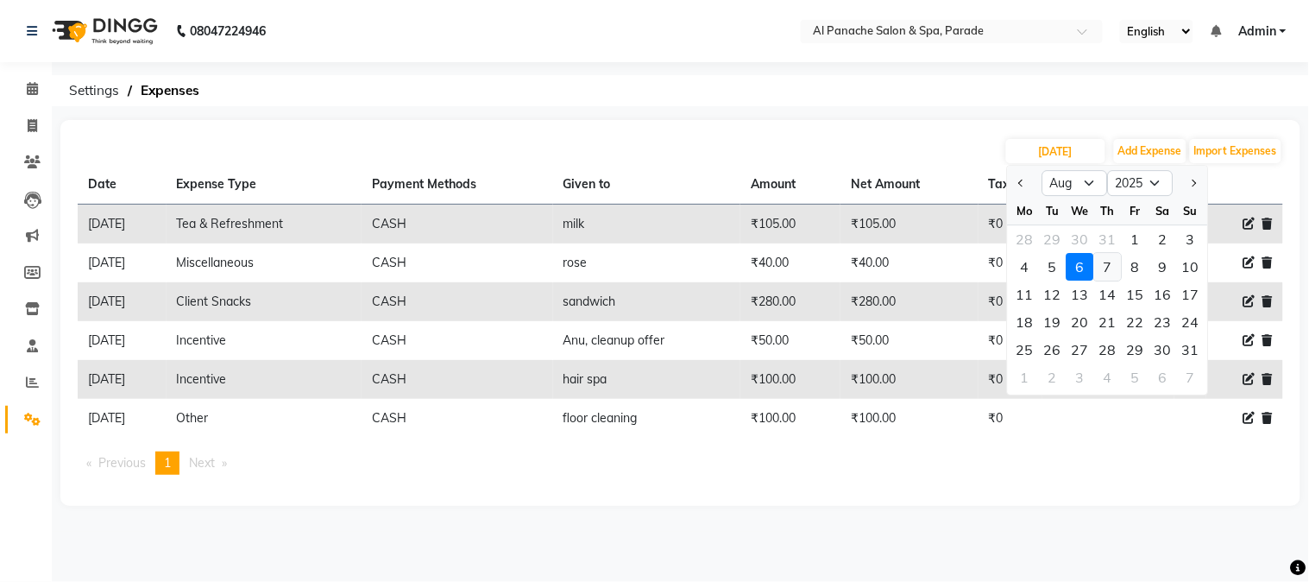
click at [1102, 273] on div "7" at bounding box center [1108, 267] width 28 height 28
type input "[DATE]"
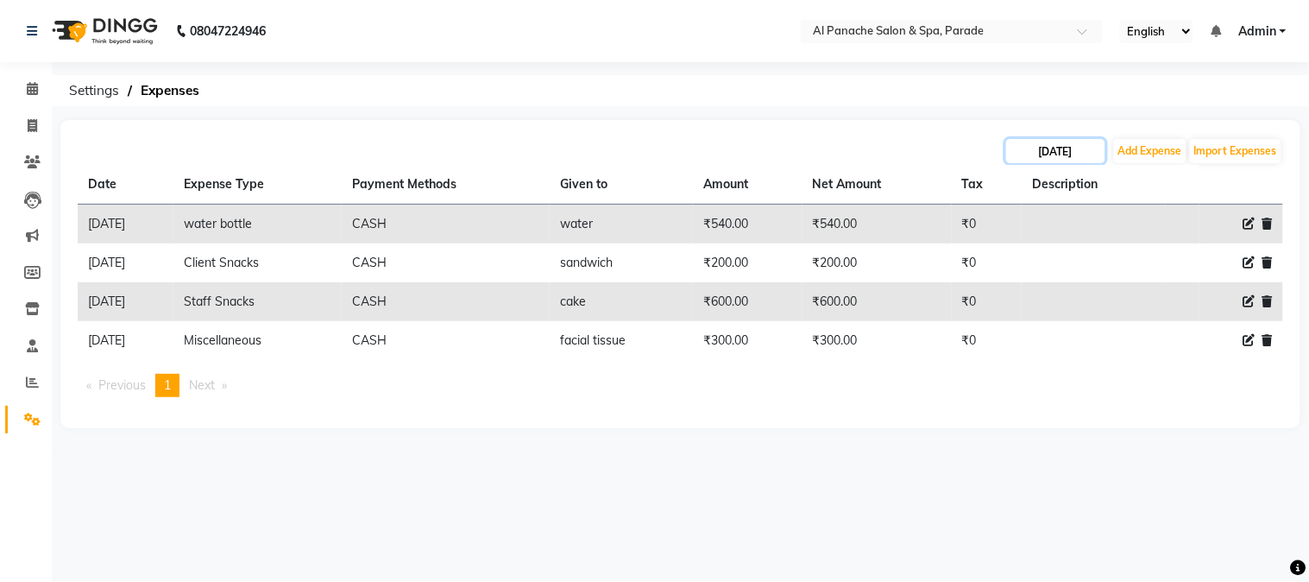
click at [1065, 153] on input "[DATE]" at bounding box center [1055, 151] width 99 height 24
select select "8"
select select "2025"
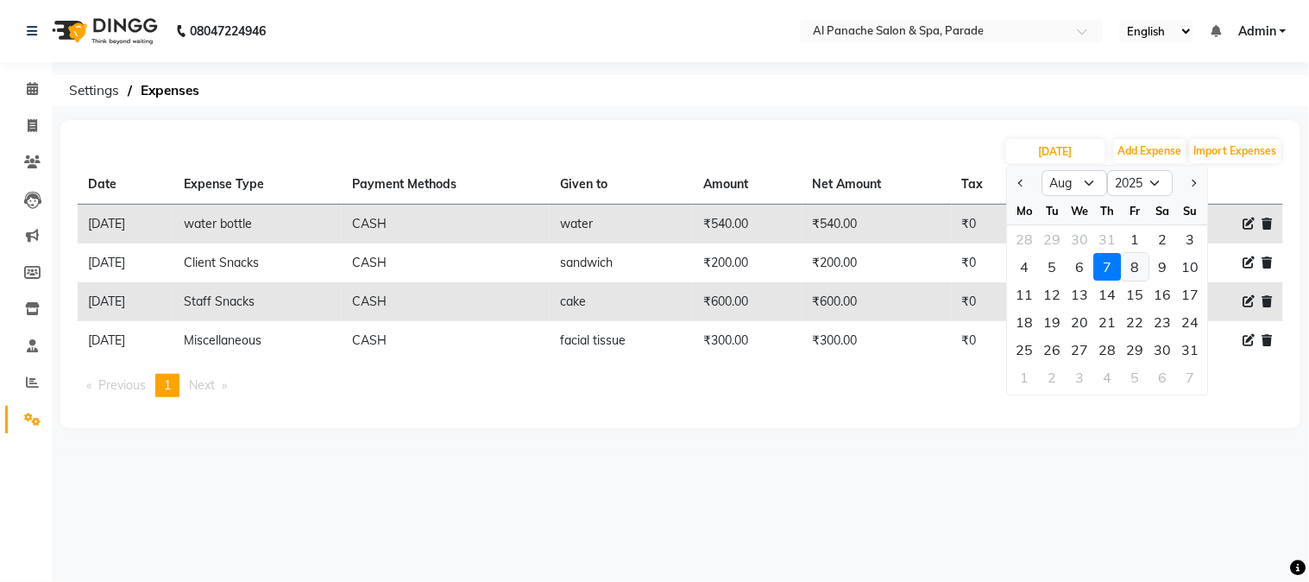
click at [1131, 262] on div "8" at bounding box center [1136, 267] width 28 height 28
type input "08-08-2025"
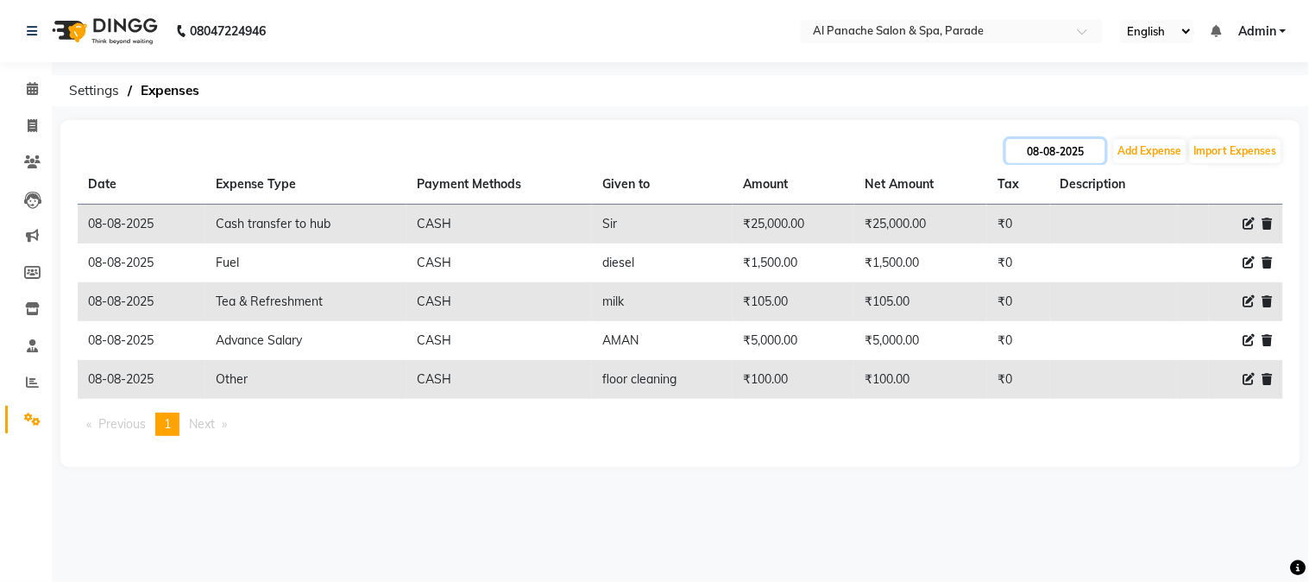
click at [1046, 155] on input "08-08-2025" at bounding box center [1055, 151] width 99 height 24
select select "8"
select select "2025"
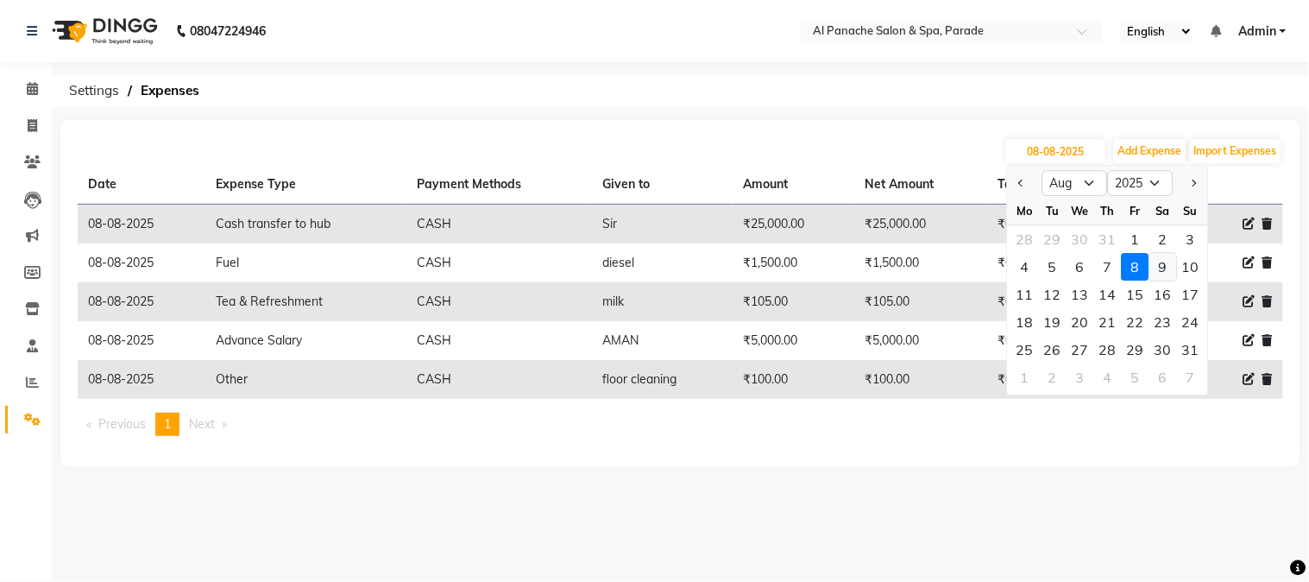
click at [1158, 274] on div "9" at bounding box center [1164, 267] width 28 height 28
click at [1158, 274] on td at bounding box center [1114, 262] width 128 height 39
type input "[DATE]"
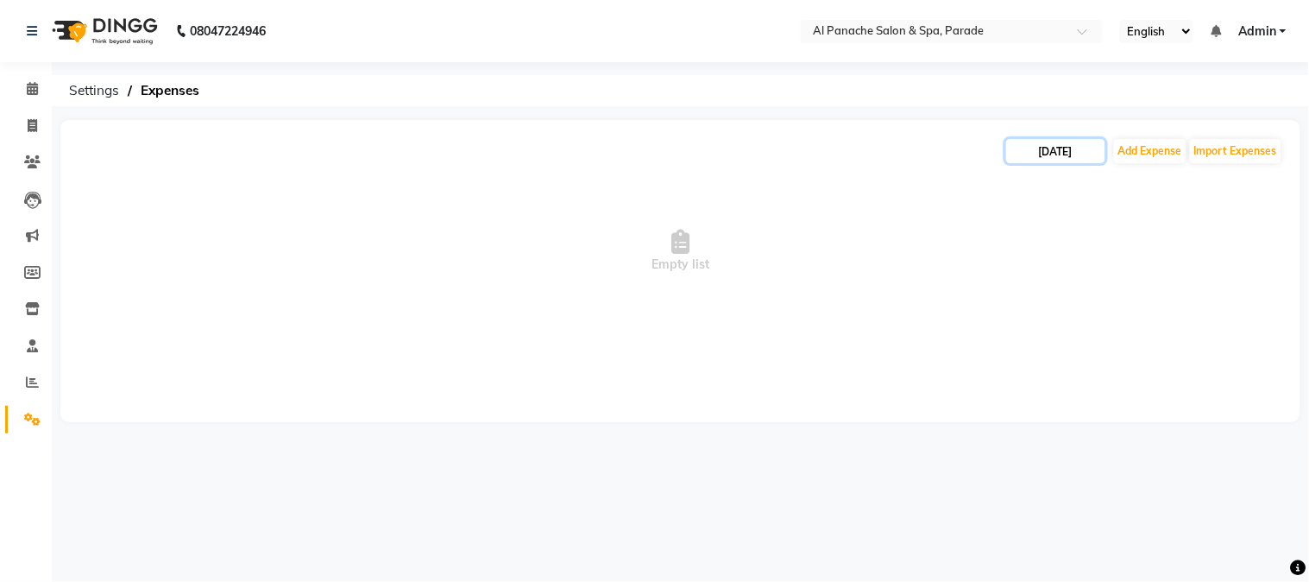
click at [1083, 153] on input "[DATE]" at bounding box center [1055, 151] width 99 height 24
select select "8"
select select "2025"
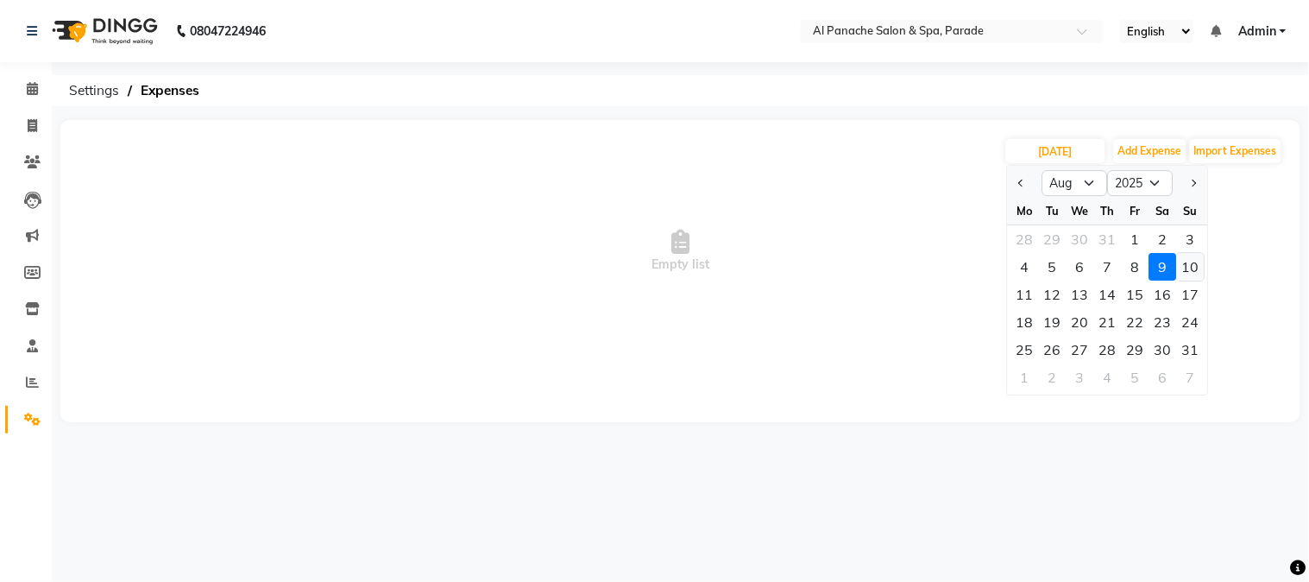
click at [1202, 262] on div "10" at bounding box center [1191, 267] width 28 height 28
type input "[DATE]"
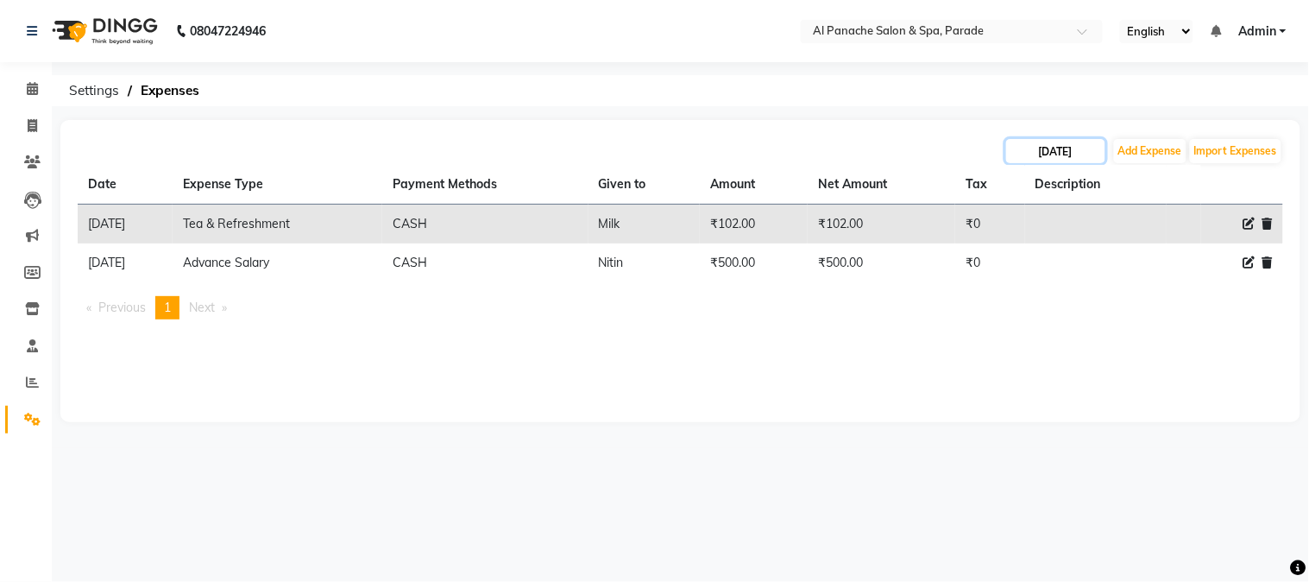
click at [1049, 150] on input "[DATE]" at bounding box center [1055, 151] width 99 height 24
select select "8"
select select "2025"
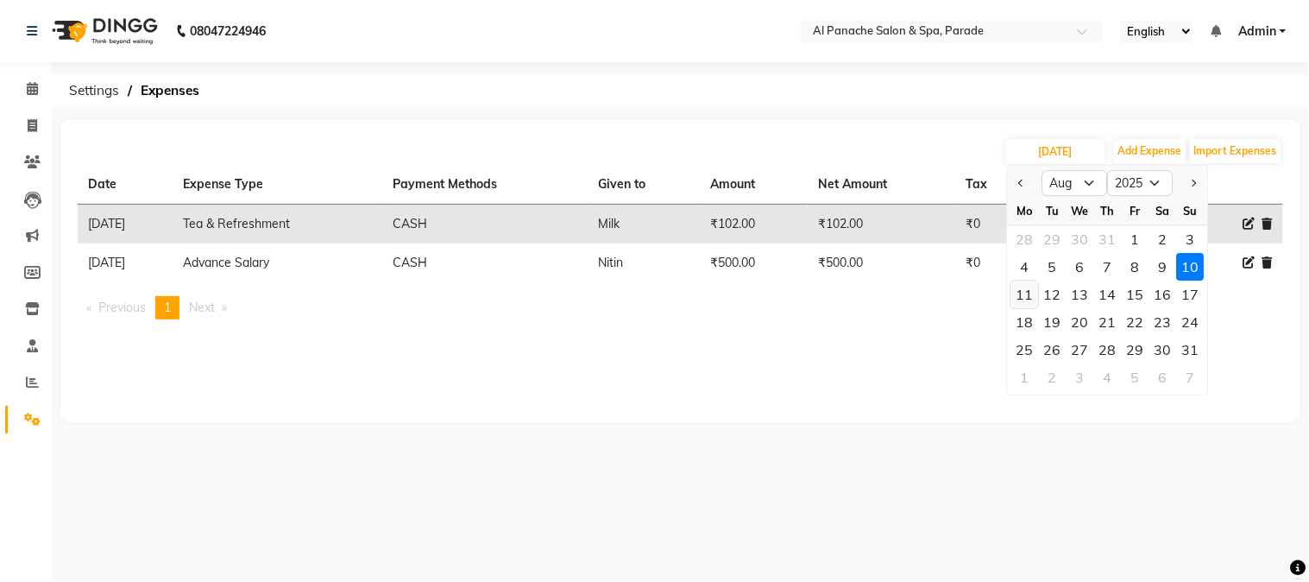
click at [1023, 289] on div "11" at bounding box center [1025, 294] width 28 height 28
type input "[DATE]"
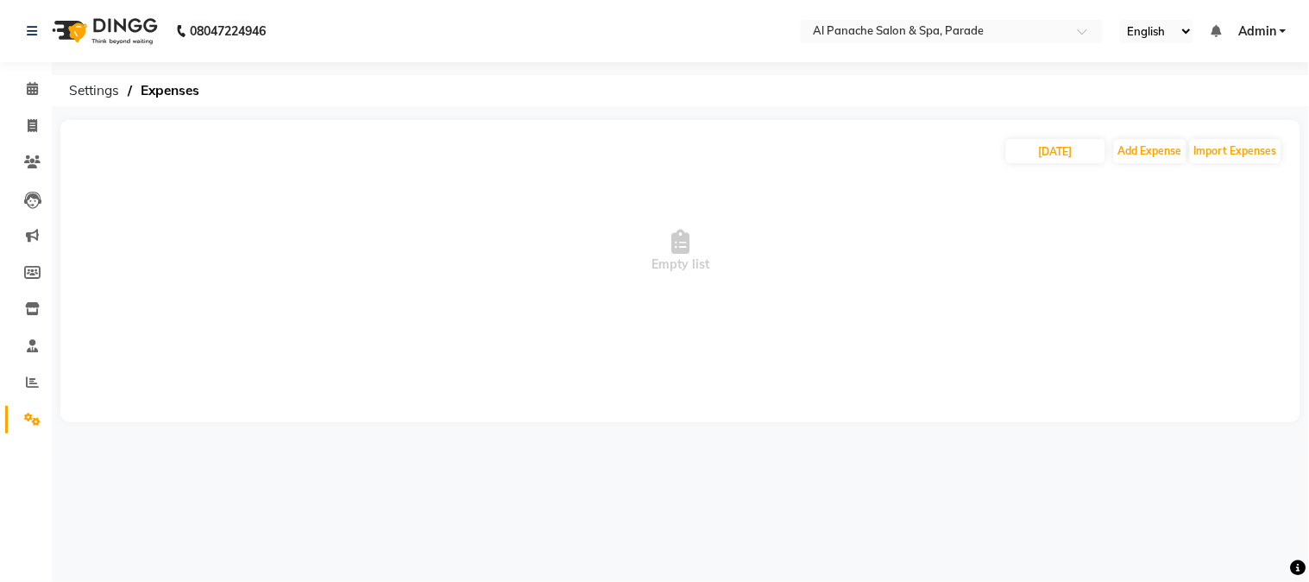
click at [1032, 167] on span "Empty list" at bounding box center [681, 251] width 1206 height 173
click at [1037, 158] on input "[DATE]" at bounding box center [1055, 151] width 99 height 24
select select "8"
select select "2025"
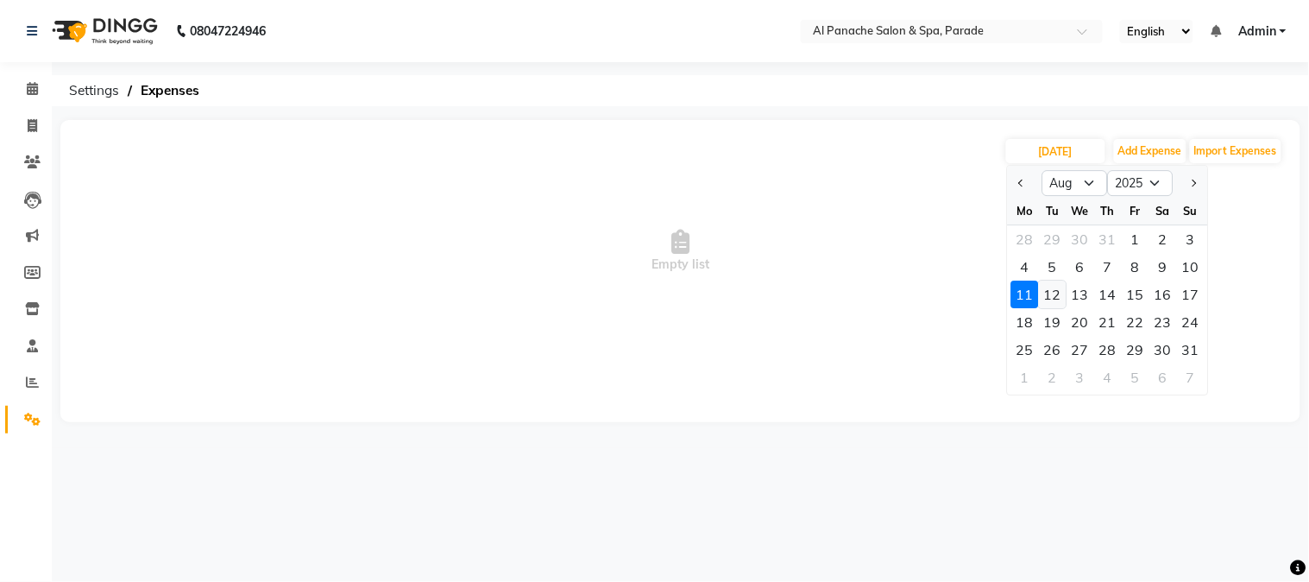
click at [1062, 288] on div "12" at bounding box center [1053, 294] width 28 height 28
type input "[DATE]"
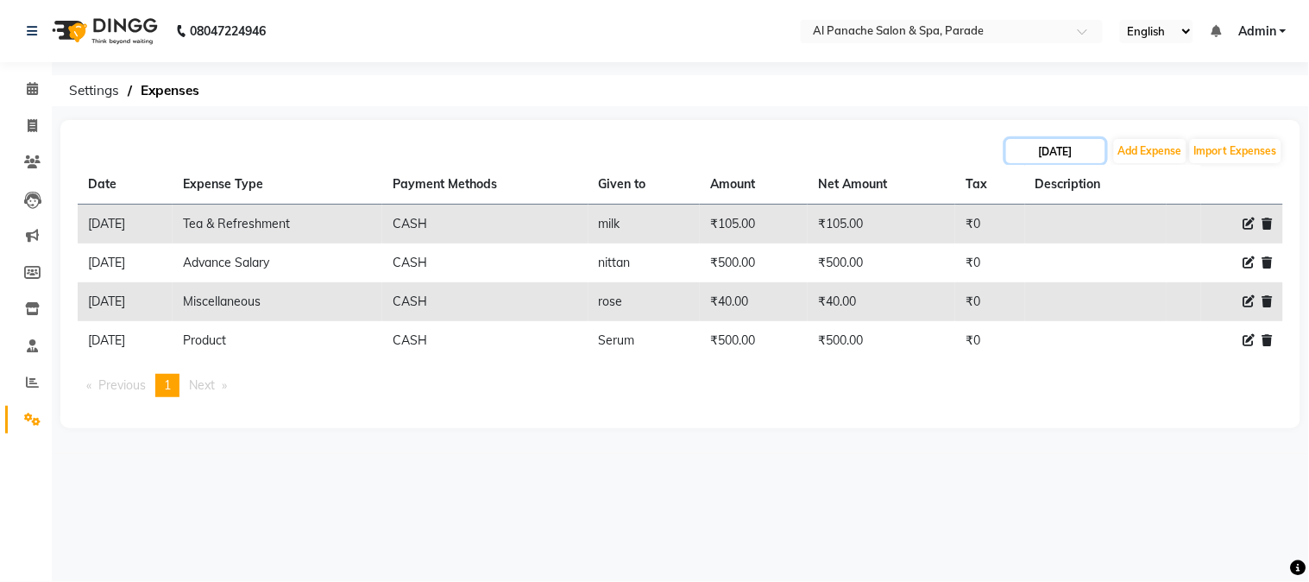
click at [1050, 152] on input "[DATE]" at bounding box center [1055, 151] width 99 height 24
select select "8"
select select "2025"
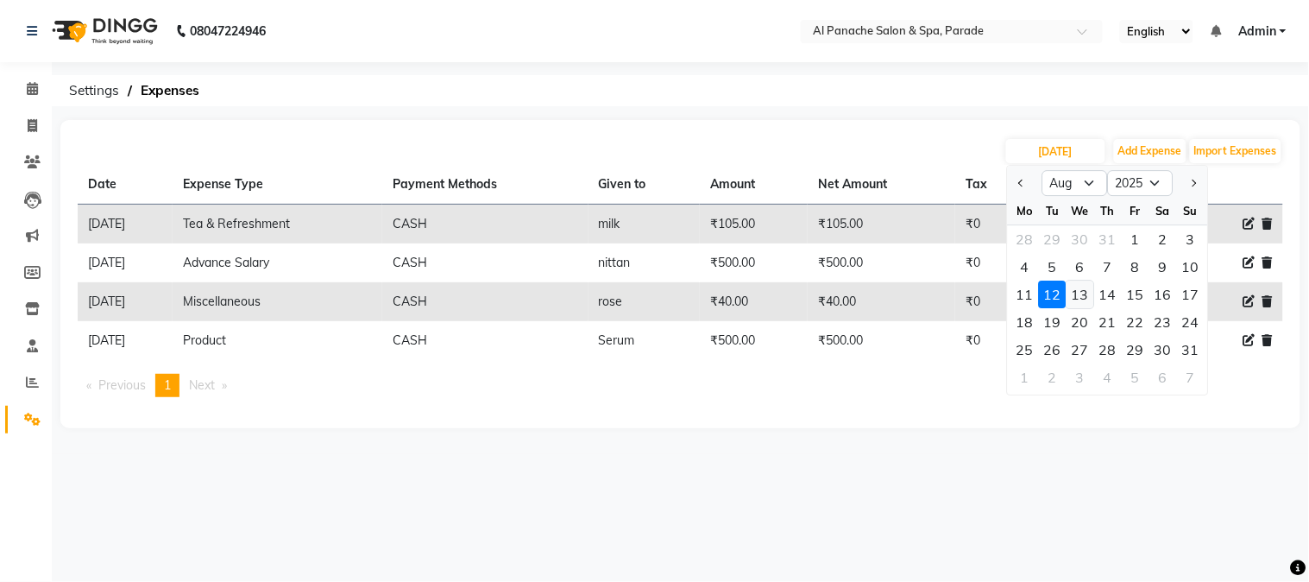
click at [1077, 285] on div "13" at bounding box center [1081, 294] width 28 height 28
type input "13-08-2025"
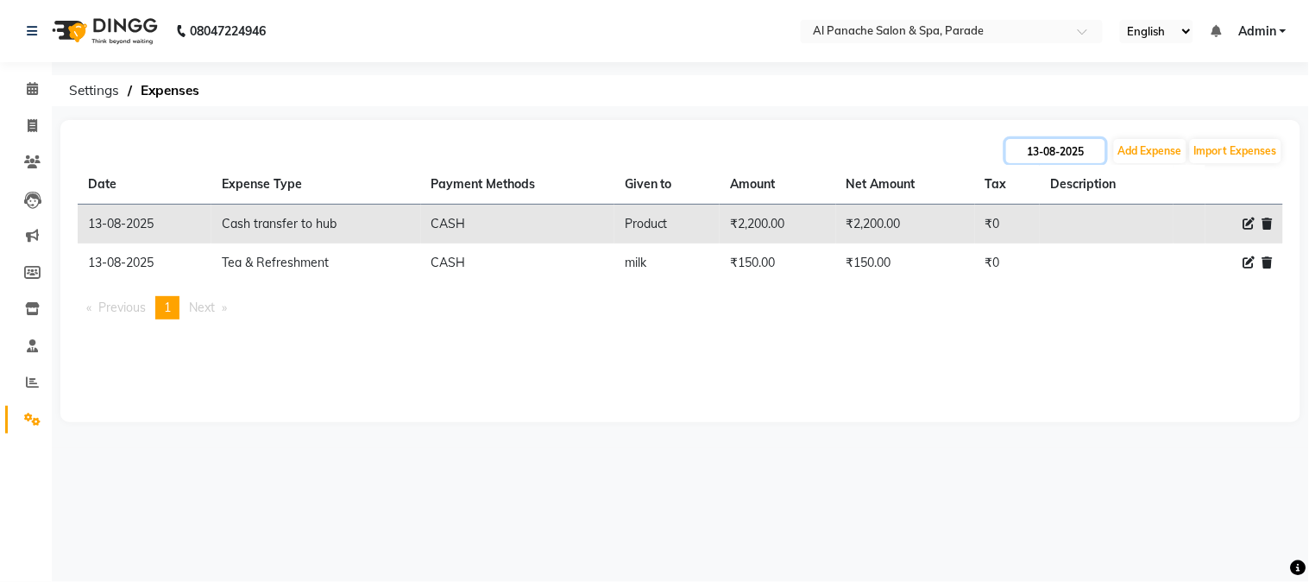
click at [1039, 159] on input "13-08-2025" at bounding box center [1055, 151] width 99 height 24
select select "8"
select select "2025"
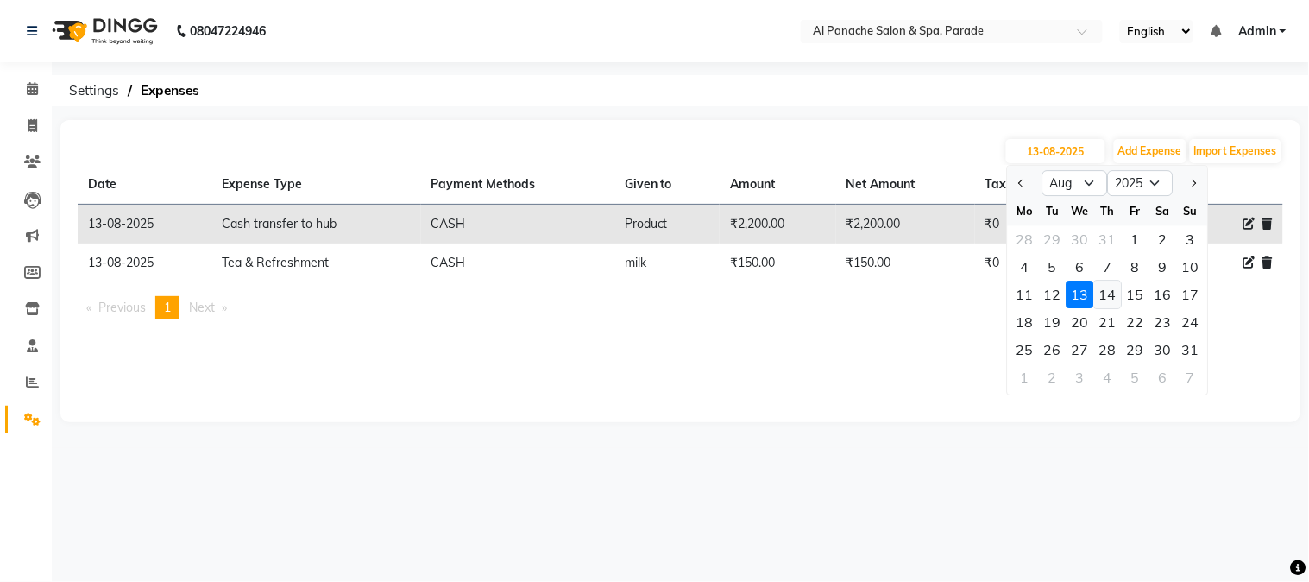
click at [1110, 289] on div "14" at bounding box center [1108, 294] width 28 height 28
type input "[DATE]"
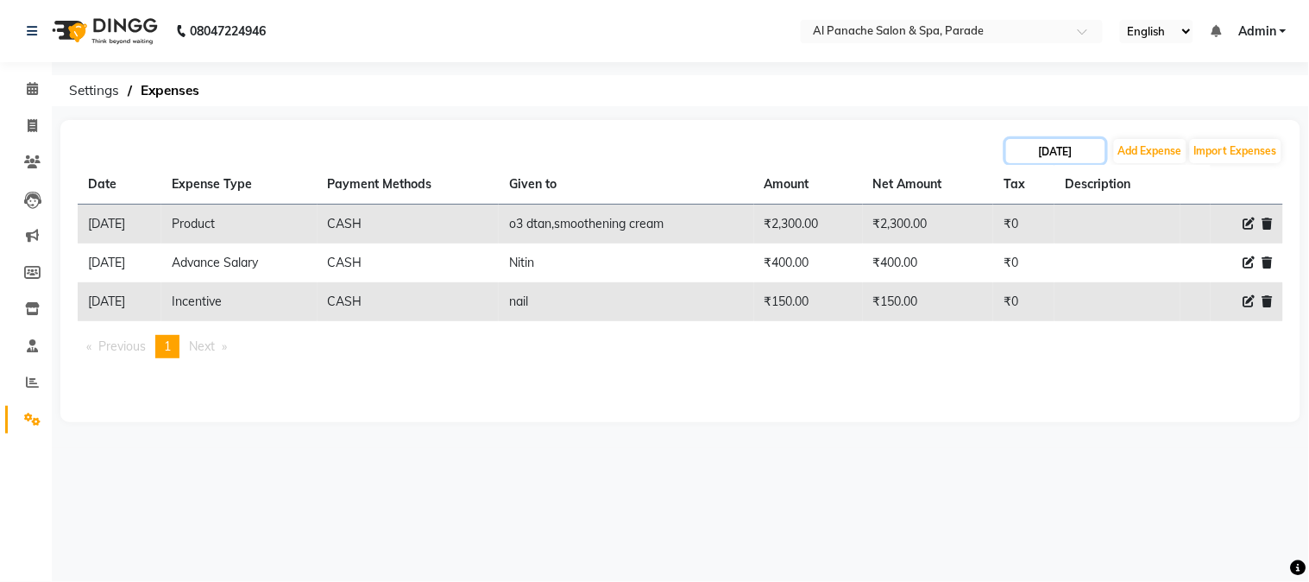
click at [1067, 157] on input "[DATE]" at bounding box center [1055, 151] width 99 height 24
select select "8"
select select "2025"
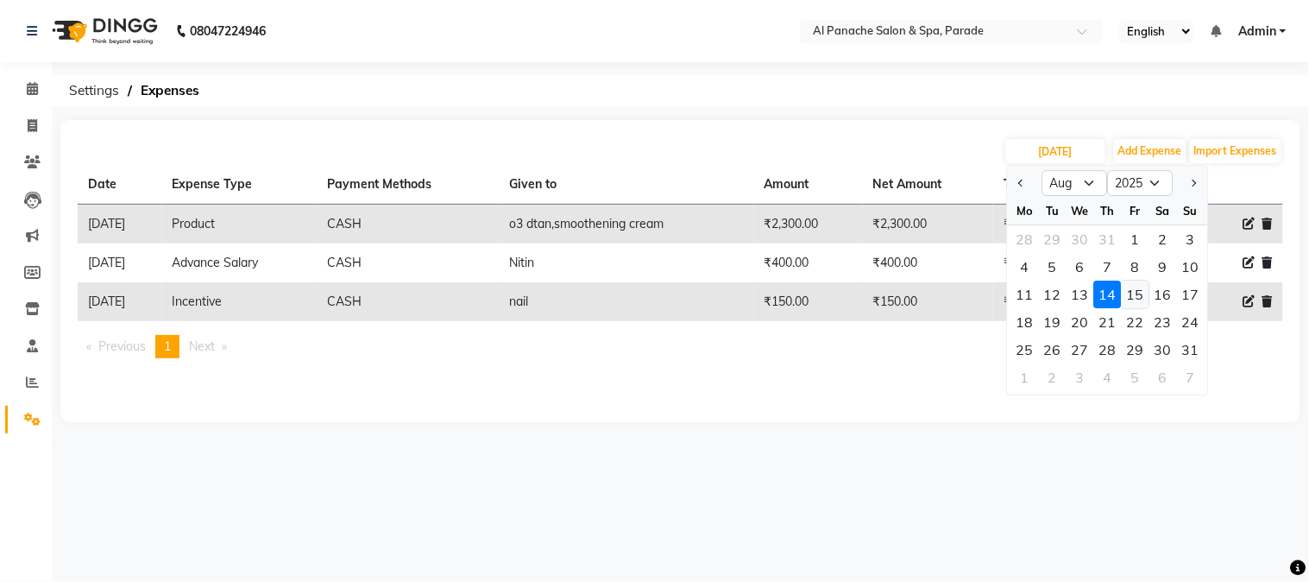
click at [1131, 289] on div "15" at bounding box center [1136, 294] width 28 height 28
type input "[DATE]"
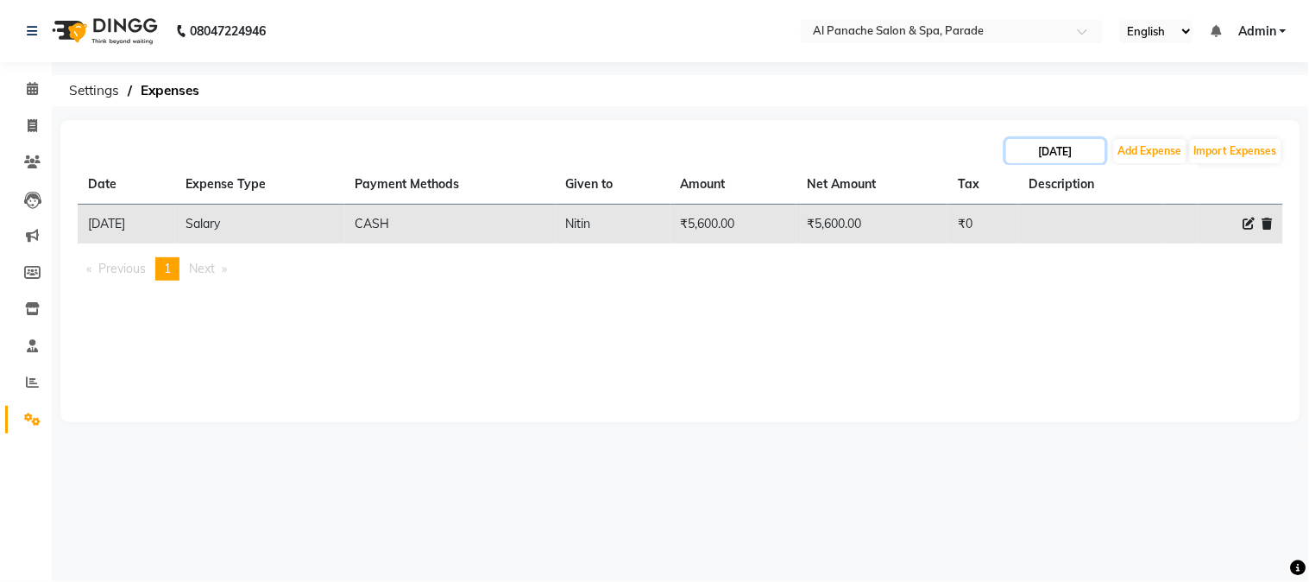
click at [1038, 148] on input "[DATE]" at bounding box center [1055, 151] width 99 height 24
select select "8"
select select "2025"
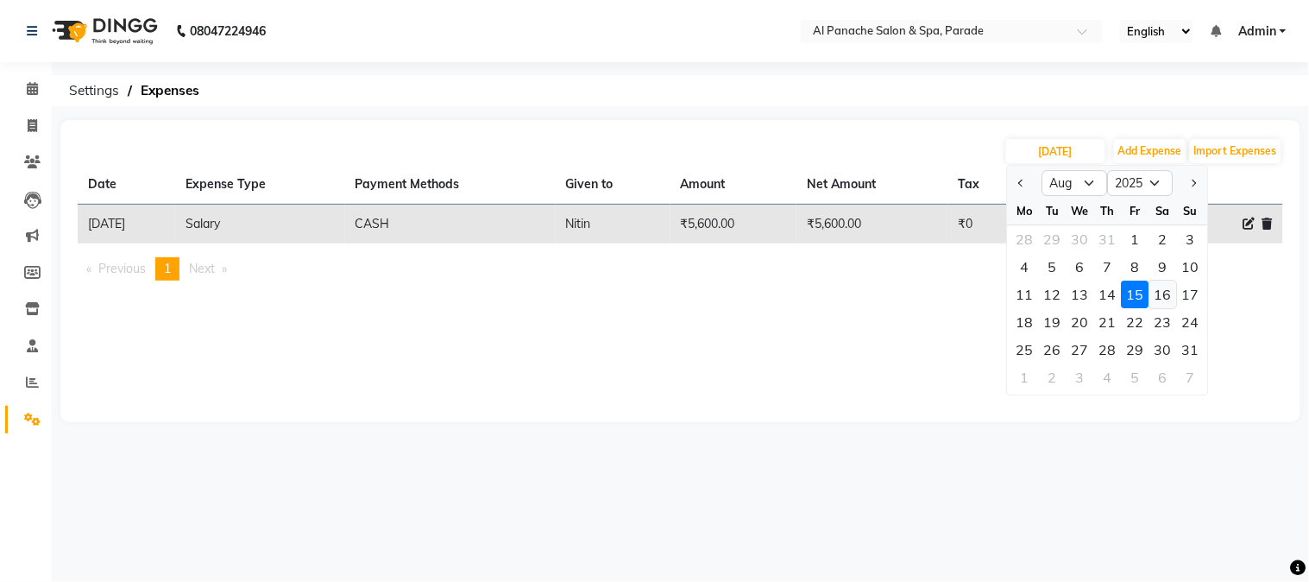
click at [1153, 285] on div "16" at bounding box center [1164, 294] width 28 height 28
type input "[DATE]"
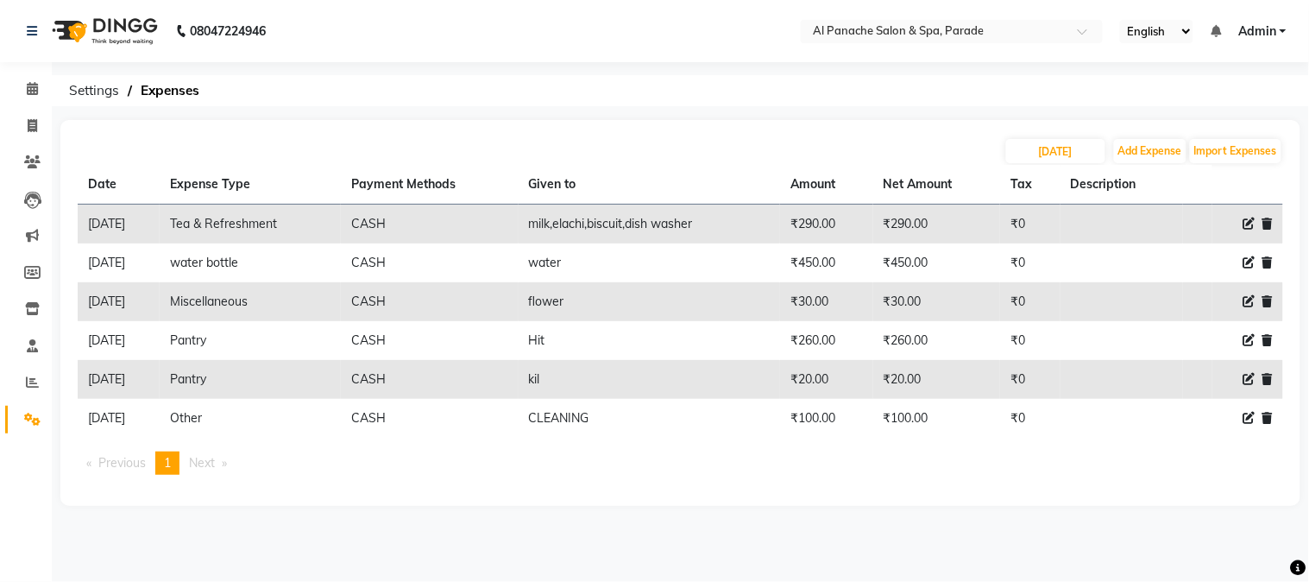
click at [1252, 299] on icon at bounding box center [1250, 301] width 12 height 12
select select "4762"
select select "1"
select select "2323"
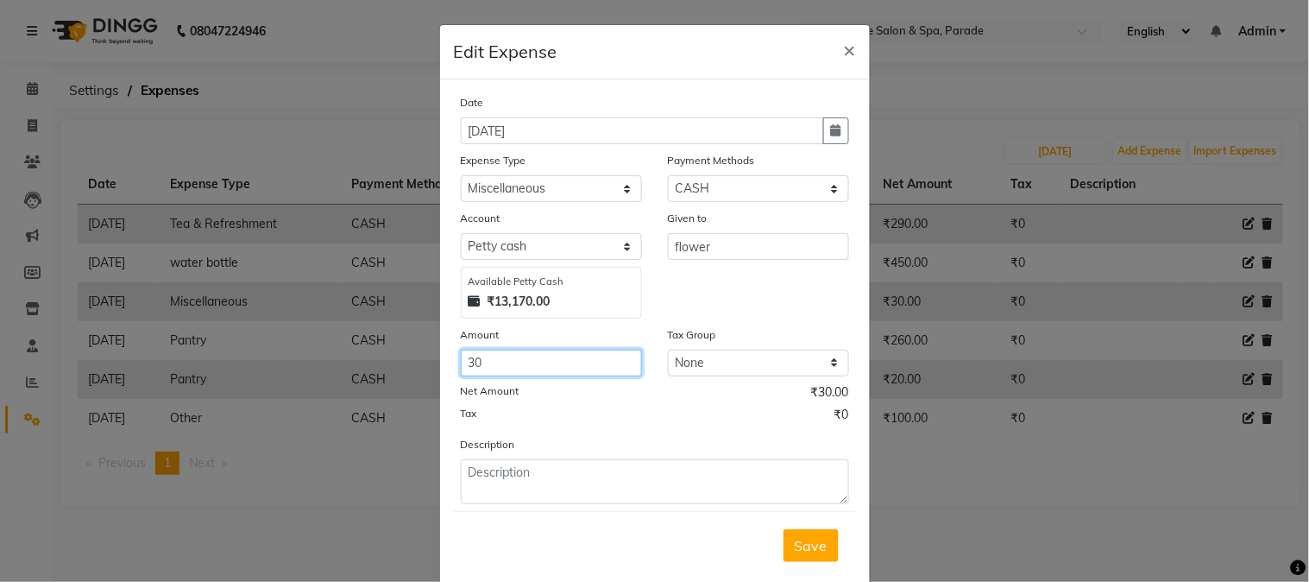
type input "3"
click at [531, 368] on input "3" at bounding box center [551, 363] width 181 height 27
type input "80"
click at [806, 550] on span "Save" at bounding box center [811, 545] width 33 height 17
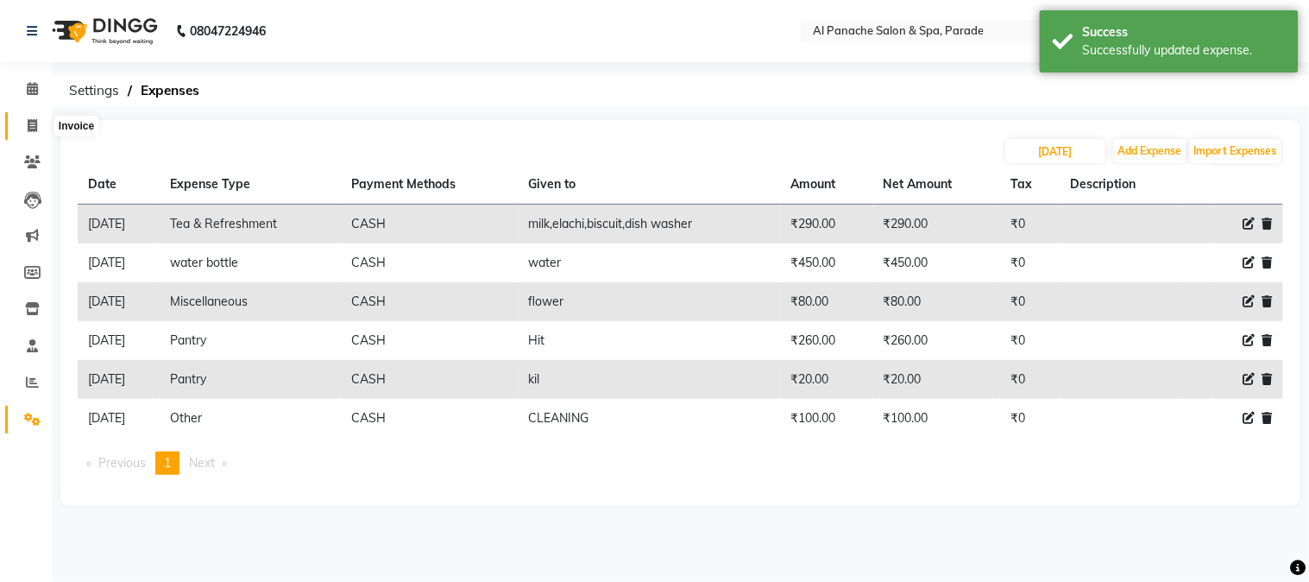
click at [46, 118] on span at bounding box center [32, 127] width 30 height 20
select select "service"
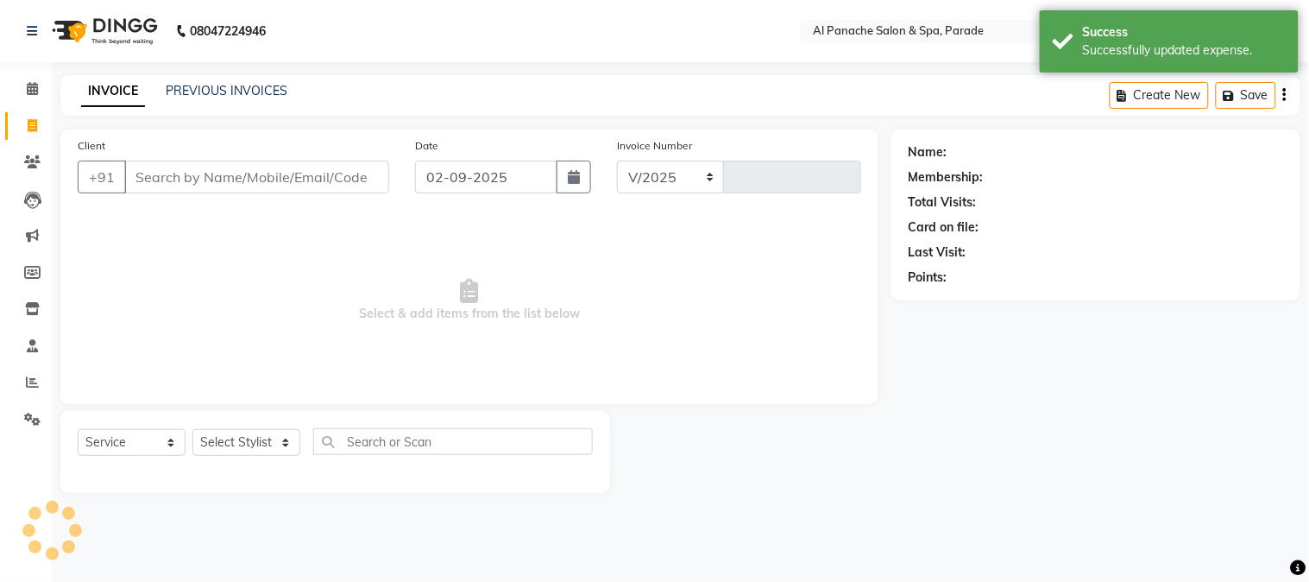
select select "463"
type input "1248"
click at [30, 98] on span at bounding box center [32, 89] width 30 height 20
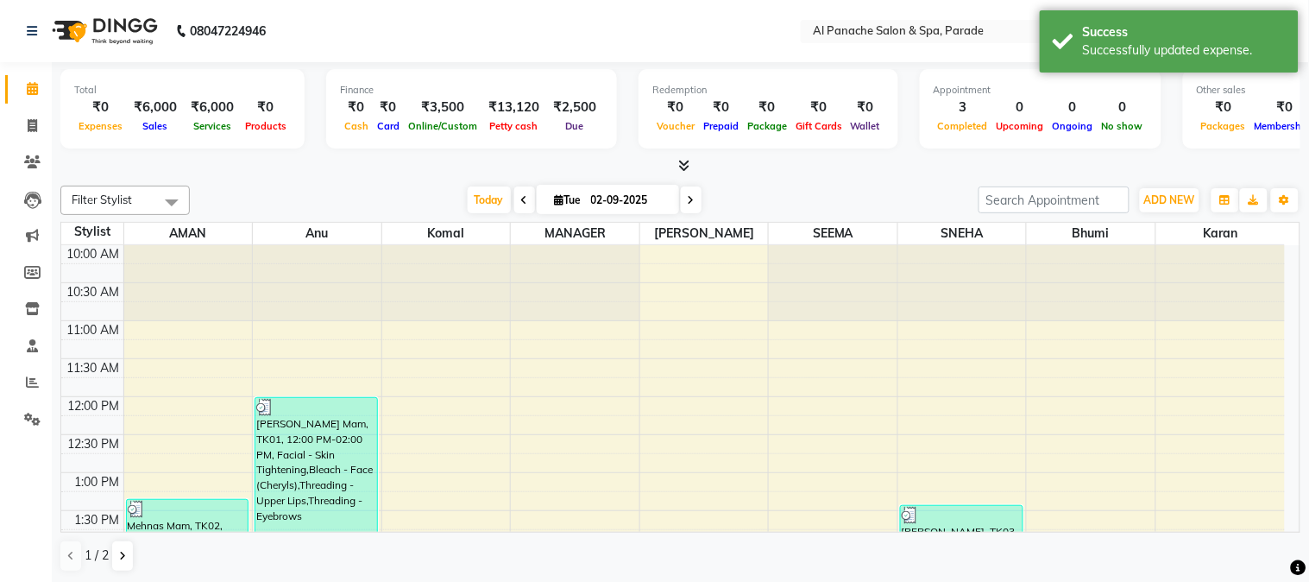
scroll to position [306, 0]
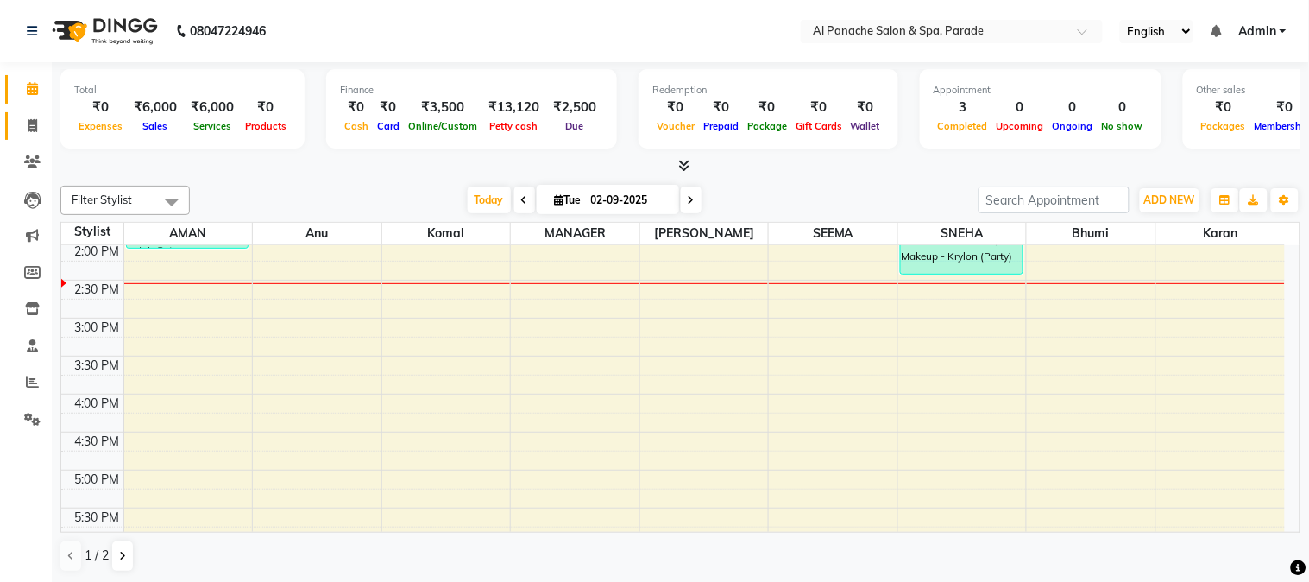
click at [18, 110] on li "Invoice" at bounding box center [26, 126] width 52 height 37
click at [23, 117] on span at bounding box center [32, 127] width 30 height 20
select select "service"
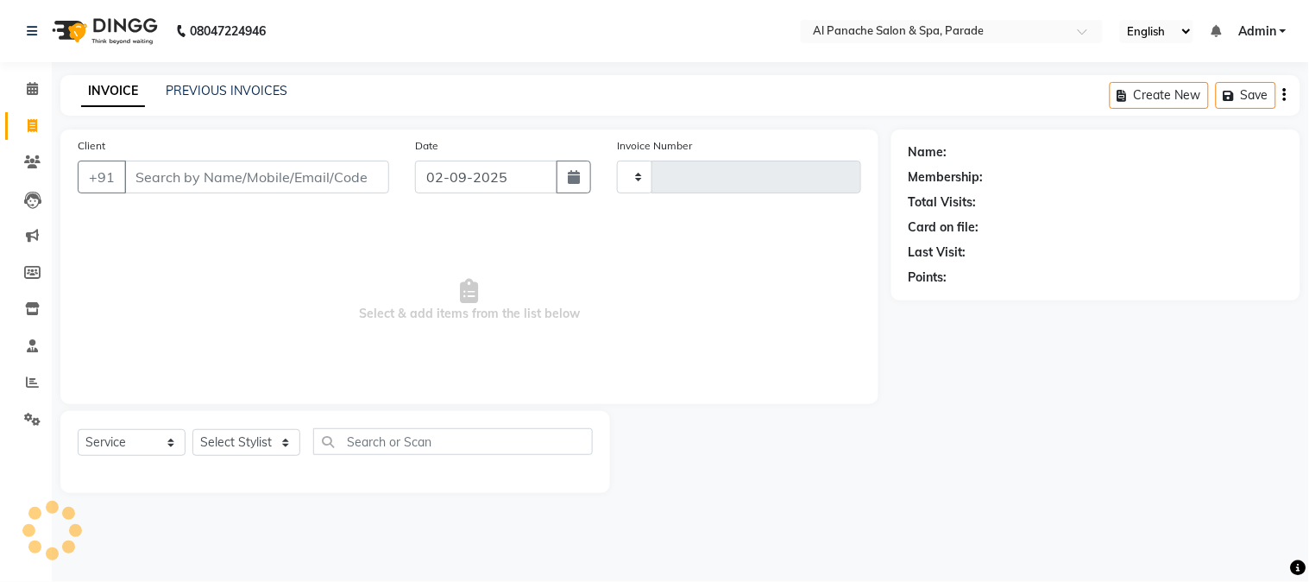
type input "1248"
select select "463"
click at [201, 91] on link "PREVIOUS INVOICES" at bounding box center [227, 91] width 122 height 16
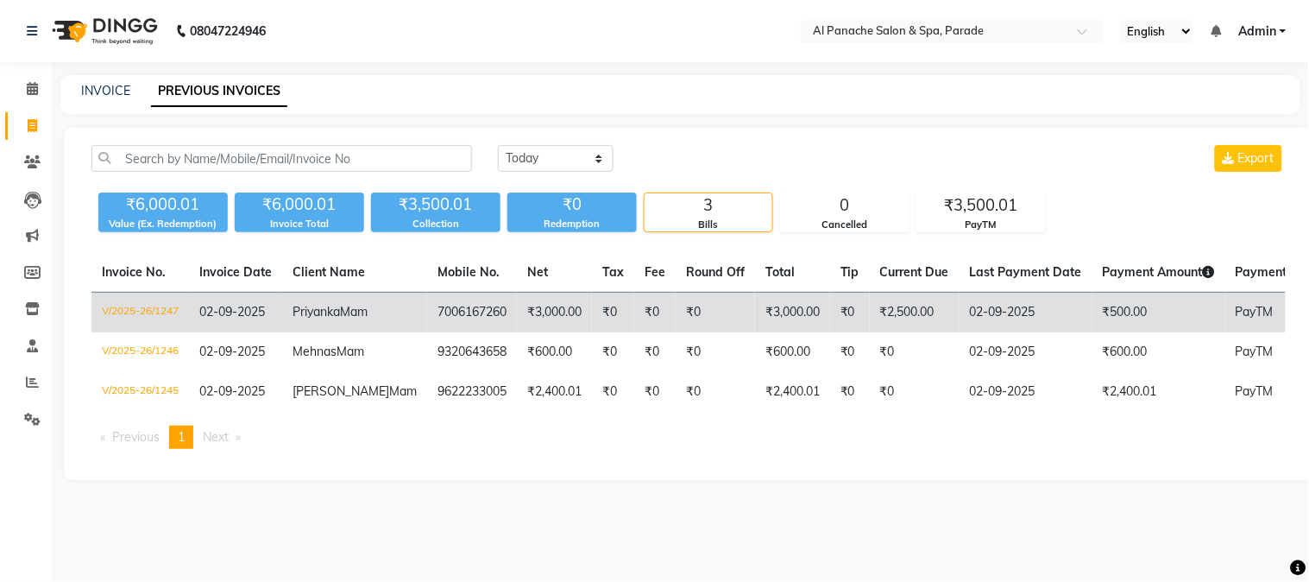
click at [755, 315] on td "₹3,000.00" at bounding box center [792, 313] width 75 height 41
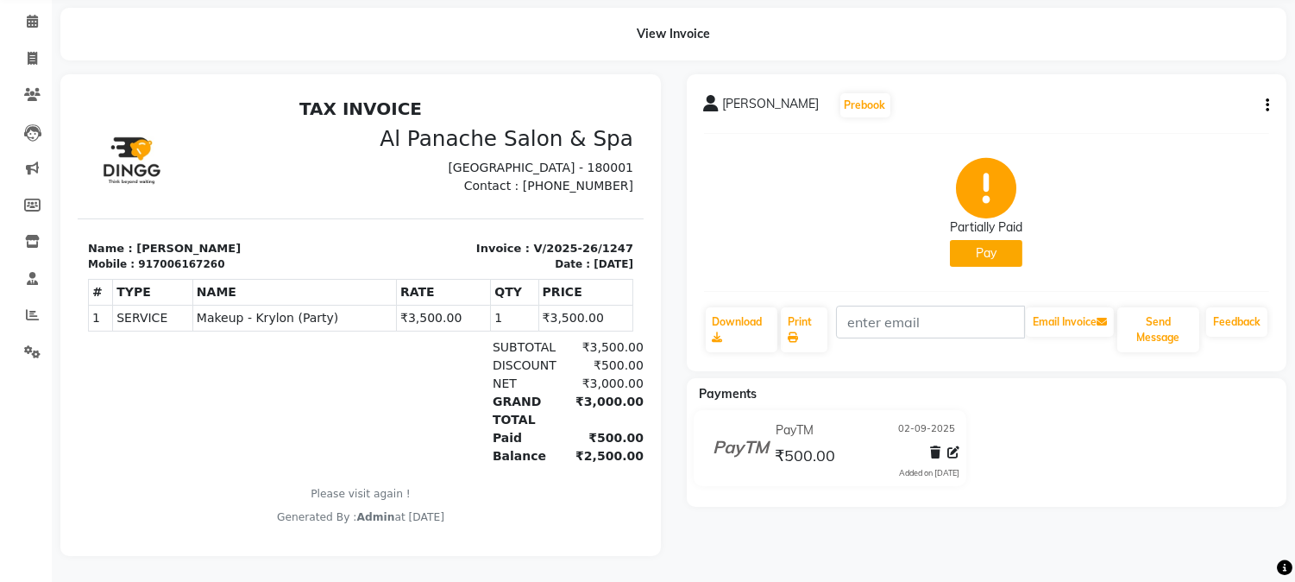
scroll to position [13, 0]
